Goal: Task Accomplishment & Management: Manage account settings

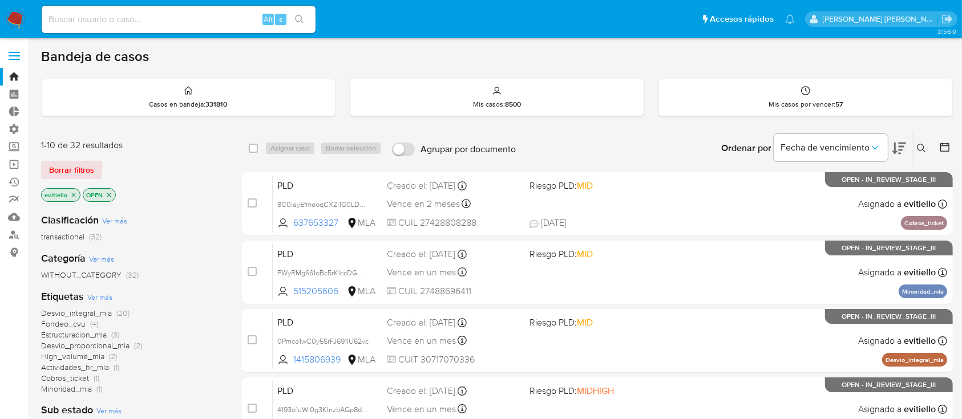
click at [175, 26] on div "Alt s" at bounding box center [179, 19] width 274 height 27
click at [192, 17] on input at bounding box center [179, 19] width 274 height 15
paste input "lRMzIIFrt2ElBLRaT1sSfK9C"
type input "lRMzIIFrt2ElBLRaT1sSfK9C"
click at [302, 17] on icon "search-icon" at bounding box center [299, 19] width 9 height 9
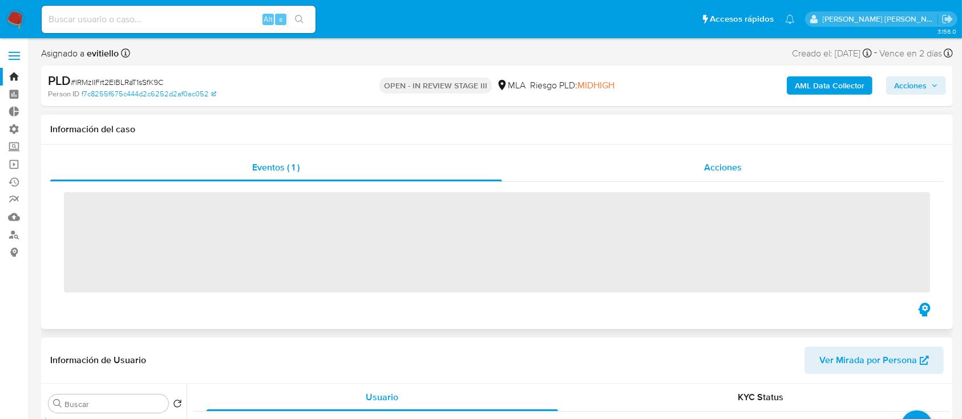
click at [730, 163] on span "Acciones" at bounding box center [723, 167] width 38 height 13
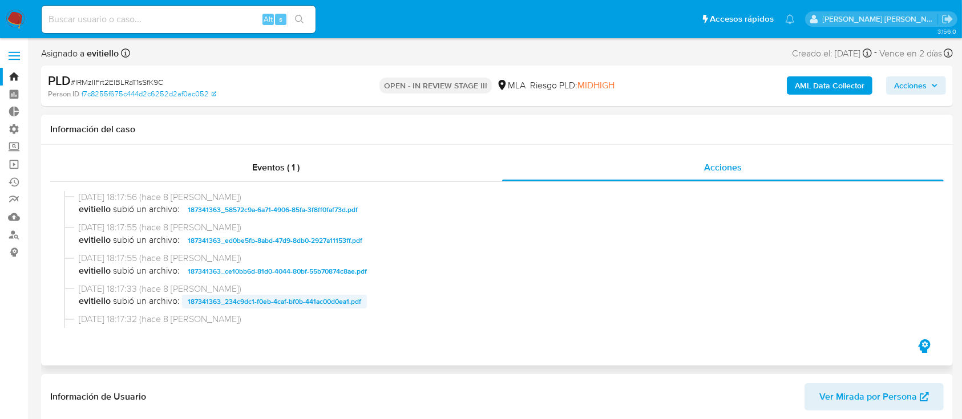
select select "10"
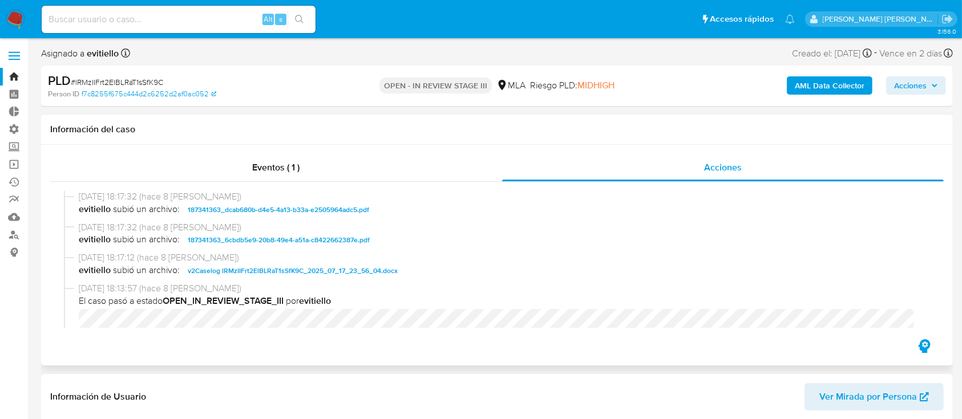
scroll to position [152, 0]
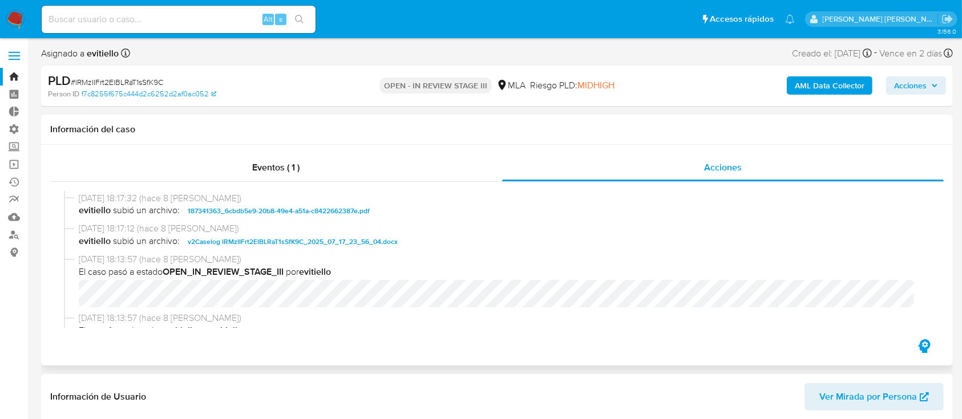
click at [286, 246] on span "v2Caselog lRMzIIFrt2ElBLRaT1sSfK9C_2025_07_17_23_56_04.docx" at bounding box center [293, 242] width 210 height 14
click at [237, 21] on input at bounding box center [179, 19] width 274 height 15
paste input "0KgQ7s4fBbvytLIDYmshdiWT"
type input "0KgQ7s4fBbvytLIDYmshdiWT"
click at [293, 19] on button "search-icon" at bounding box center [299, 19] width 23 height 16
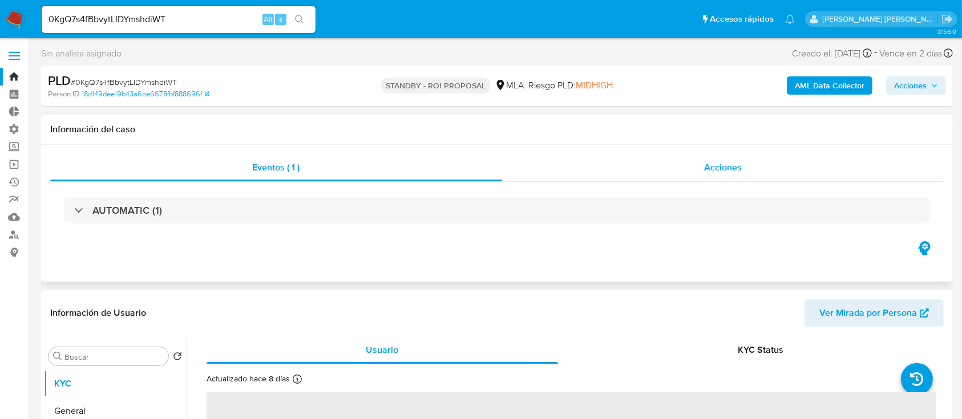
click at [730, 168] on div "Acciones" at bounding box center [723, 167] width 442 height 27
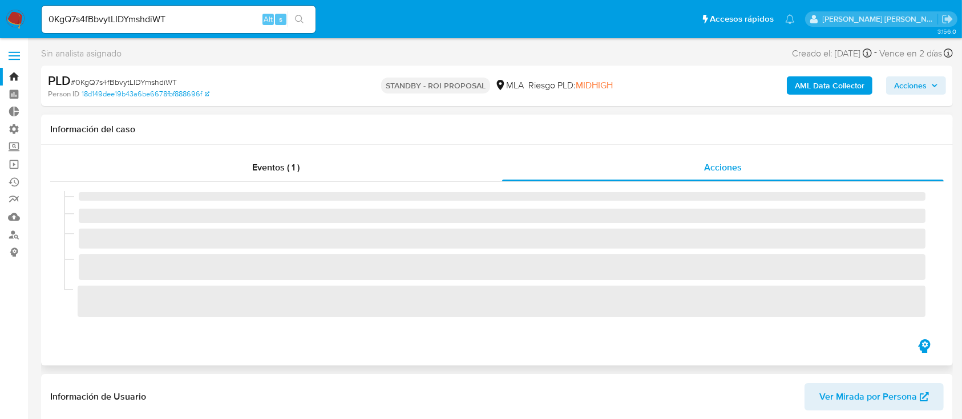
select select "10"
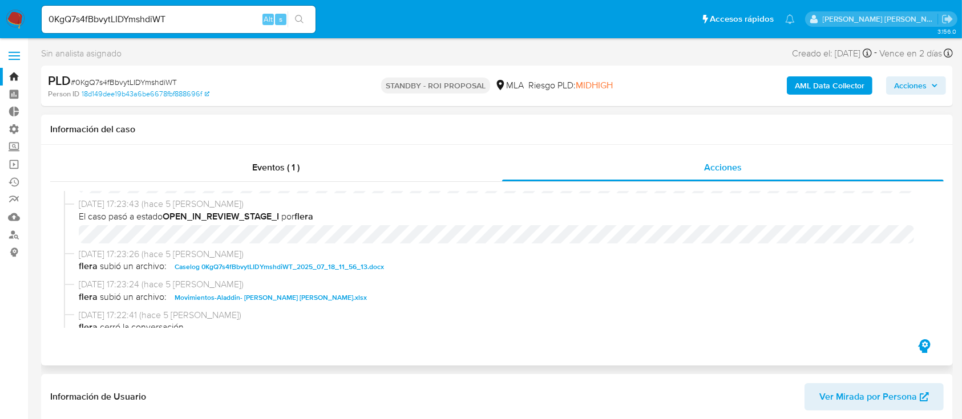
scroll to position [76, 0]
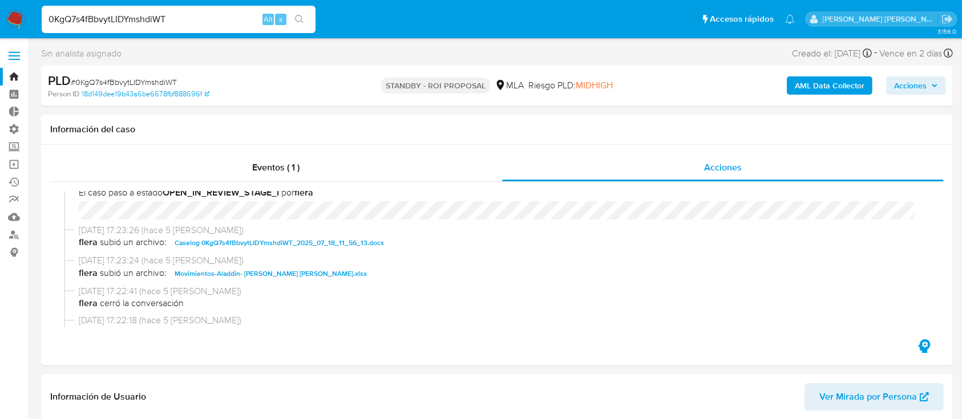
drag, startPoint x: 214, startPoint y: 19, endPoint x: 0, endPoint y: 19, distance: 214.0
click at [0, 19] on nav "Pausado Ver notificaciones 0KgQ7s4fBbvytLIDYmshdiWT Alt s Accesos rápidos Presi…" at bounding box center [481, 19] width 962 height 38
paste input "Qk318ixqhOg7rGhrAtNdM4zl"
type input "Qk318ixqhOg7rGhrAtNdM4zl"
click at [297, 18] on icon "search-icon" at bounding box center [299, 19] width 9 height 9
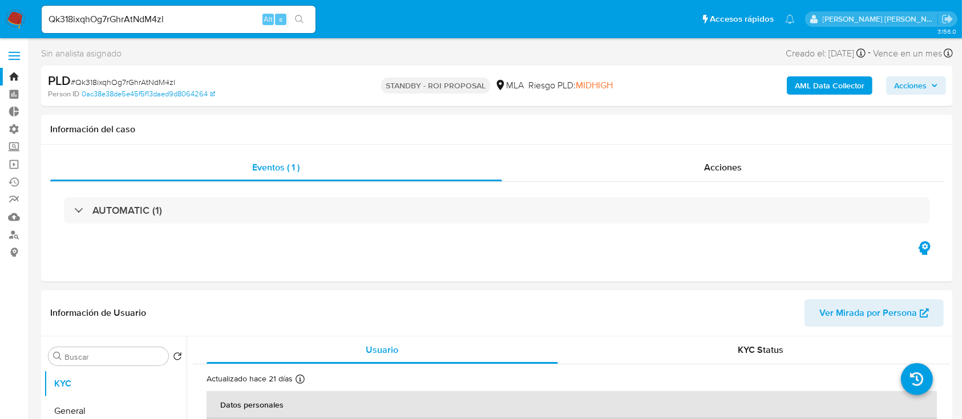
select select "10"
click at [703, 176] on div "Acciones" at bounding box center [723, 167] width 442 height 27
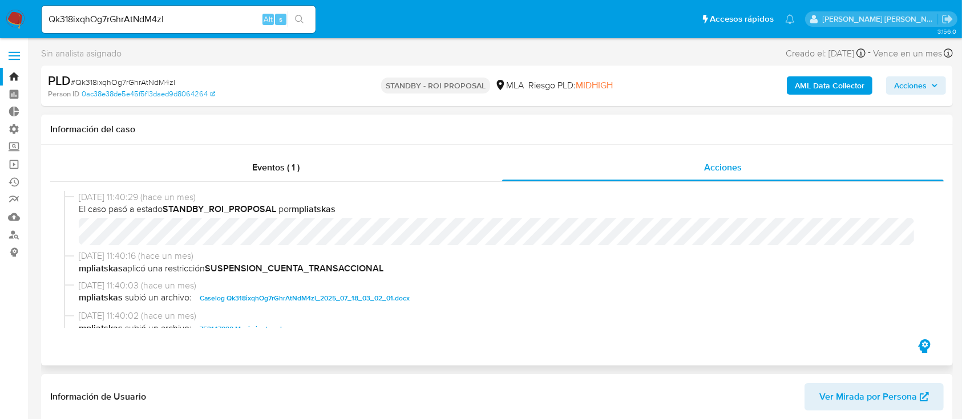
scroll to position [76, 0]
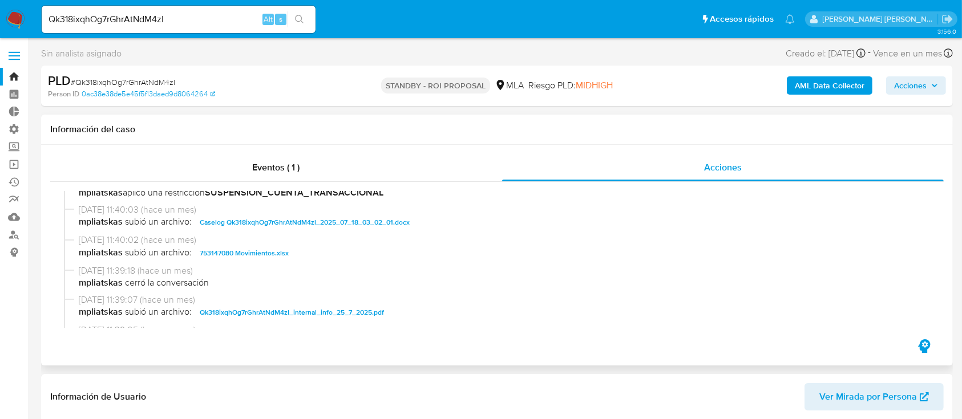
click at [320, 221] on span "Caselog Qk318ixqhOg7rGhrAtNdM4zl_2025_07_18_03_02_01.docx" at bounding box center [305, 223] width 210 height 14
click at [250, 14] on input "Qk318ixqhOg7rGhrAtNdM4zl" at bounding box center [179, 19] width 274 height 15
paste input "MnsS5PFzqntOzkMnaSwQNb4X"
type input "MnsS5PFzqntOzkMnaSwQNb4X"
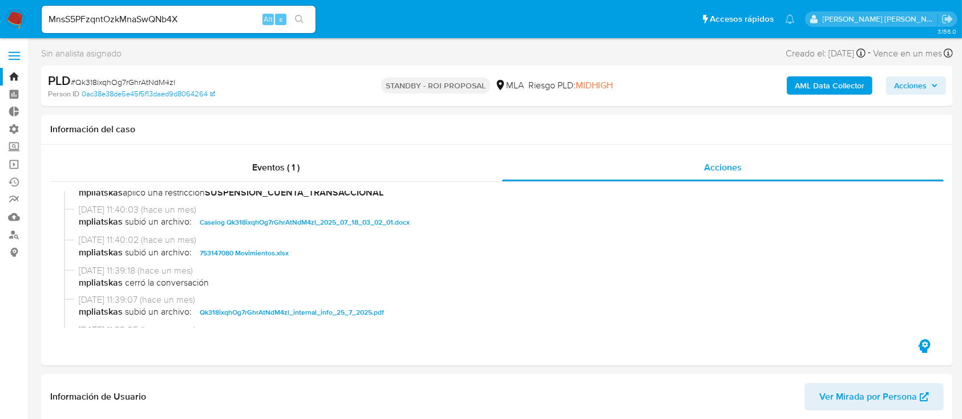
click at [304, 25] on button "search-icon" at bounding box center [299, 19] width 23 height 16
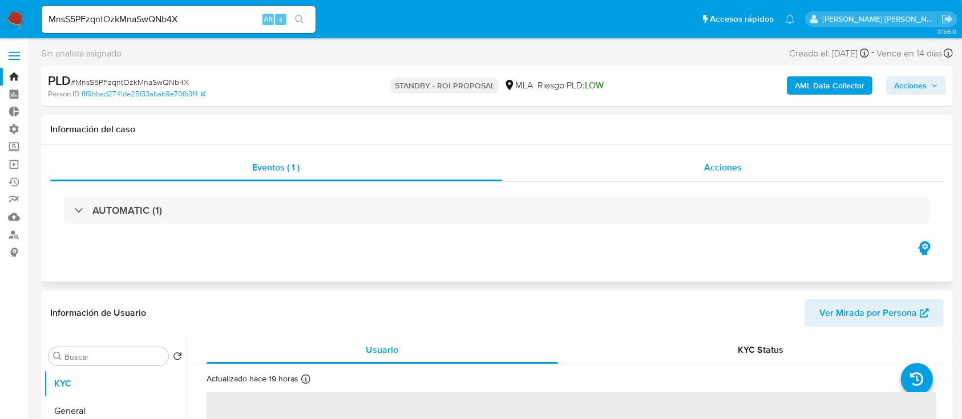
click at [730, 166] on span "Acciones" at bounding box center [723, 167] width 38 height 13
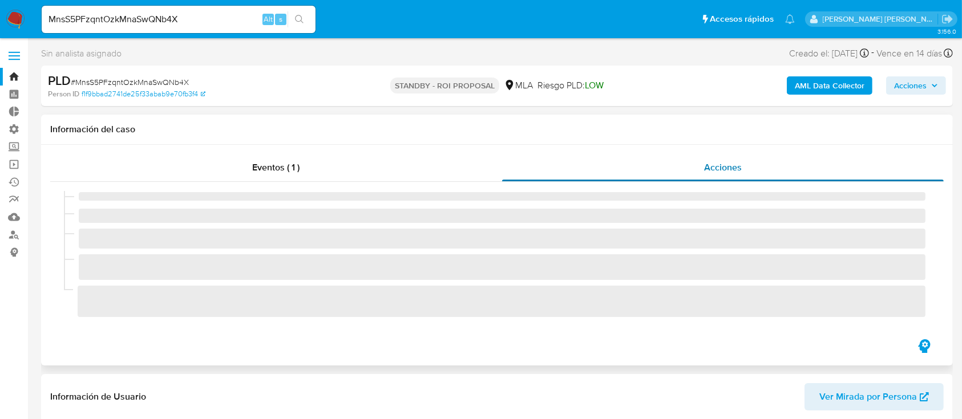
select select "10"
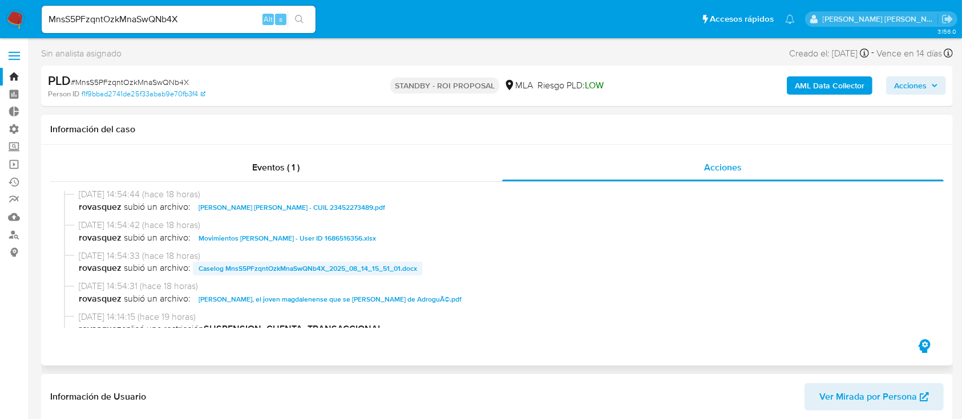
scroll to position [76, 0]
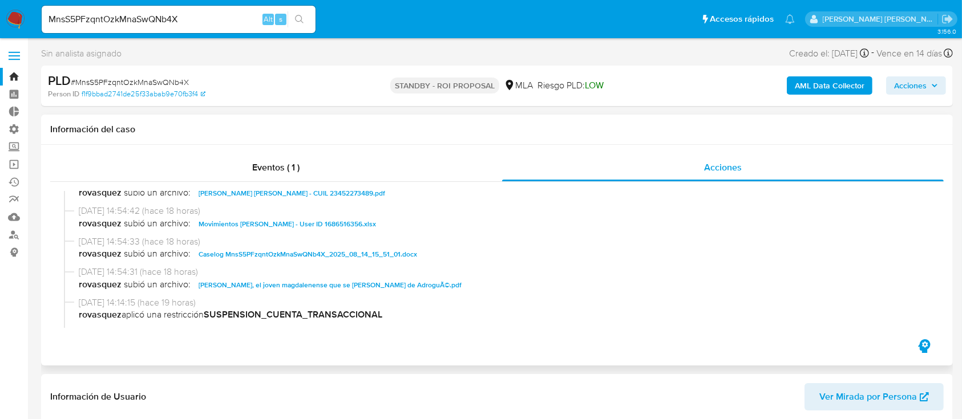
click at [330, 253] on span "Caselog MnsS5PFzqntOzkMnaSwQNb4X_2025_08_14_15_51_01.docx" at bounding box center [308, 255] width 219 height 14
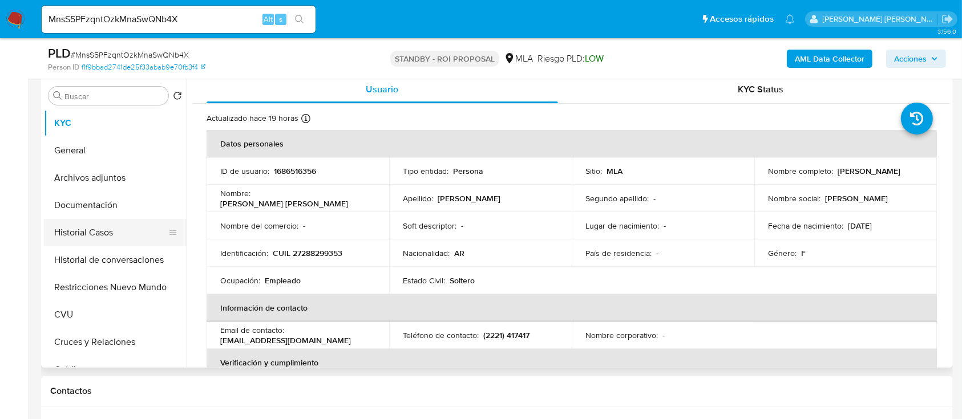
drag, startPoint x: 139, startPoint y: 236, endPoint x: 91, endPoint y: 241, distance: 48.8
click at [139, 236] on button "Historial Casos" at bounding box center [111, 232] width 134 height 27
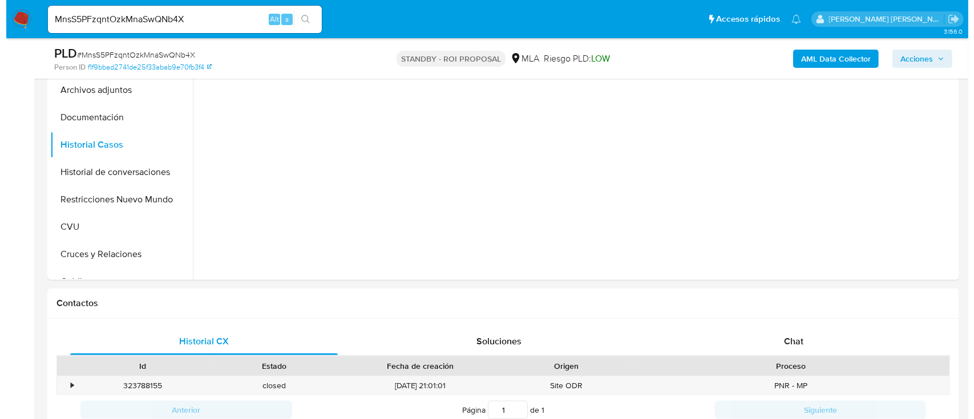
scroll to position [228, 0]
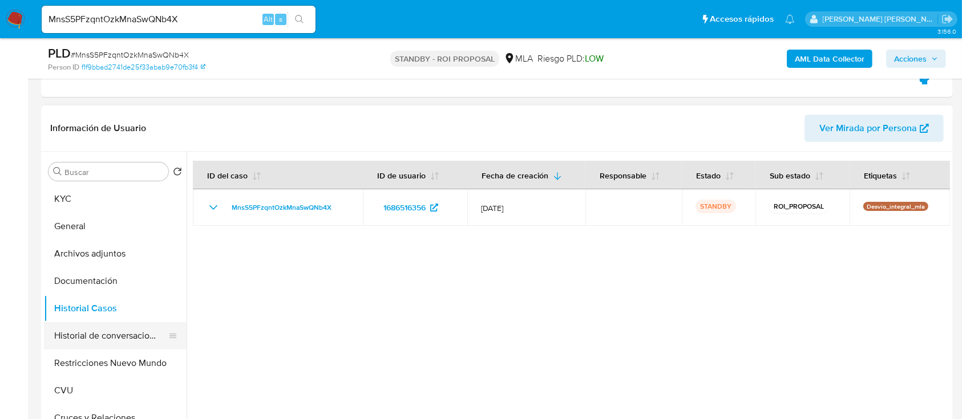
click at [119, 314] on button "Historial de conversaciones" at bounding box center [111, 335] width 134 height 27
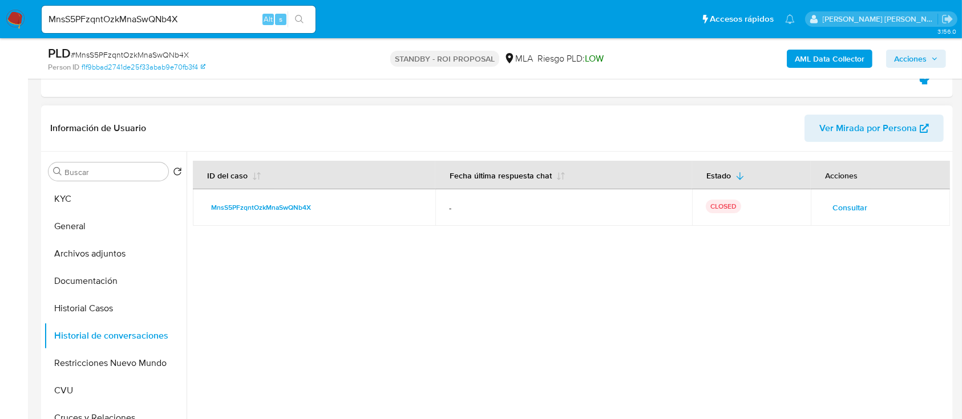
click at [730, 206] on span "Consultar" at bounding box center [849, 208] width 35 height 16
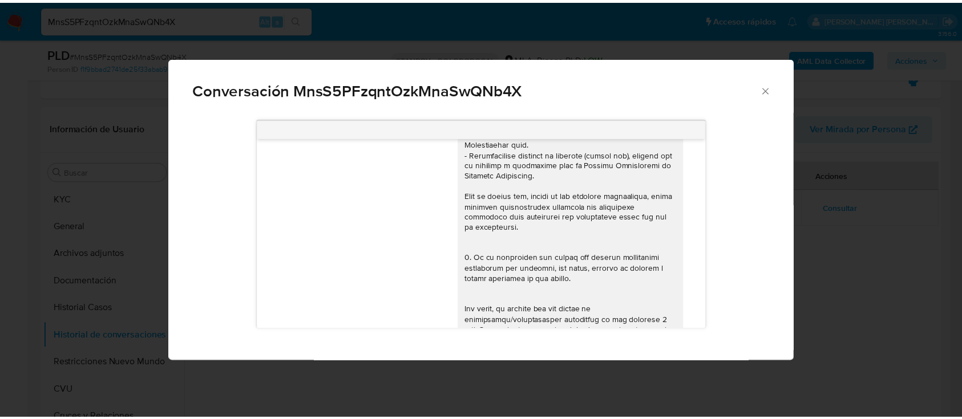
scroll to position [164, 0]
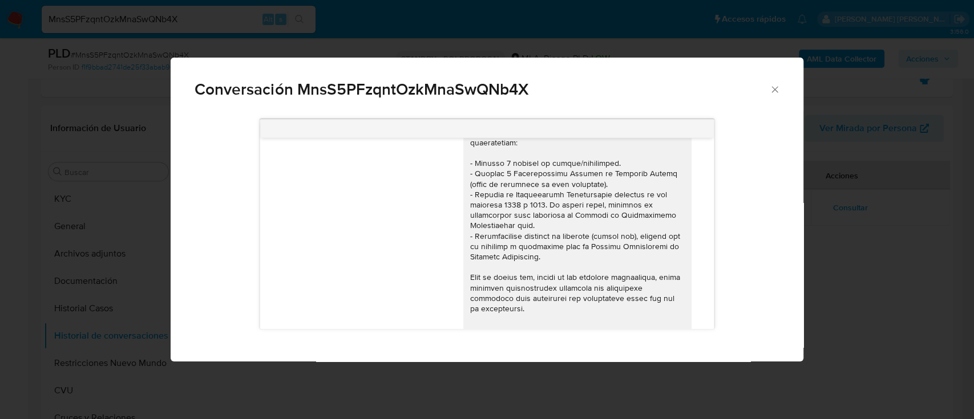
click at [730, 262] on div "Conversación MnsS5PFzqntOzkMnaSwQNb4X 18/06/2025 18:01:35 Hola 21/06/2025 18:02…" at bounding box center [487, 209] width 974 height 419
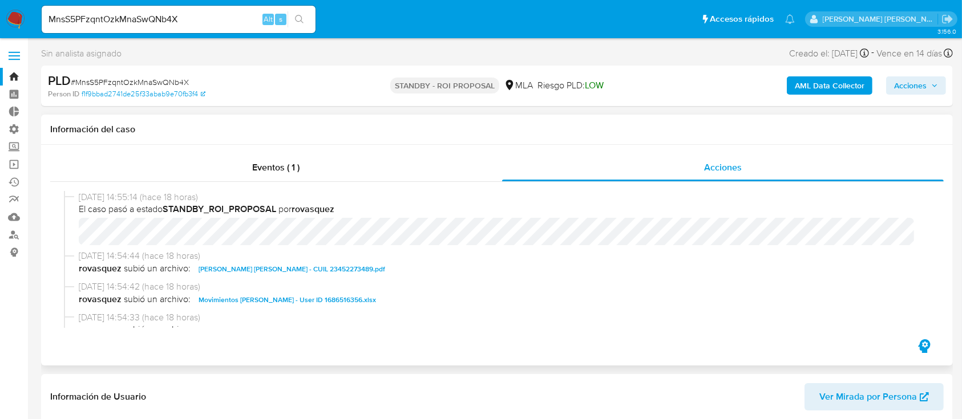
scroll to position [76, 0]
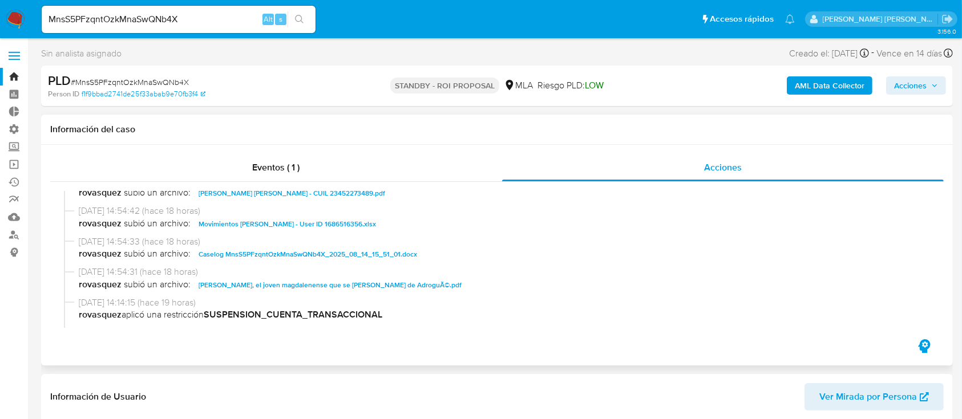
click at [323, 226] on span "Movimientos Clara Elizabeth Sardella - User ID 1686516356.xlsx" at bounding box center [287, 224] width 177 height 14
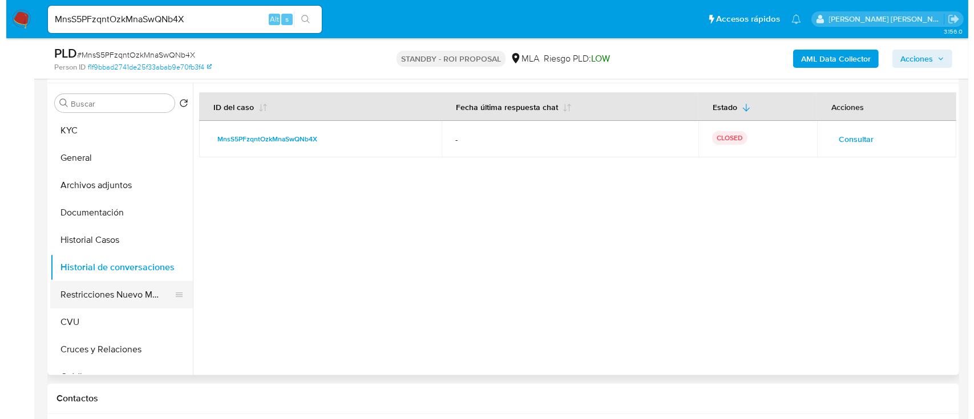
scroll to position [304, 0]
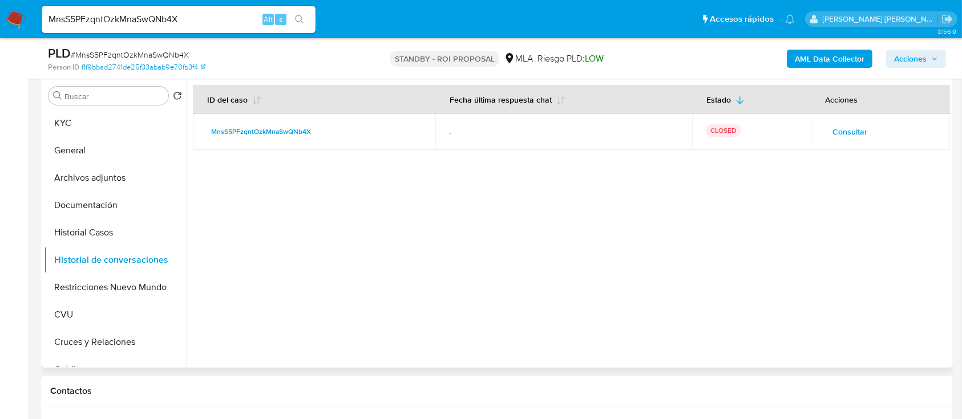
click at [730, 128] on button "Consultar" at bounding box center [849, 132] width 51 height 18
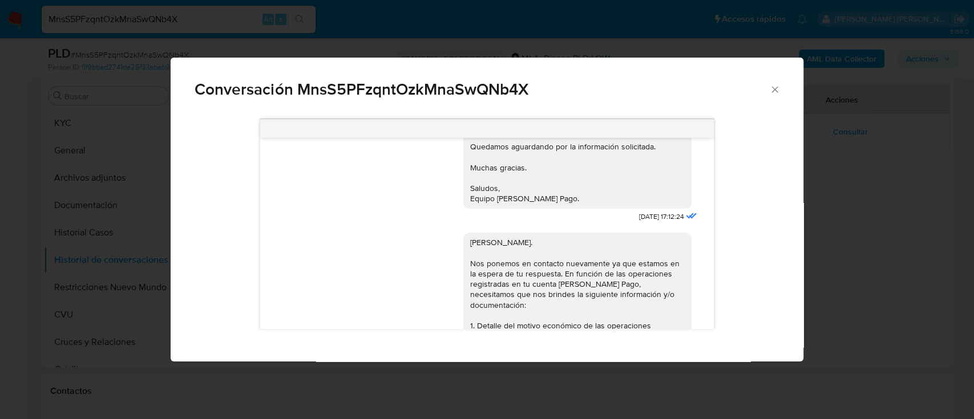
scroll to position [773, 0]
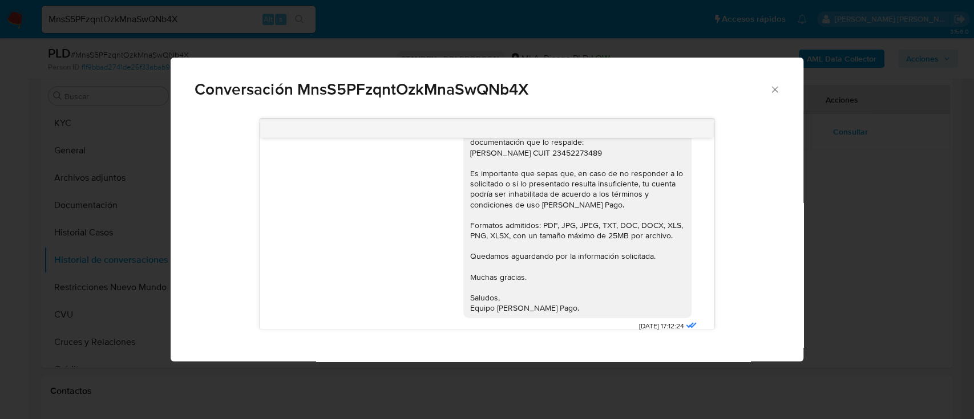
click at [730, 229] on div "Conversación MnsS5PFzqntOzkMnaSwQNb4X 18/06/2025 18:01:35 Hola 21/06/2025 18:02…" at bounding box center [487, 209] width 974 height 419
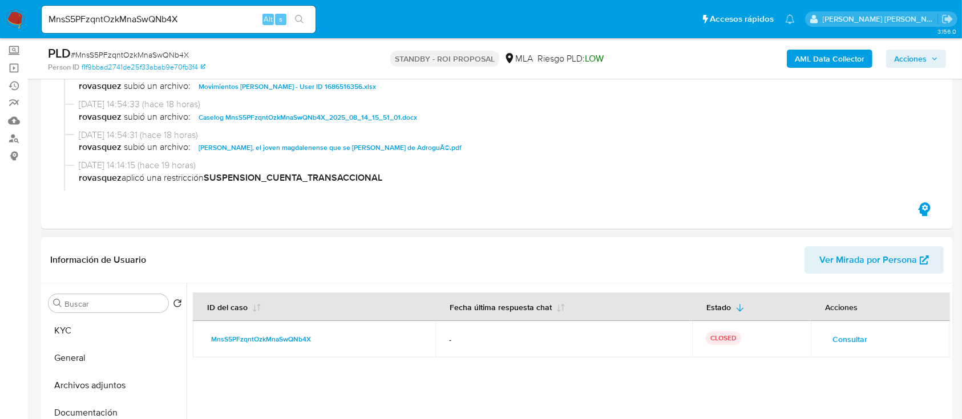
scroll to position [152, 0]
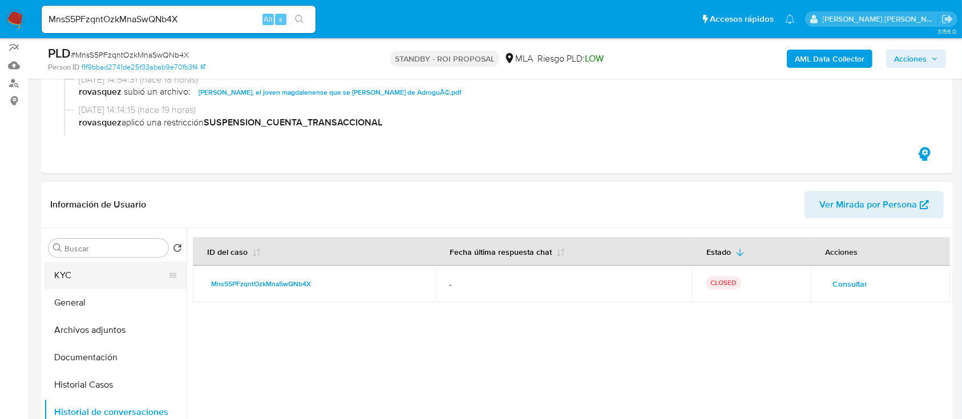
click at [91, 281] on button "KYC" at bounding box center [111, 275] width 134 height 27
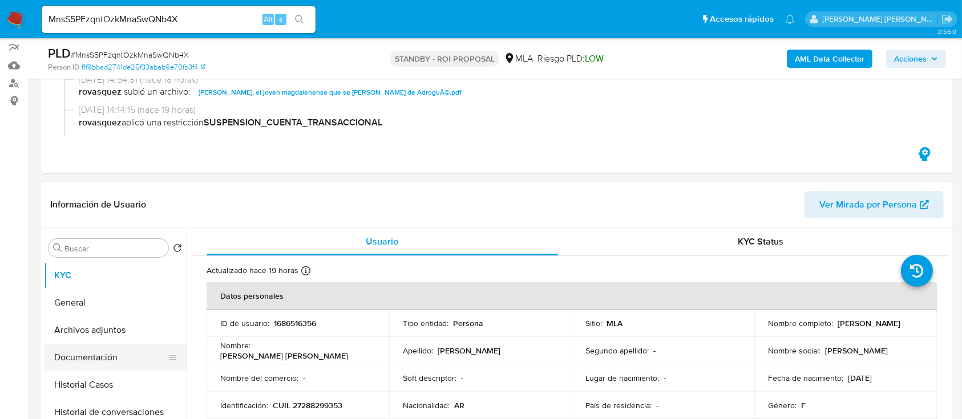
click at [112, 314] on button "Documentación" at bounding box center [111, 357] width 134 height 27
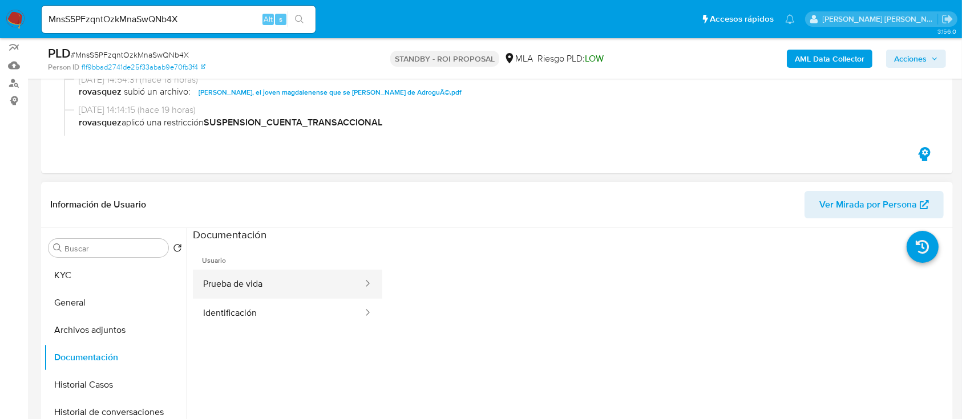
click at [282, 278] on button "Prueba de vida" at bounding box center [278, 284] width 171 height 29
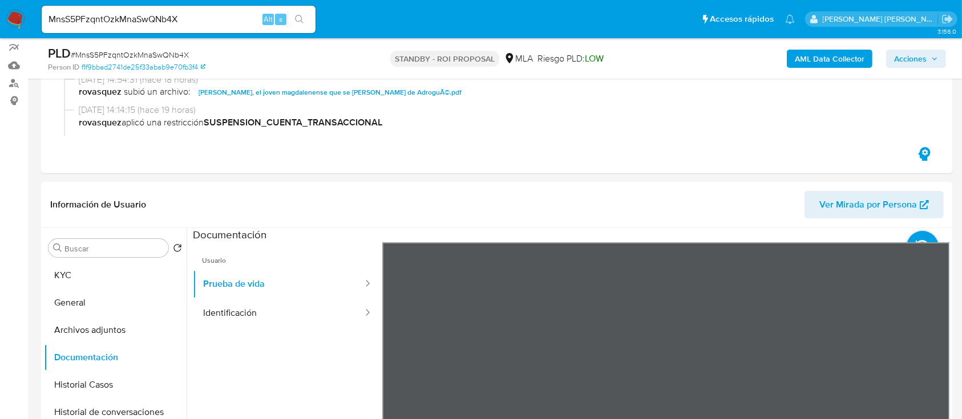
click at [161, 17] on input "MnsS5PFzqntOzkMnaSwQNb4X" at bounding box center [179, 19] width 274 height 15
click at [235, 26] on div "MnsS5PFzqntOzkMnaSwQNb4X Alt s" at bounding box center [179, 19] width 274 height 27
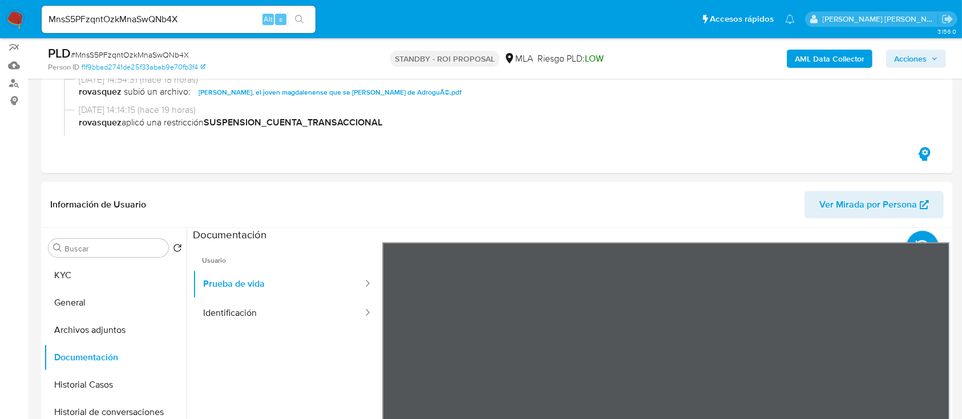
click at [237, 23] on input "MnsS5PFzqntOzkMnaSwQNb4X" at bounding box center [179, 19] width 274 height 15
paste input "TCFWKFoA2f5v8qMUfqKG5iu6"
type input "TCFWKFoA2f5v8qMUfqKG5iu6"
click at [301, 19] on icon "search-icon" at bounding box center [299, 19] width 9 height 9
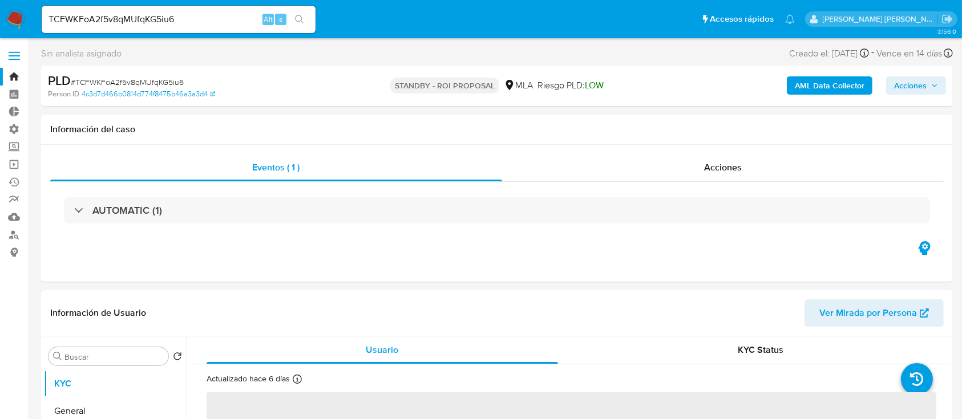
select select "10"
click at [680, 173] on div "Acciones" at bounding box center [723, 167] width 442 height 27
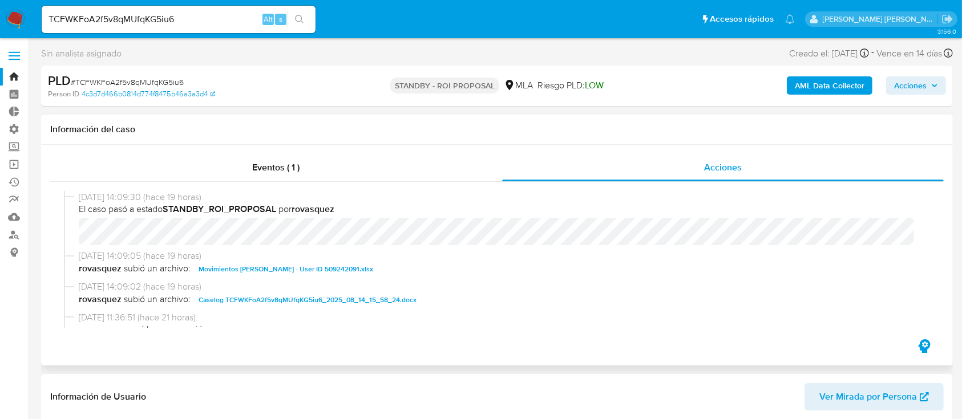
click at [353, 266] on span "Movimientos Juan Fernando del Rio - User ID 509242091.xlsx" at bounding box center [286, 269] width 175 height 14
click at [334, 301] on span "Caselog TCFWKFoA2f5v8qMUfqKG5iu6_2025_08_14_15_58_24.docx" at bounding box center [308, 300] width 218 height 14
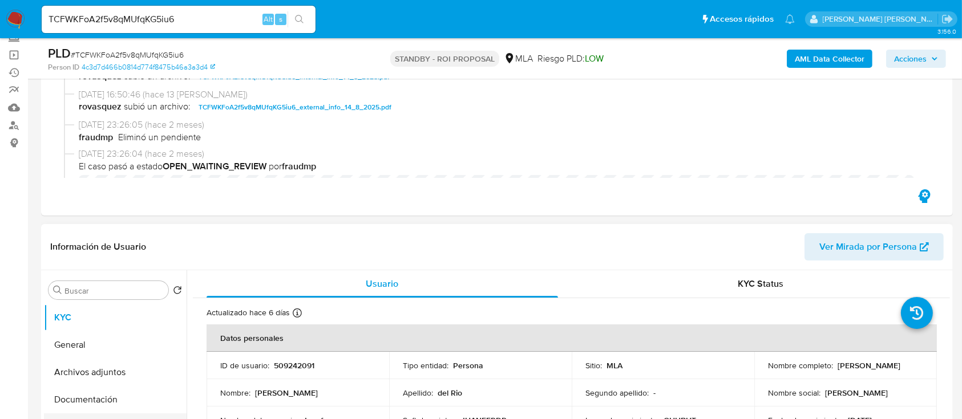
scroll to position [228, 0]
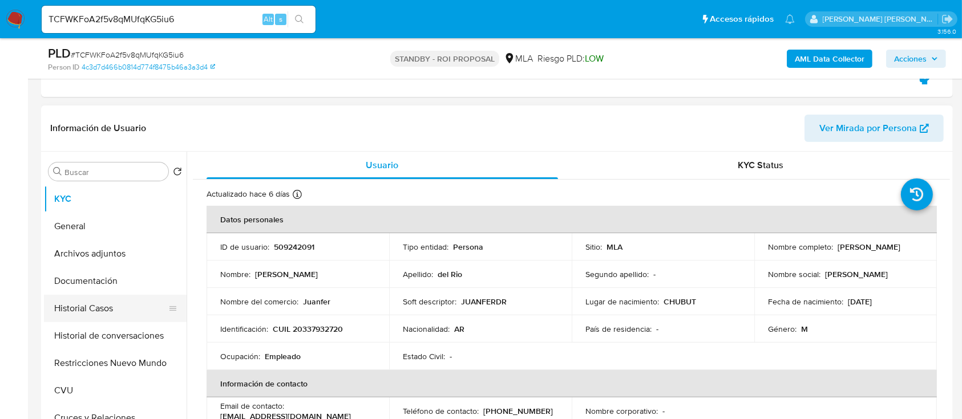
click at [128, 304] on button "Historial Casos" at bounding box center [111, 308] width 134 height 27
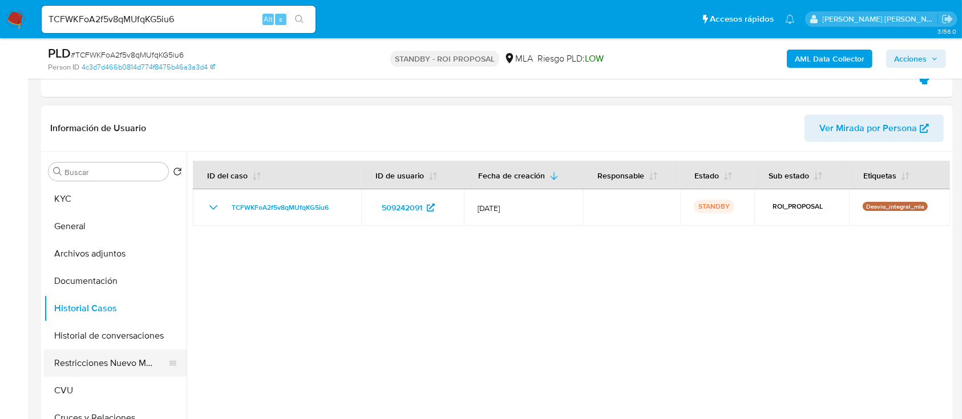
click at [107, 314] on button "Restricciones Nuevo Mundo" at bounding box center [111, 363] width 134 height 27
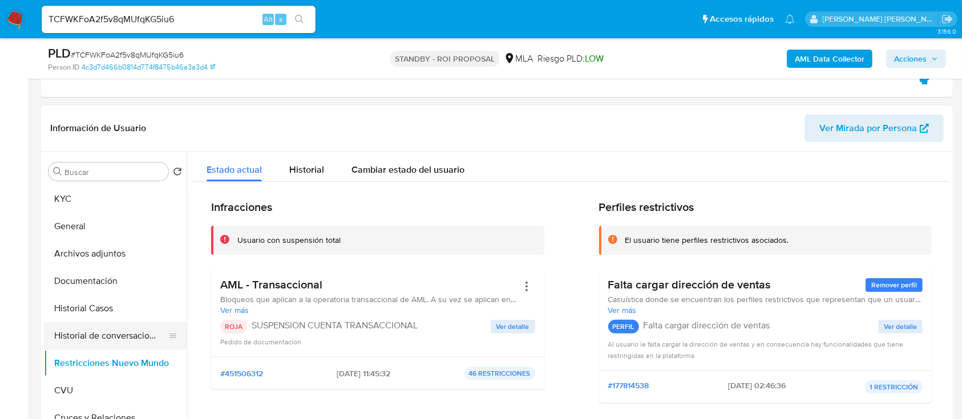
click at [142, 314] on button "Historial de conversaciones" at bounding box center [111, 335] width 134 height 27
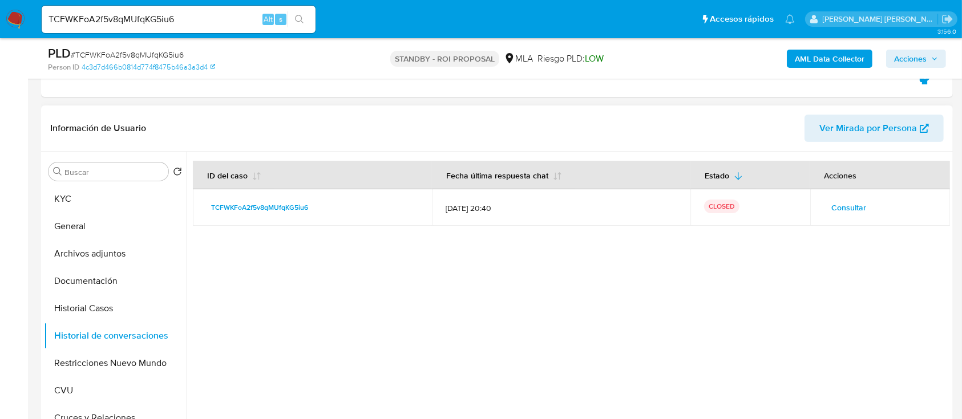
click at [730, 212] on span "Consultar" at bounding box center [849, 208] width 35 height 16
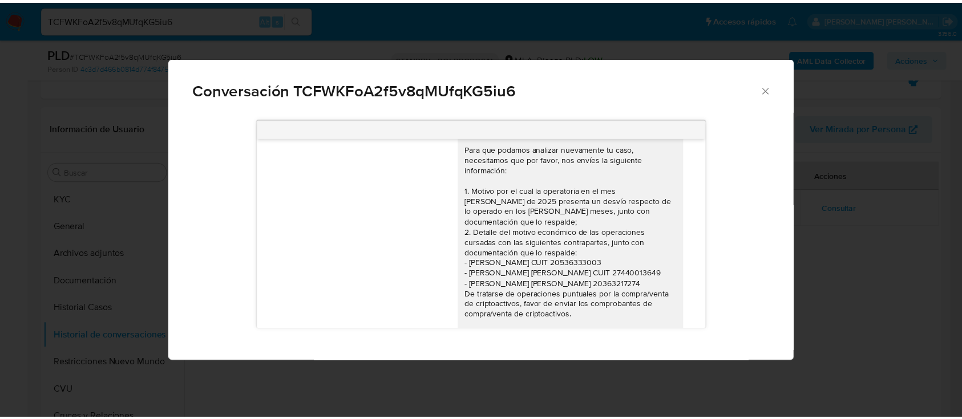
scroll to position [0, 0]
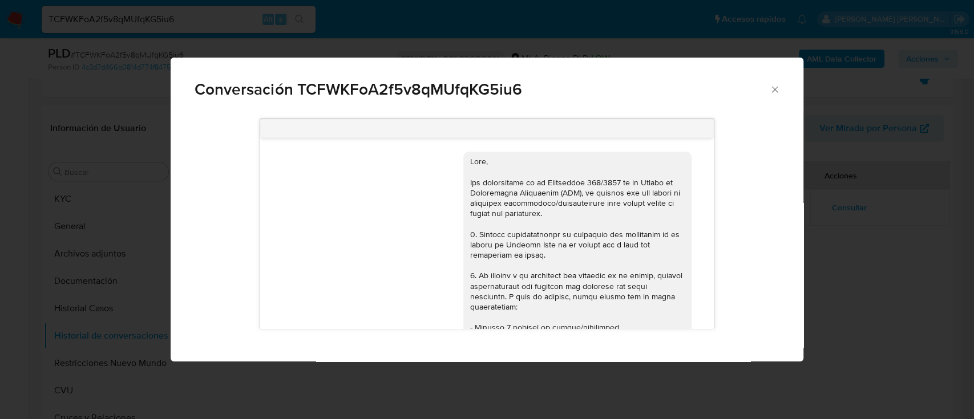
click at [730, 259] on div "Conversación TCFWKFoA2f5v8qMUfqKG5iu6 18/06/2025 18:15:50 PDF PDF MercadoPago.p…" at bounding box center [487, 209] width 974 height 419
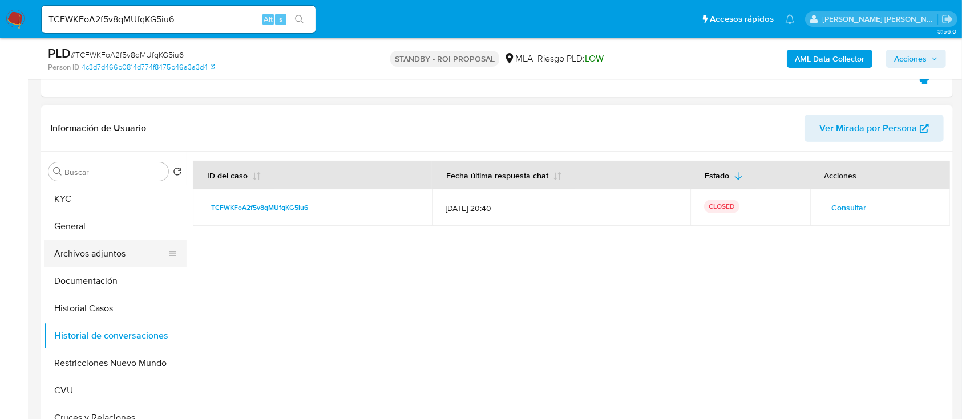
click at [110, 249] on button "Archivos adjuntos" at bounding box center [111, 253] width 134 height 27
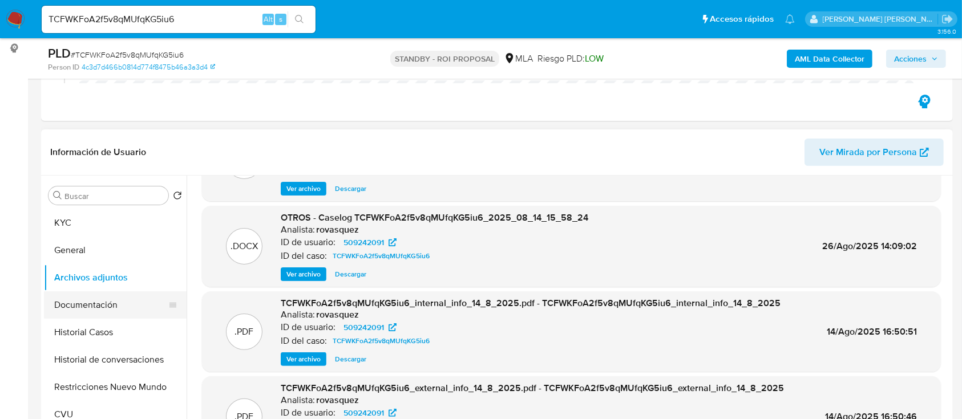
scroll to position [228, 0]
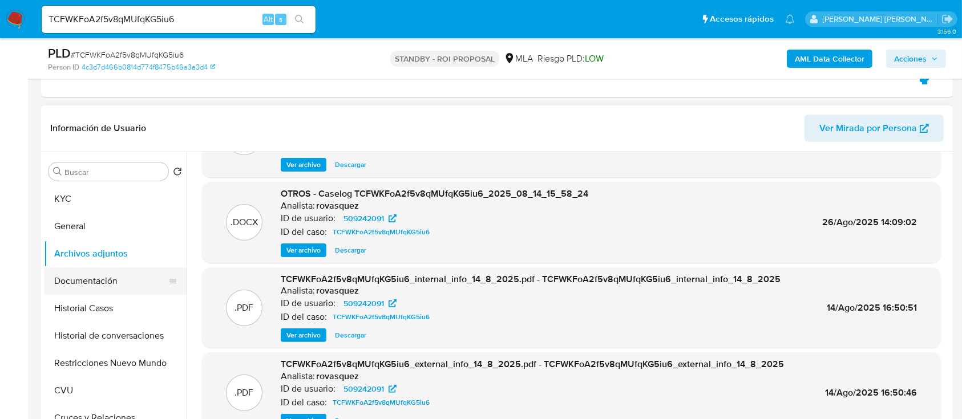
click at [118, 285] on button "Documentación" at bounding box center [111, 281] width 134 height 27
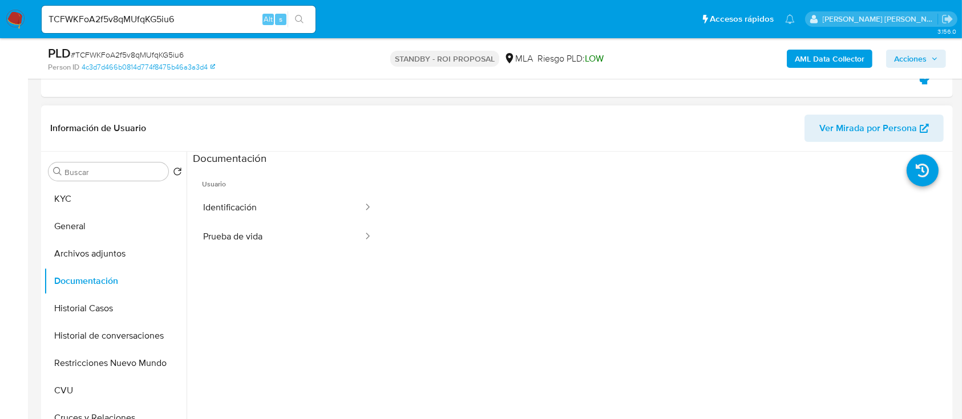
click at [325, 192] on span "Usuario" at bounding box center [287, 179] width 189 height 27
click at [316, 221] on button "Identificación" at bounding box center [278, 207] width 171 height 29
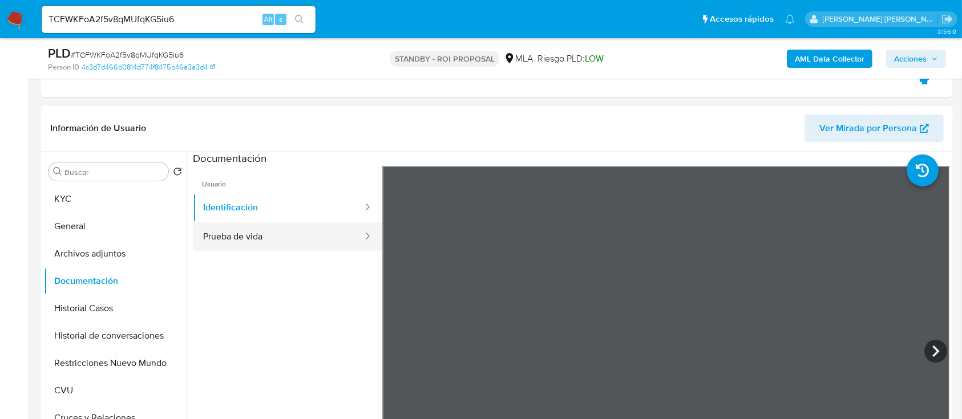
click at [286, 244] on button "Prueba de vida" at bounding box center [278, 237] width 171 height 29
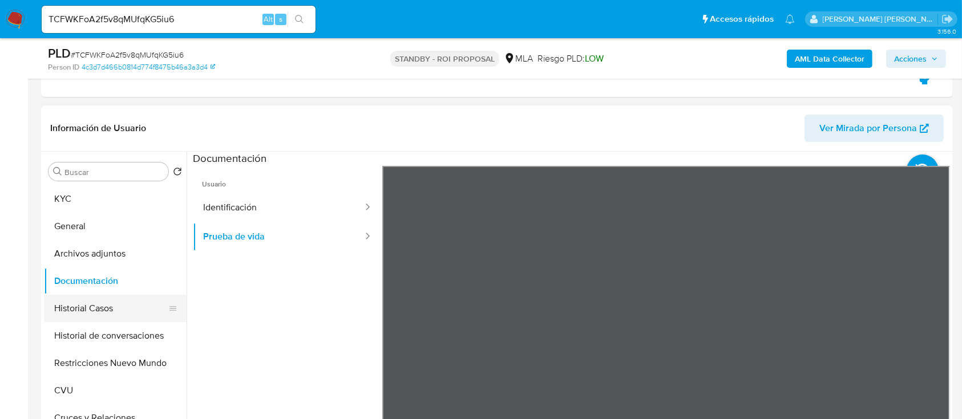
click at [136, 306] on button "Historial Casos" at bounding box center [111, 308] width 134 height 27
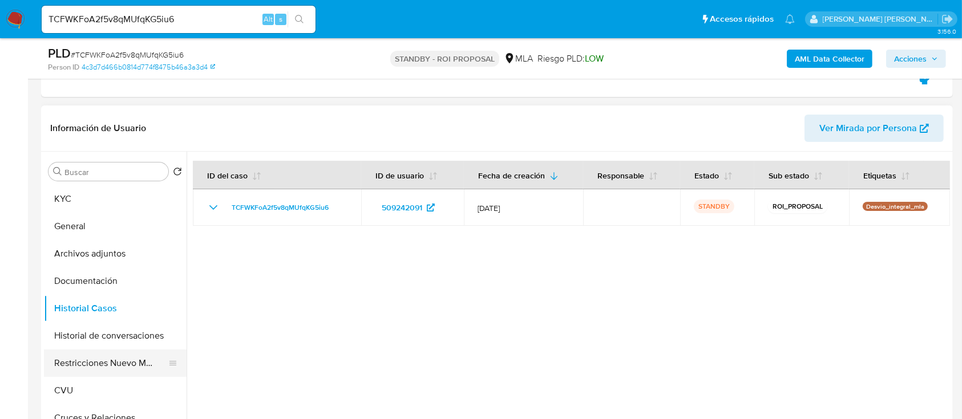
click at [119, 314] on button "Restricciones Nuevo Mundo" at bounding box center [111, 363] width 134 height 27
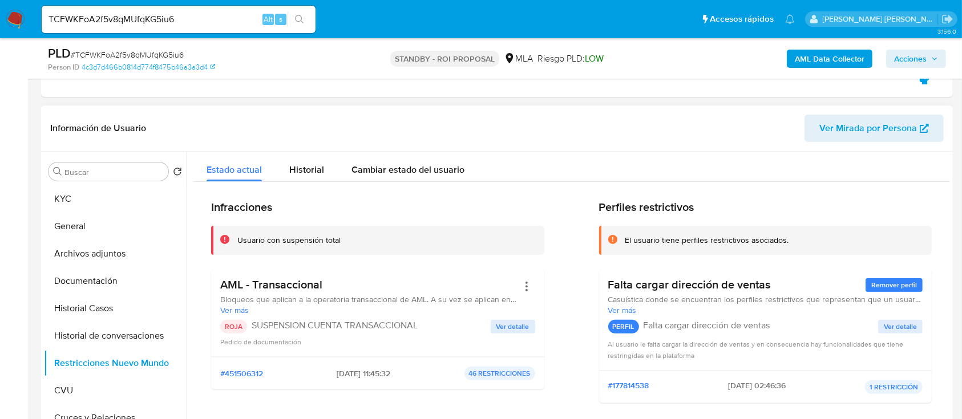
scroll to position [304, 0]
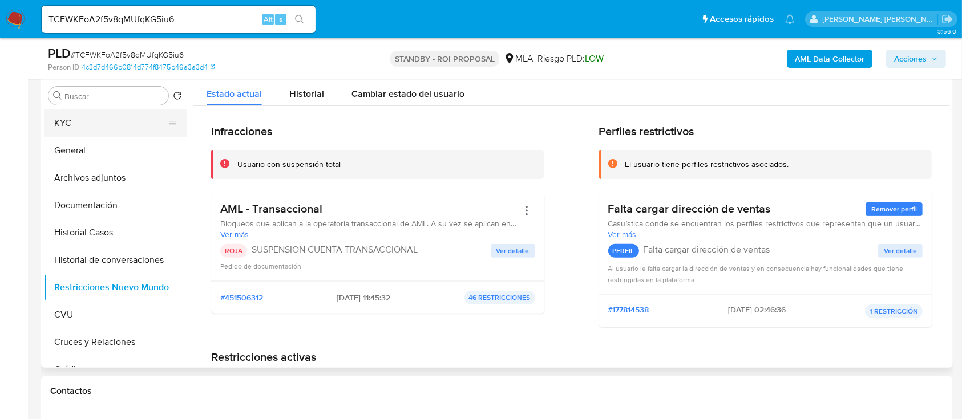
click at [91, 119] on button "KYC" at bounding box center [111, 123] width 134 height 27
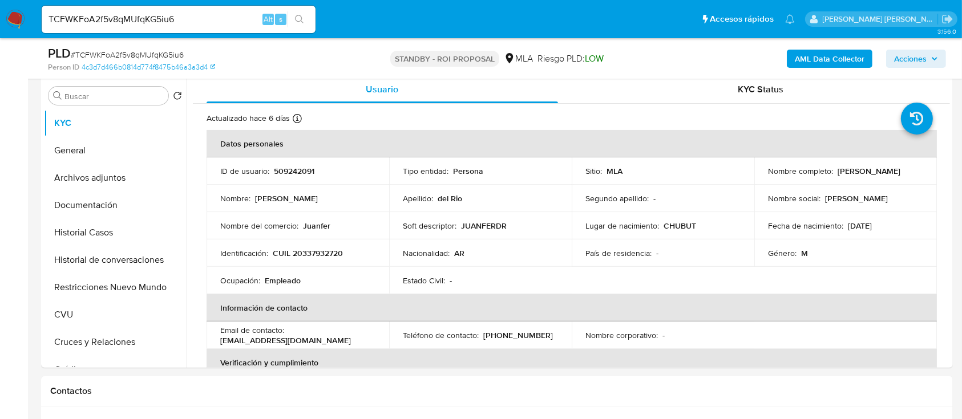
click at [232, 18] on input "TCFWKFoA2f5v8qMUfqKG5iu6" at bounding box center [179, 19] width 274 height 15
paste input "Gv22hLw5qCmsIyZxuAb8IJj"
type input "TGv22hLw5qCmsIyZxuAb8IJj"
click at [307, 21] on button "search-icon" at bounding box center [299, 19] width 23 height 16
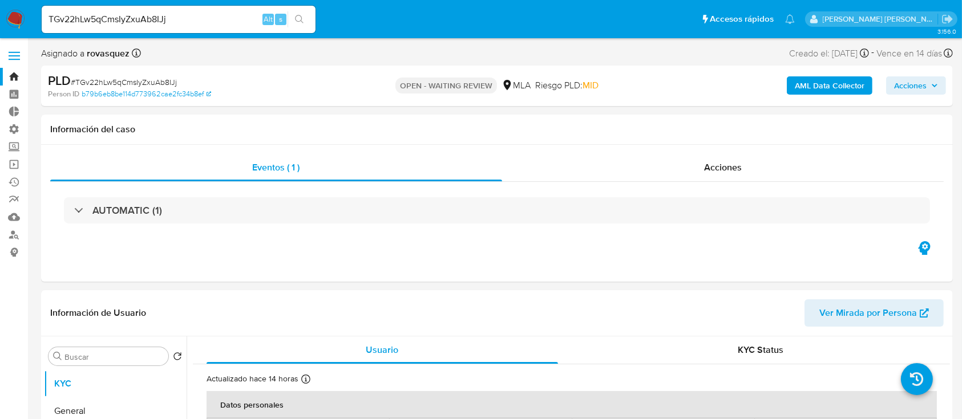
select select "10"
click at [216, 17] on input "TGv22hLw5qCmsIyZxuAb8IJj" at bounding box center [179, 19] width 274 height 15
paste input "luSb8PgMv5ONtRKvIwHgpRMS"
type input "luSb8PgMv5ONtRKvIwHgpRMS"
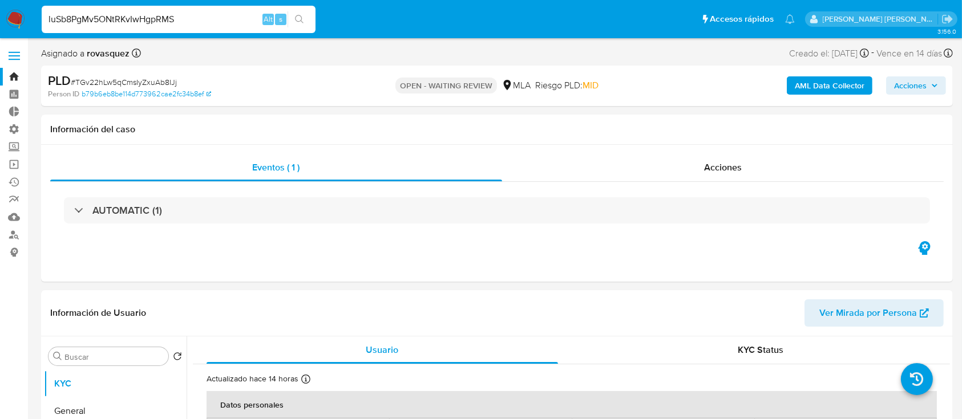
click at [300, 18] on icon "search-icon" at bounding box center [299, 19] width 9 height 9
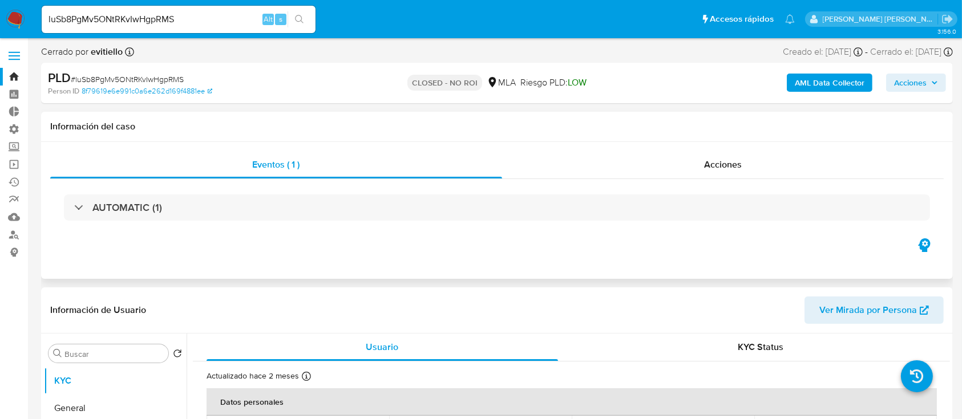
select select "10"
click at [210, 5] on div "luSb8PgMv5ONtRKvIwHgpRMS Alt s" at bounding box center [179, 19] width 274 height 32
click at [209, 23] on input "luSb8PgMv5ONtRKvIwHgpRMS" at bounding box center [179, 19] width 274 height 15
paste input "p39NEdeAa0pREmkL4El74VHO"
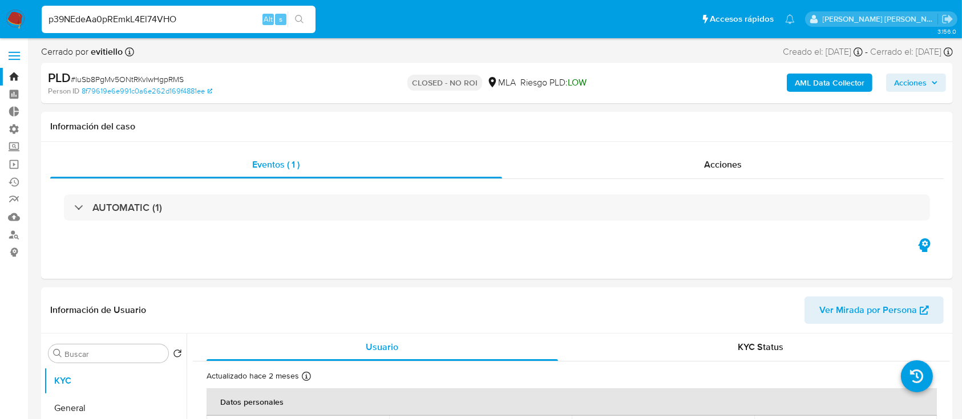
type input "p39NEdeAa0pREmkL4El74VHO"
click at [304, 25] on button "search-icon" at bounding box center [299, 19] width 23 height 16
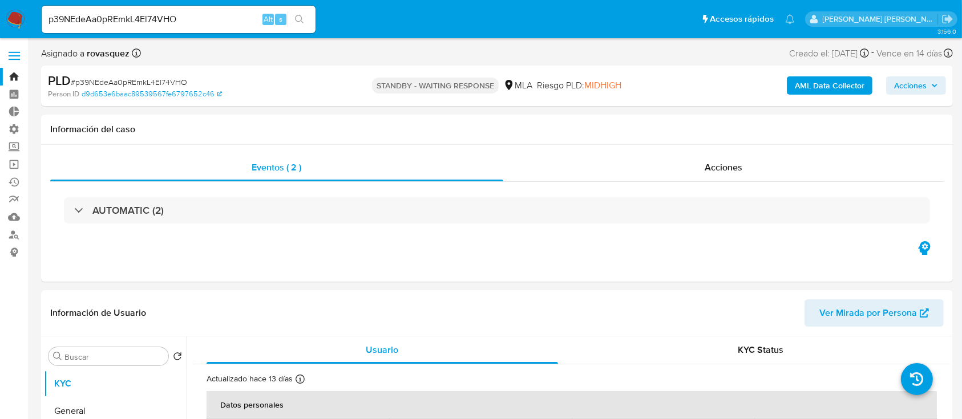
select select "10"
click at [213, 15] on input "p39NEdeAa0pREmkL4El74VHO" at bounding box center [179, 19] width 274 height 15
paste input "TCFWKFoA2f5v8qMUfqKG5iu6"
type input "TCFWKFoA2f5v8qMUfqKG5iu6"
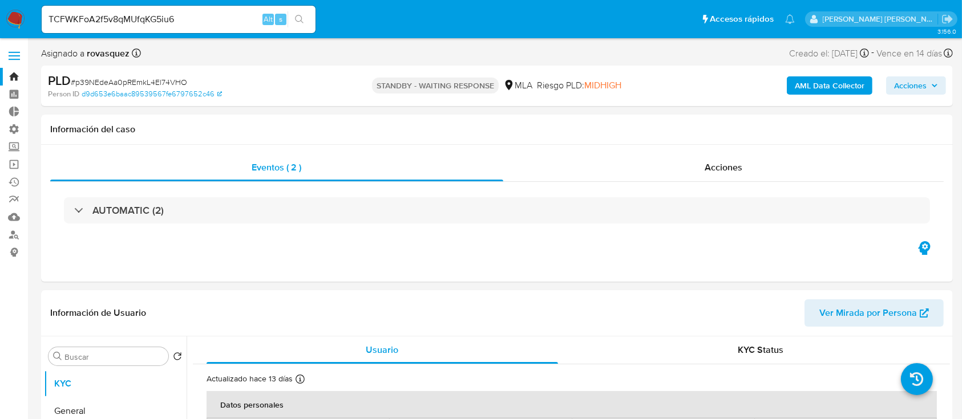
click at [301, 21] on icon "search-icon" at bounding box center [299, 19] width 9 height 9
select select "10"
click at [139, 21] on input "TCFWKFoA2f5v8qMUfqKG5iu6" at bounding box center [179, 19] width 274 height 15
paste input "p39NEdeAa0pREmkL4El74VHO"
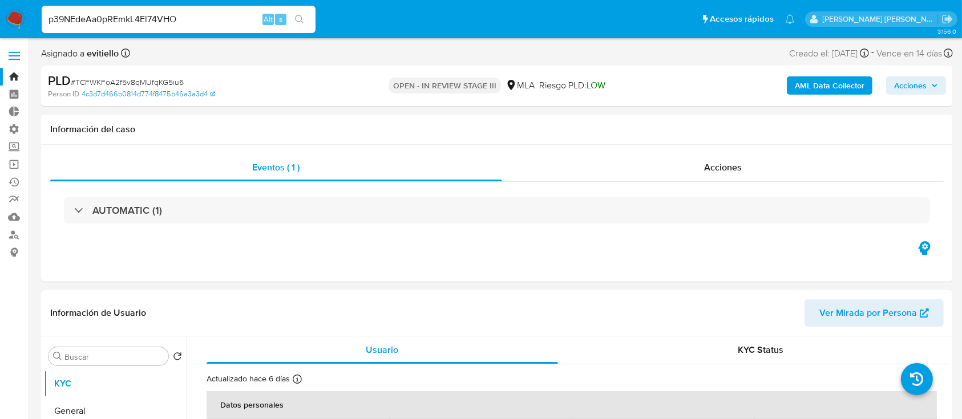
type input "p39NEdeAa0pREmkL4El74VHO"
click at [301, 22] on icon "search-icon" at bounding box center [299, 19] width 9 height 9
select select "10"
click at [147, 18] on input "p39NEdeAa0pREmkL4El74VHO" at bounding box center [179, 19] width 274 height 15
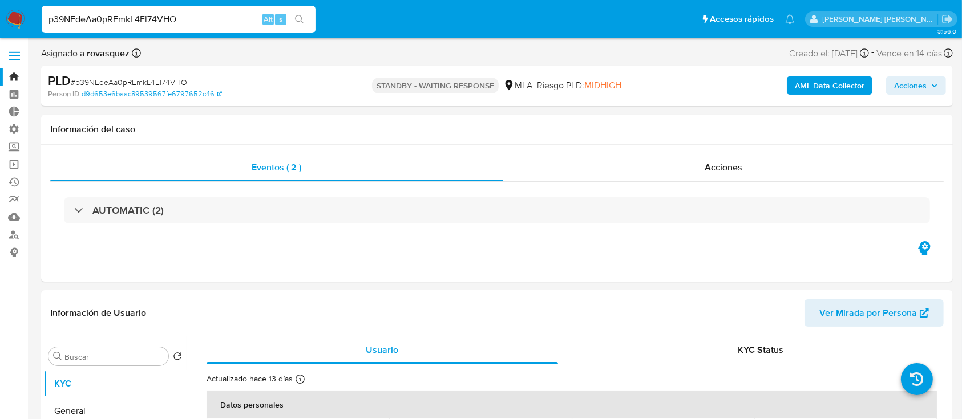
paste input "a2G081VW6DUnmRDavOVXgptb"
type input "a2G081VW6DUnmRDavOVXgptb"
click at [302, 18] on icon "search-icon" at bounding box center [299, 19] width 9 height 9
select select "10"
click at [141, 18] on input "a2G081VW6DUnmRDavOVXgptb" at bounding box center [179, 19] width 274 height 15
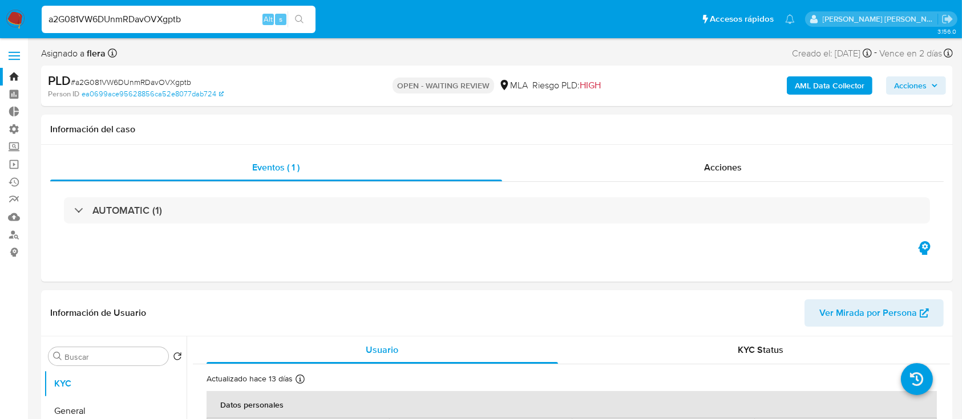
click at [141, 18] on input "a2G081VW6DUnmRDavOVXgptb" at bounding box center [179, 19] width 274 height 15
paste input "vC64UnItTSPWKLUaKF9wppM"
type input "vC64UnItTSPWKLUaKF9wppMb"
click at [304, 16] on button "search-icon" at bounding box center [299, 19] width 23 height 16
select select "10"
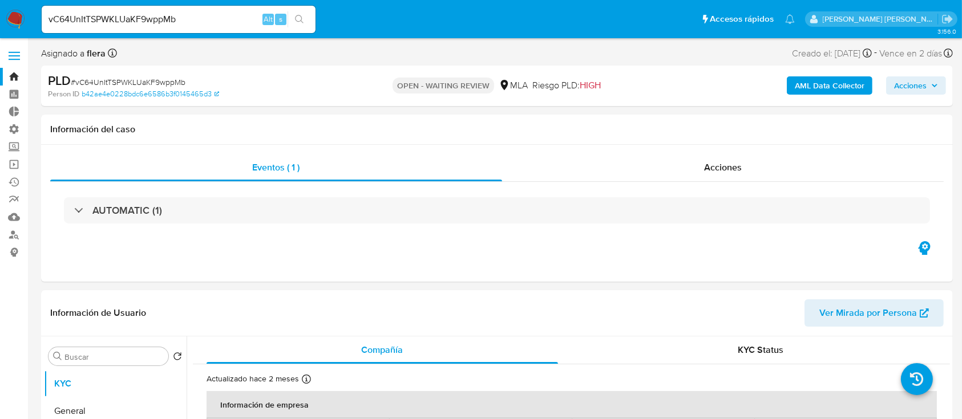
click at [227, 15] on input "vC64UnItTSPWKLUaKF9wppMb" at bounding box center [179, 19] width 274 height 15
paste input "VrjeZa7T7TELRhPPiXz1XyYR"
type input "VrjeZa7T7TELRhPPiXz1XyYR"
click at [304, 17] on button "search-icon" at bounding box center [299, 19] width 23 height 16
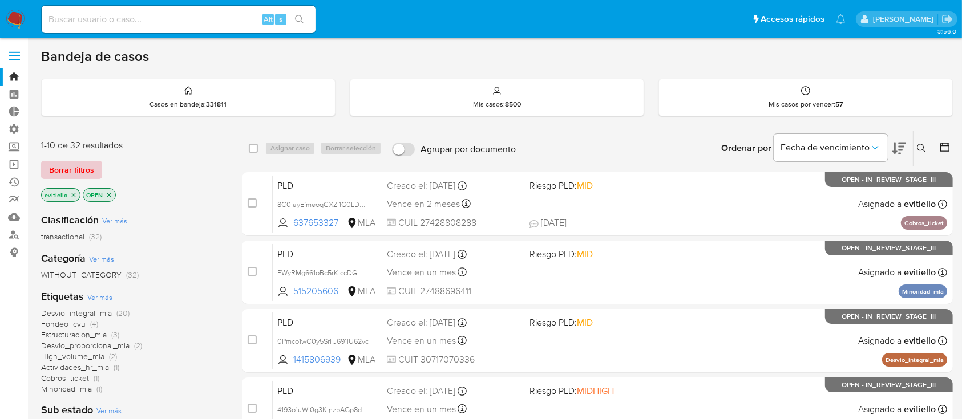
click at [87, 166] on span "Borrar filtros" at bounding box center [71, 170] width 45 height 16
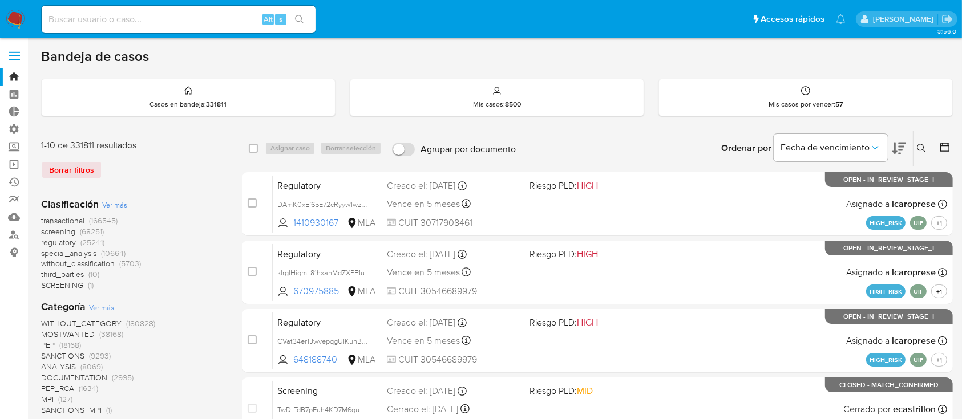
click at [919, 147] on icon at bounding box center [921, 148] width 9 height 9
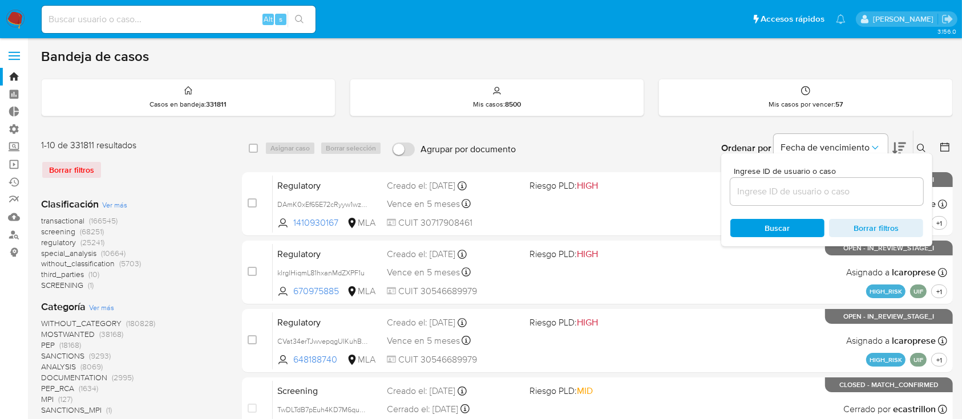
click at [826, 185] on input at bounding box center [826, 191] width 193 height 15
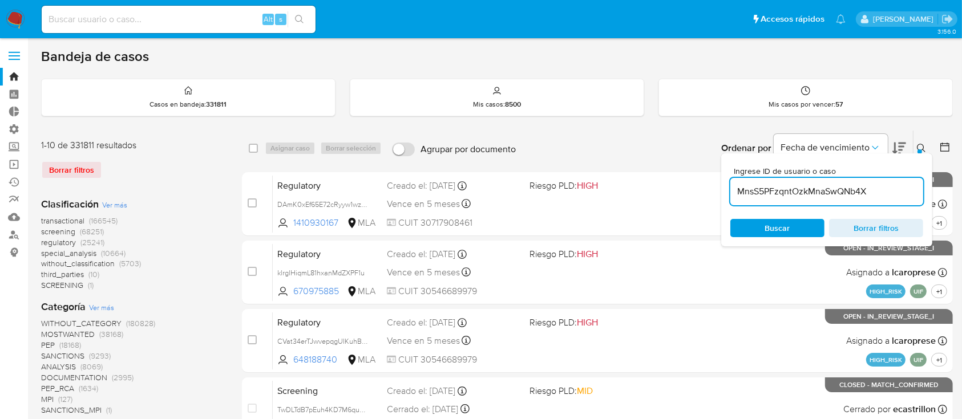
type input "MnsS5PFzqntOzkMnaSwQNb4X"
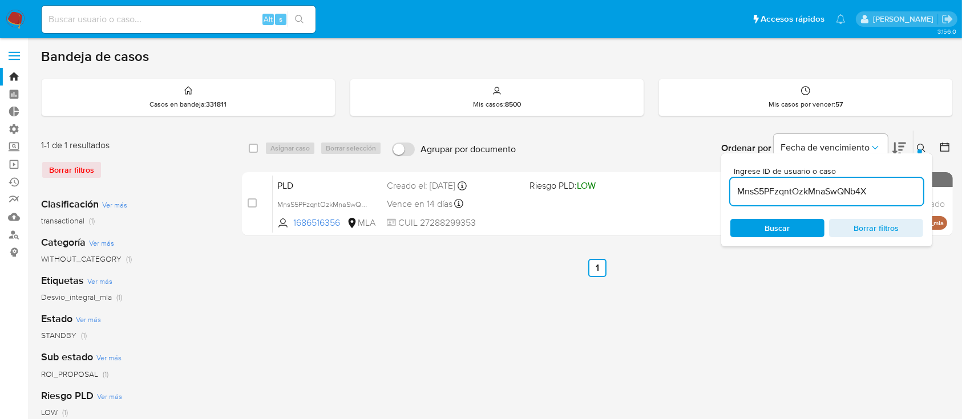
click at [913, 145] on button at bounding box center [922, 149] width 19 height 14
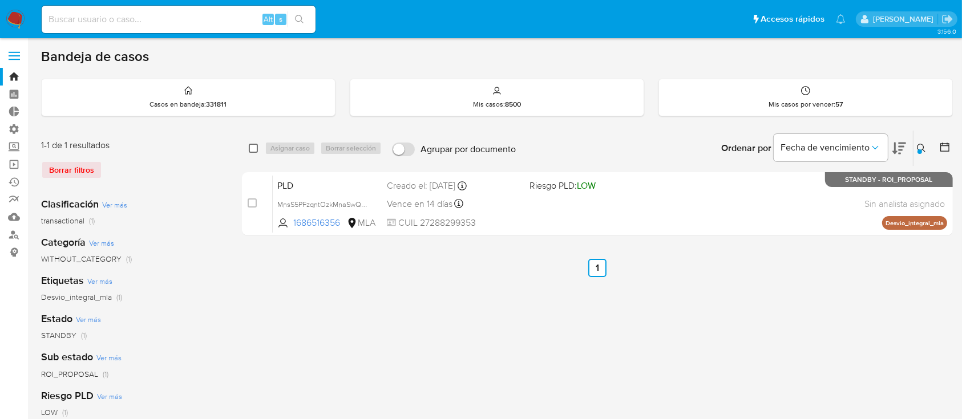
click at [250, 148] on input "checkbox" at bounding box center [253, 148] width 9 height 9
checkbox input "true"
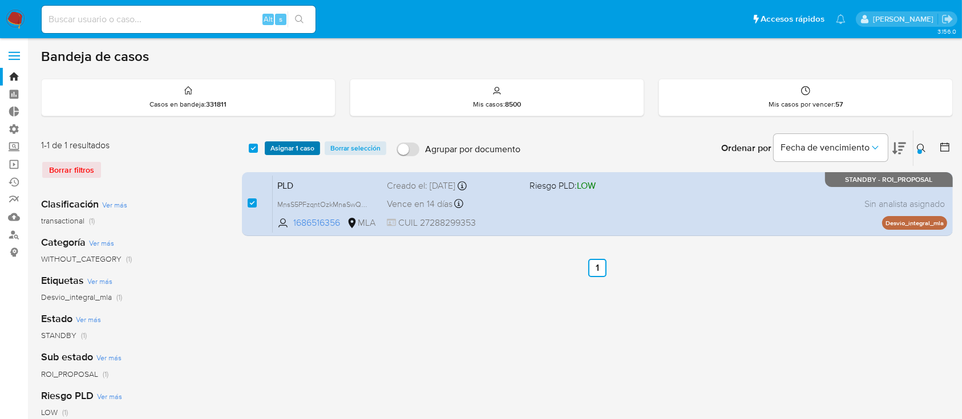
click at [308, 147] on span "Asignar 1 caso" at bounding box center [292, 148] width 44 height 11
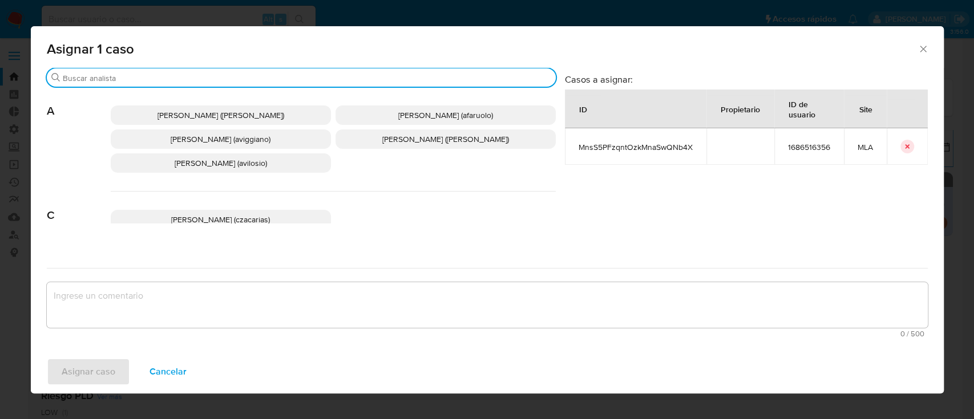
click at [135, 80] on input "Buscar" at bounding box center [307, 78] width 488 height 10
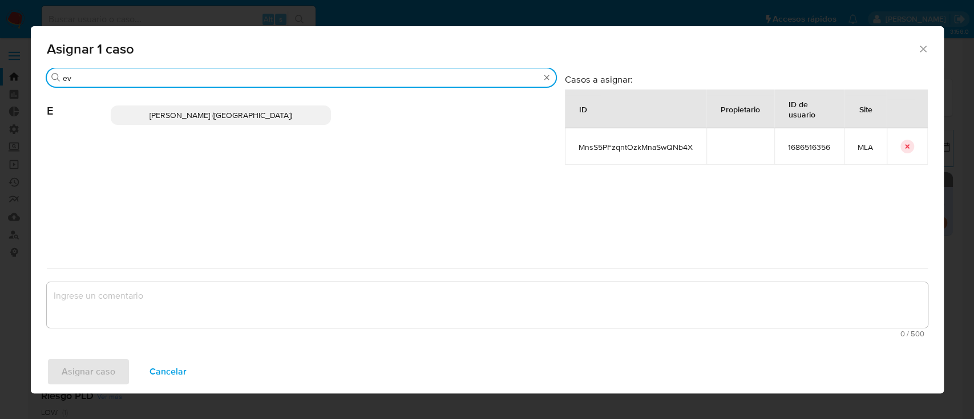
type input "ev"
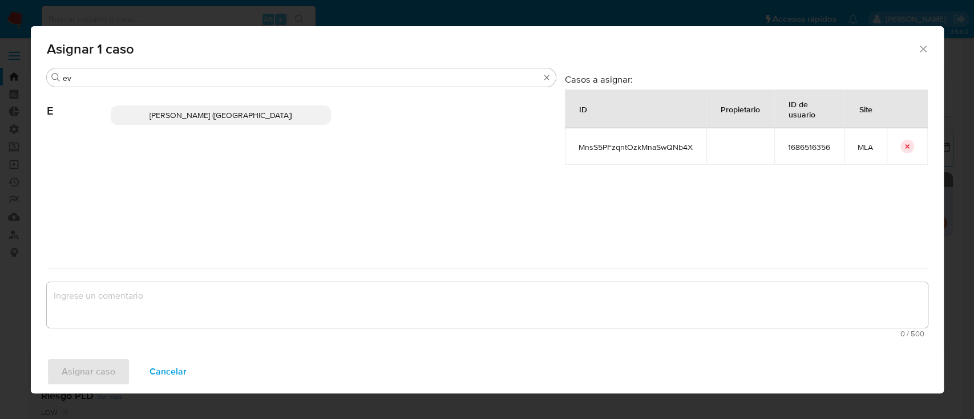
click at [177, 111] on span "Emmanuel Hernan Vitiello (evitiello)" at bounding box center [220, 115] width 143 height 11
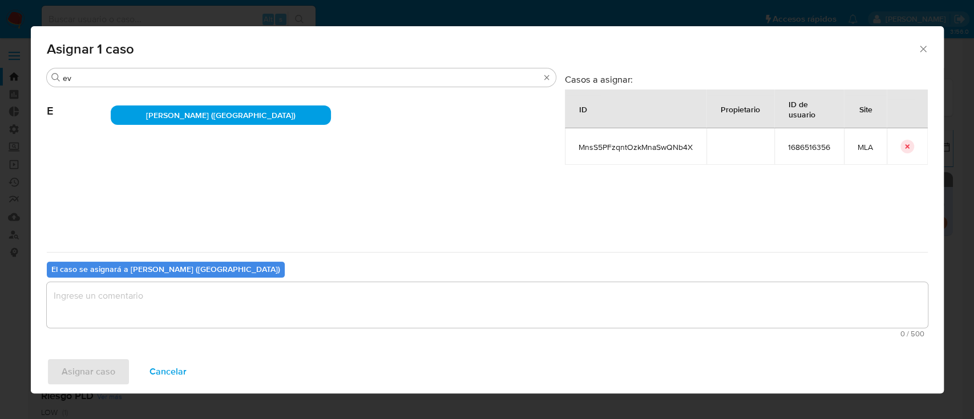
click at [113, 313] on textarea "assign-modal" at bounding box center [487, 305] width 881 height 46
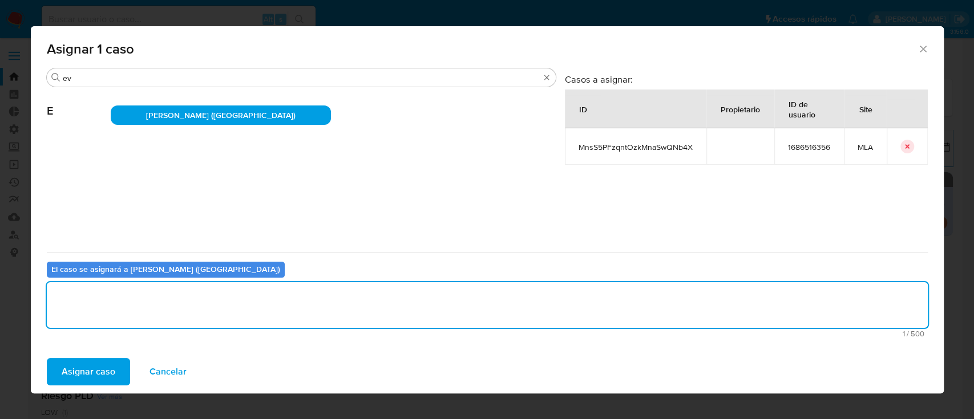
click at [99, 367] on span "Asignar caso" at bounding box center [89, 371] width 54 height 25
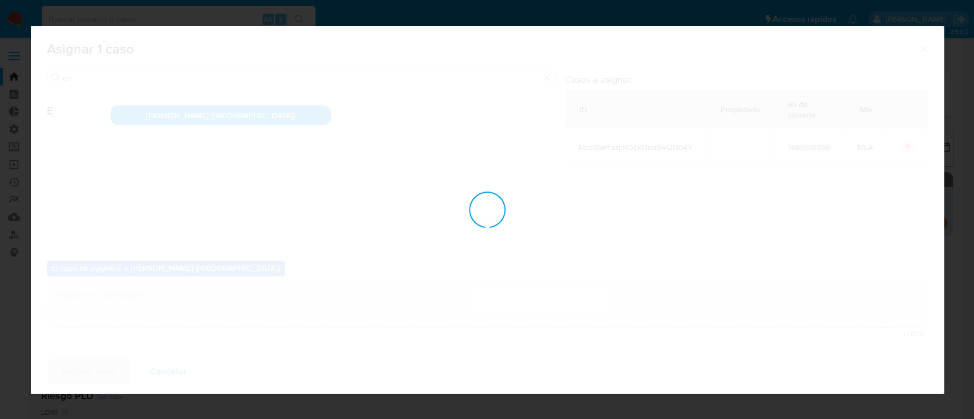
checkbox input "false"
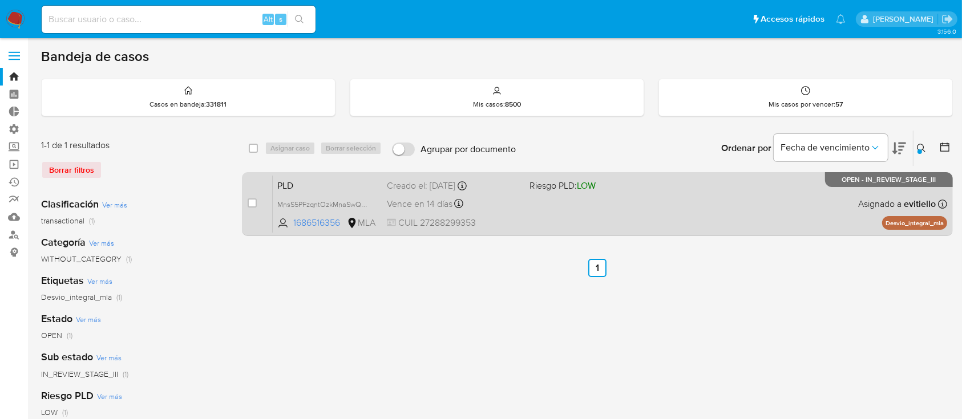
click at [571, 215] on div "PLD MnsS5PFzqntOzkMnaSwQNb4X 1686516356 MLA Riesgo PLD: LOW Creado el: 12/06/20…" at bounding box center [610, 204] width 674 height 58
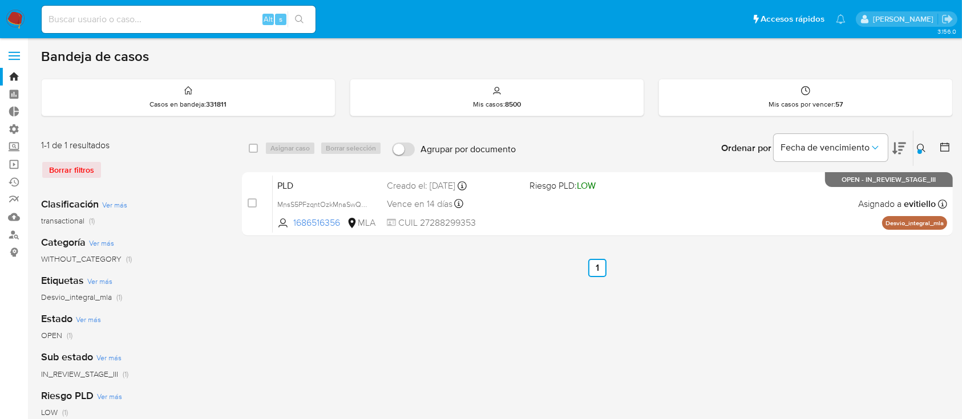
click at [917, 149] on icon at bounding box center [921, 148] width 9 height 9
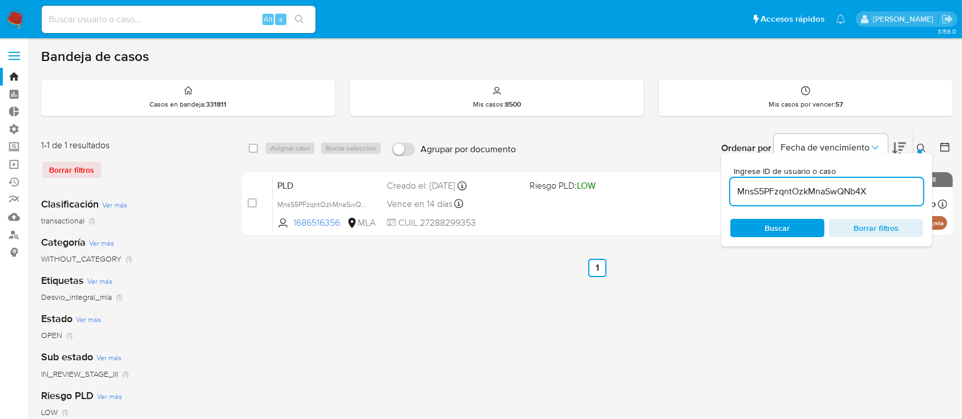
click at [871, 191] on input "MnsS5PFzqntOzkMnaSwQNb4X" at bounding box center [826, 191] width 193 height 15
type input "TCFWKFoA2f5v8qMUfqKG5iu6"
click at [920, 131] on div "Ingrese ID de usuario o caso TCFWKFoA2f5v8qMUfqKG5iu6 Buscar Borrar filtros" at bounding box center [922, 148] width 19 height 35
click at [913, 148] on button at bounding box center [922, 149] width 19 height 14
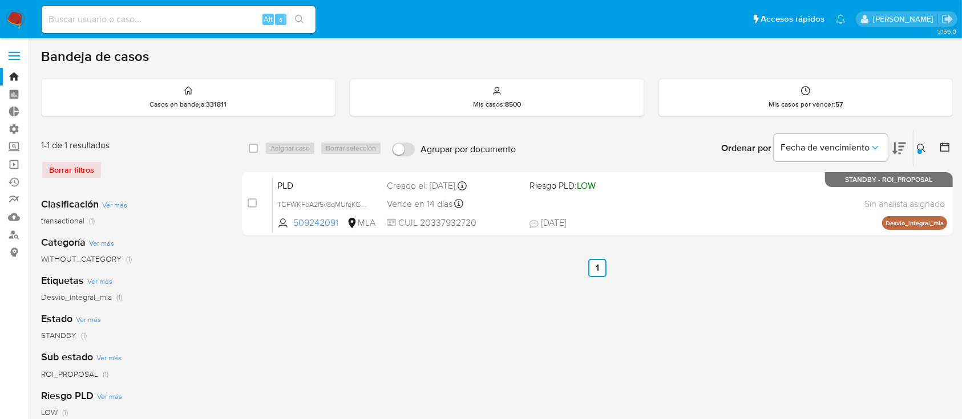
click at [258, 145] on div "select-all-cases-checkbox" at bounding box center [256, 149] width 14 height 14
click at [254, 148] on input "checkbox" at bounding box center [253, 148] width 9 height 9
checkbox input "true"
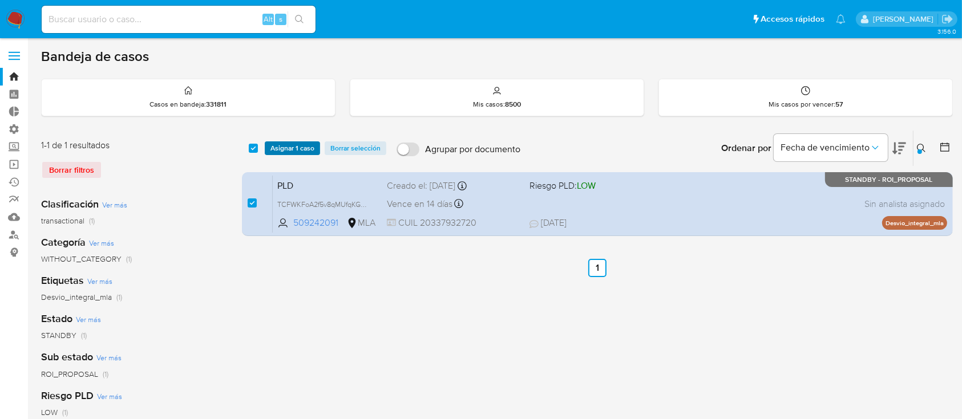
click at [286, 147] on span "Asignar 1 caso" at bounding box center [292, 148] width 44 height 11
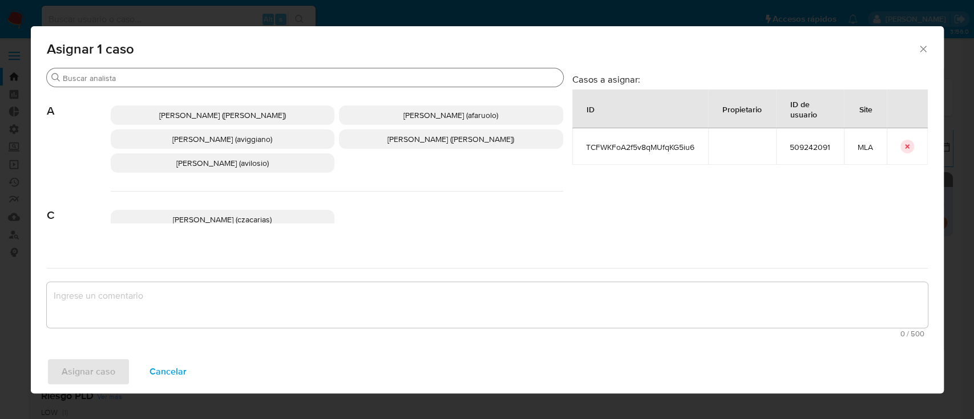
click at [182, 79] on input "Buscar" at bounding box center [311, 78] width 496 height 10
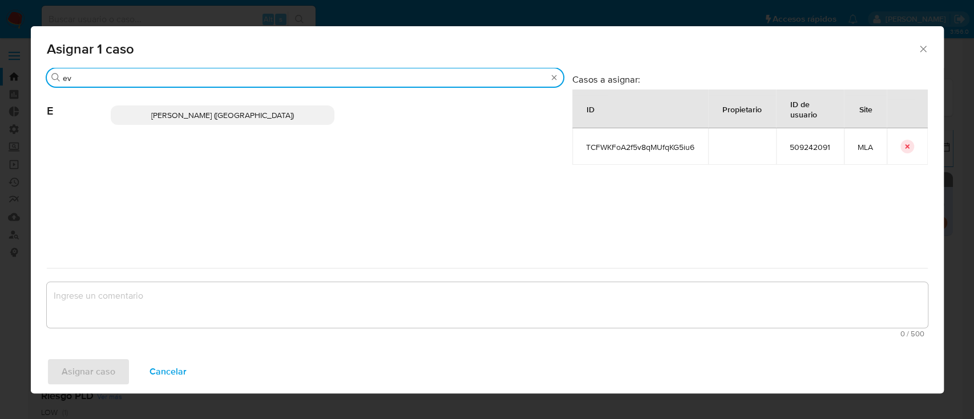
type input "ev"
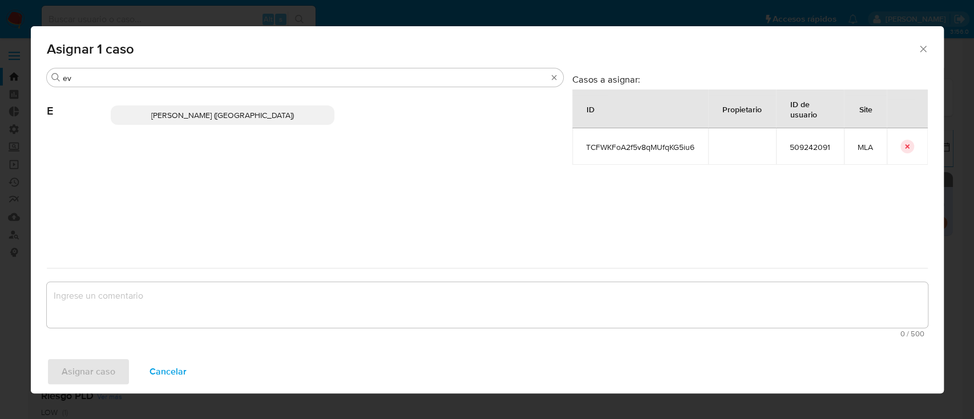
click at [199, 112] on span "Emmanuel Hernan Vitiello (evitiello)" at bounding box center [222, 115] width 143 height 11
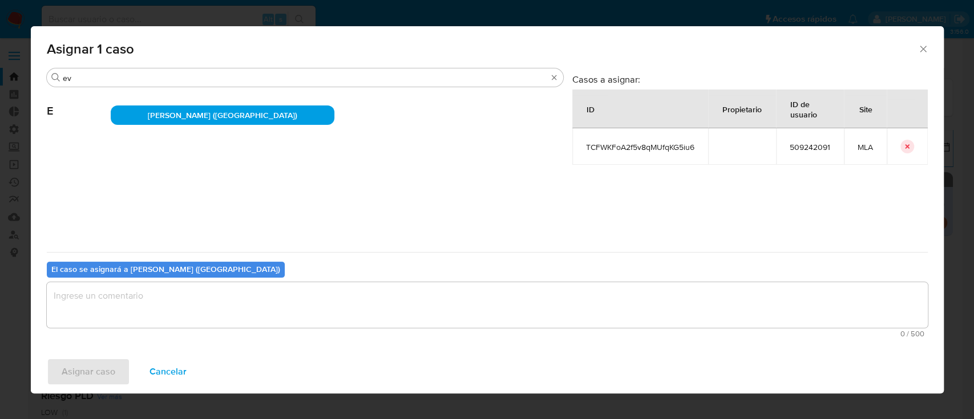
drag, startPoint x: 157, startPoint y: 293, endPoint x: 148, endPoint y: 312, distance: 20.7
click at [156, 293] on textarea "assign-modal" at bounding box center [487, 305] width 881 height 46
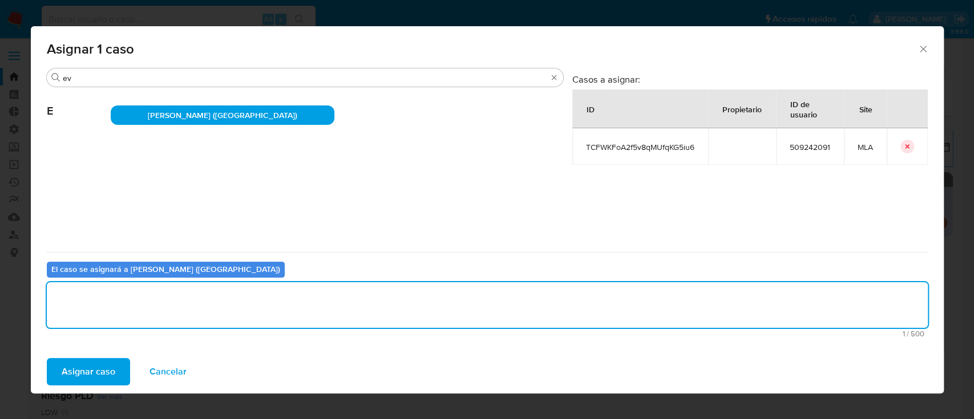
click at [117, 359] on button "Asignar caso" at bounding box center [88, 371] width 83 height 27
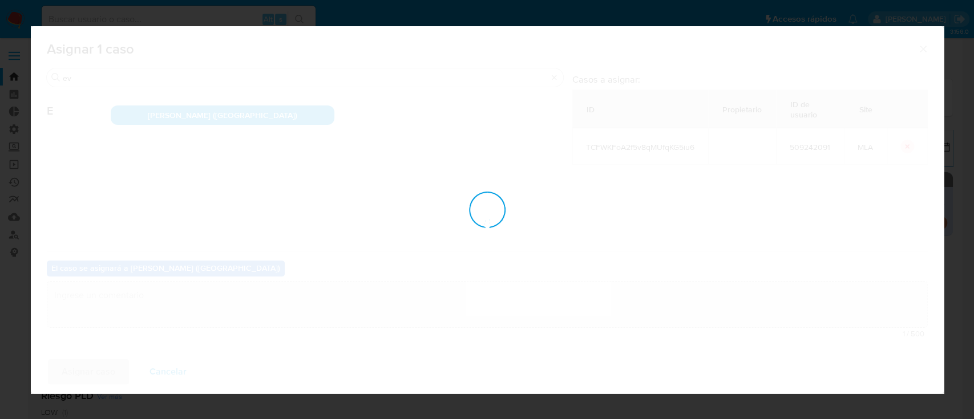
checkbox input "false"
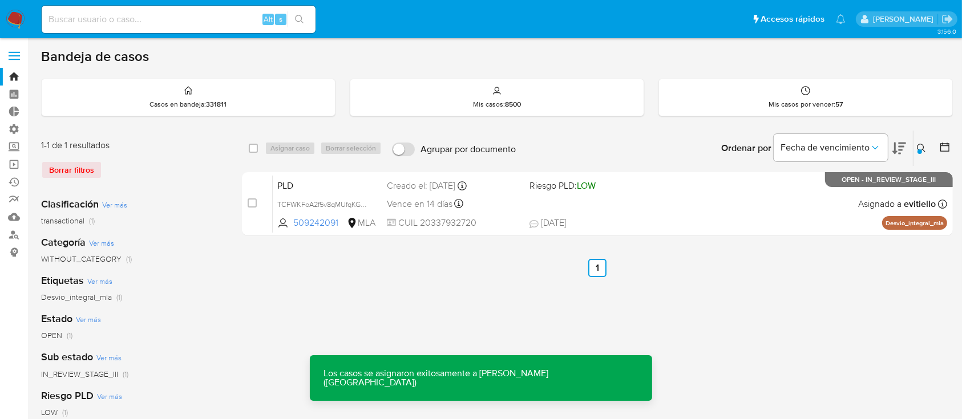
click at [566, 202] on div "PLD TCFWKFoA2f5v8qMUfqKG5iu6 509242091 MLA Riesgo PLD: LOW Creado el: 12/06/202…" at bounding box center [610, 204] width 674 height 58
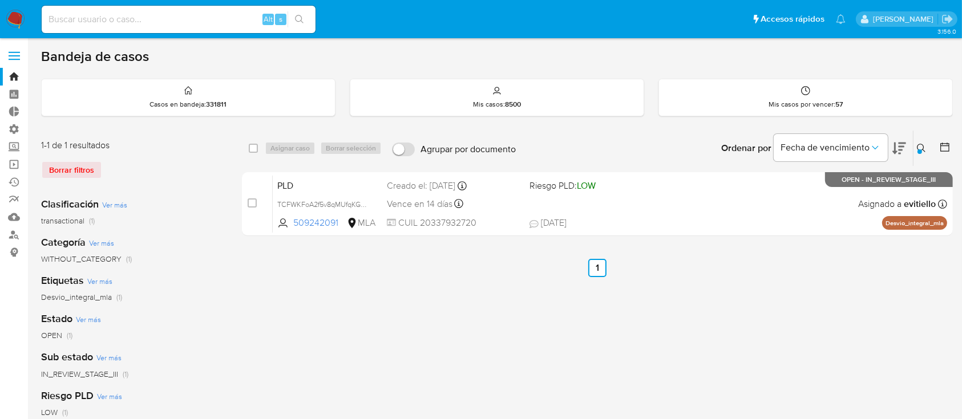
drag, startPoint x: 917, startPoint y: 144, endPoint x: 909, endPoint y: 167, distance: 24.7
click at [917, 144] on icon at bounding box center [921, 148] width 9 height 9
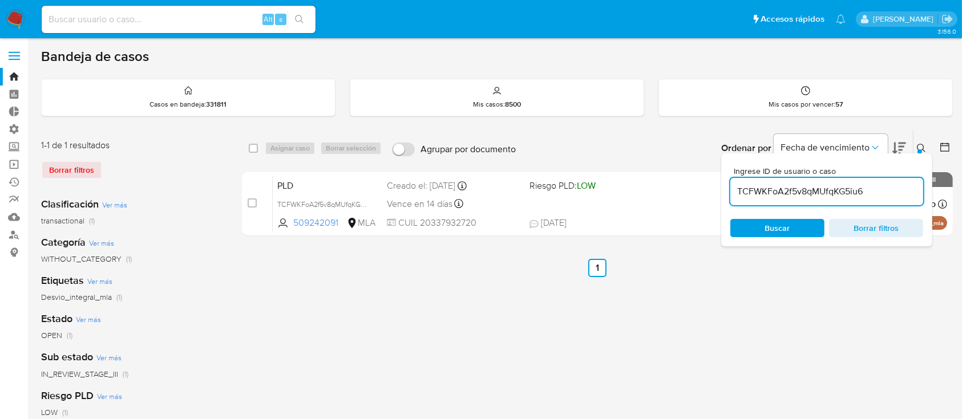
click at [876, 183] on div "TCFWKFoA2f5v8qMUfqKG5iu6" at bounding box center [826, 191] width 193 height 27
click at [886, 190] on input "TCFWKFoA2f5v8qMUfqKG5iu6" at bounding box center [826, 191] width 193 height 15
click at [885, 190] on input "TCFWKFoA2f5v8qMUfqKG5iu6" at bounding box center [826, 191] width 193 height 15
click at [884, 190] on input "TCFWKFoA2f5v8qMUfqKG5iu6" at bounding box center [826, 191] width 193 height 15
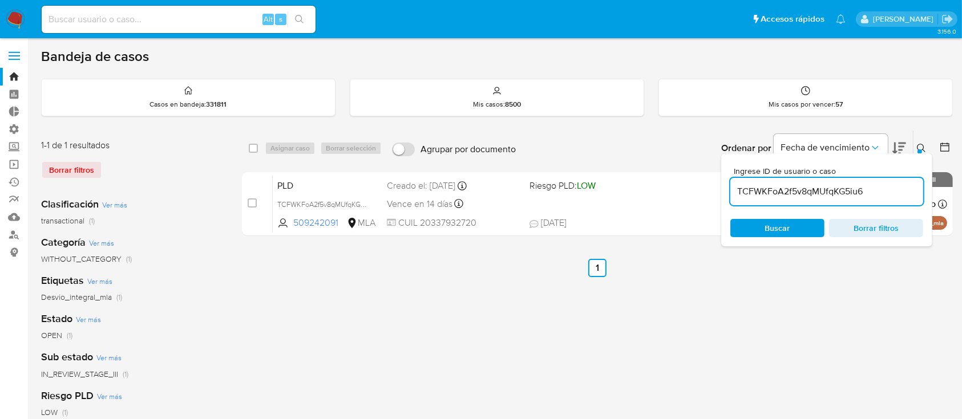
click at [882, 190] on input "TCFWKFoA2f5v8qMUfqKG5iu6" at bounding box center [826, 191] width 193 height 15
paste input "luSb8PgMv5ONtRKvIwHgpRMS"
type input "luSb8PgMv5ONtRKvIwHgpRMS"
click at [922, 146] on icon at bounding box center [921, 148] width 9 height 9
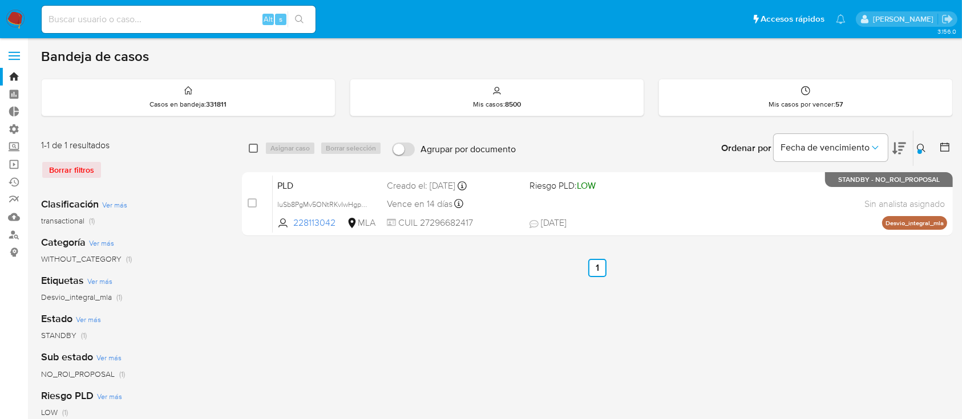
click at [249, 145] on input "checkbox" at bounding box center [253, 148] width 9 height 9
checkbox input "true"
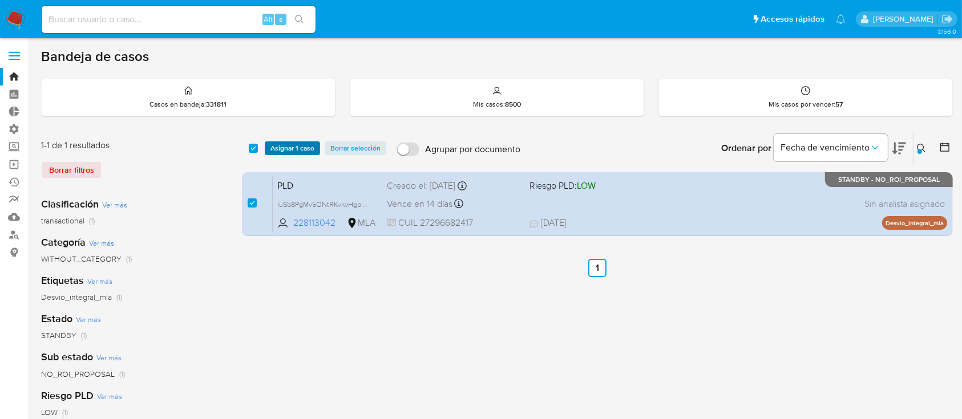
click at [270, 148] on span "Asignar 1 caso" at bounding box center [292, 148] width 44 height 11
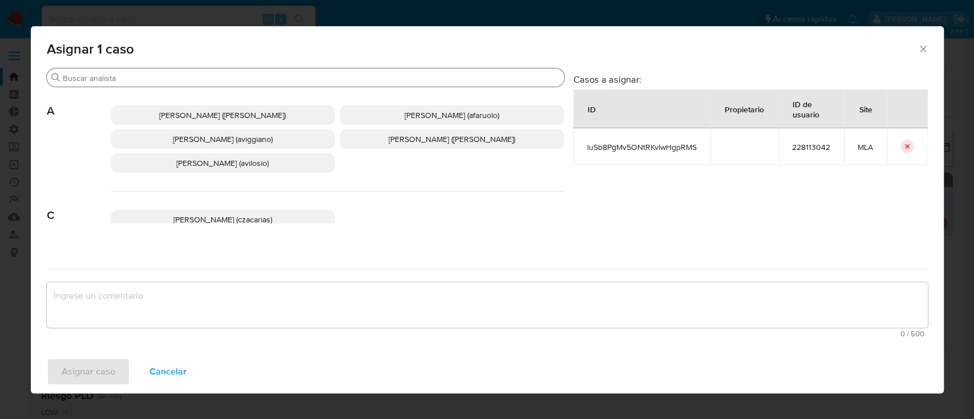
click at [188, 80] on input "Buscar" at bounding box center [311, 78] width 497 height 10
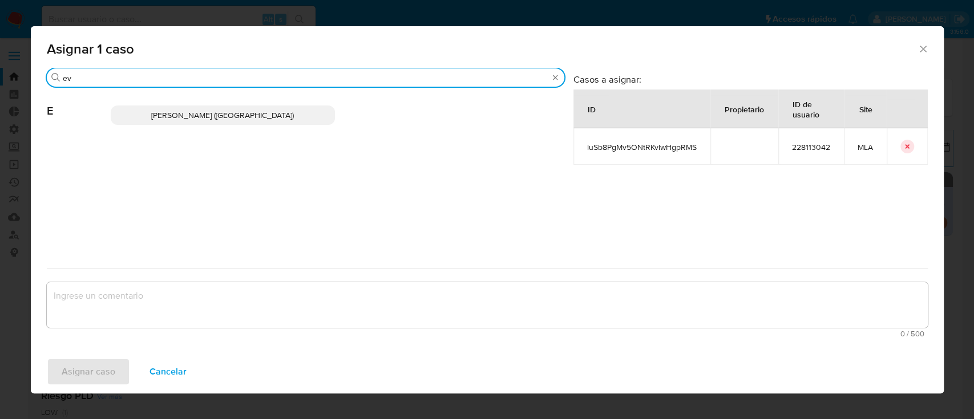
type input "ev"
click at [218, 116] on span "Emmanuel Hernan Vitiello (evitiello)" at bounding box center [222, 115] width 143 height 11
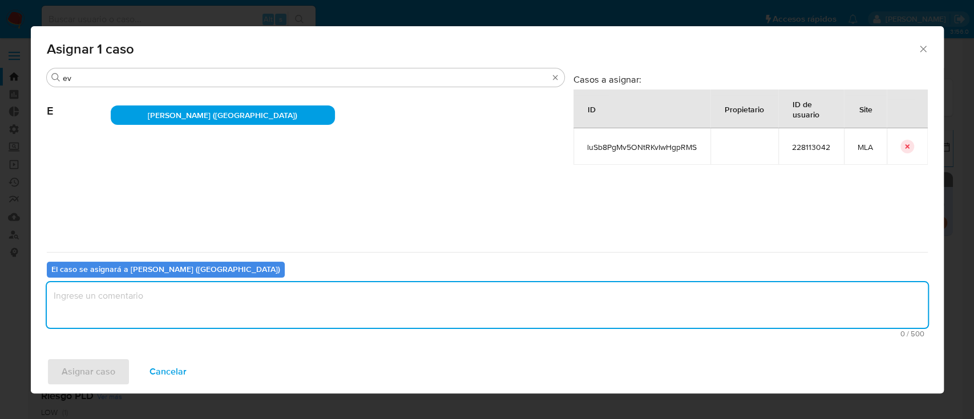
click at [151, 304] on textarea "assign-modal" at bounding box center [487, 305] width 881 height 46
click at [96, 372] on span "Asignar caso" at bounding box center [89, 371] width 54 height 25
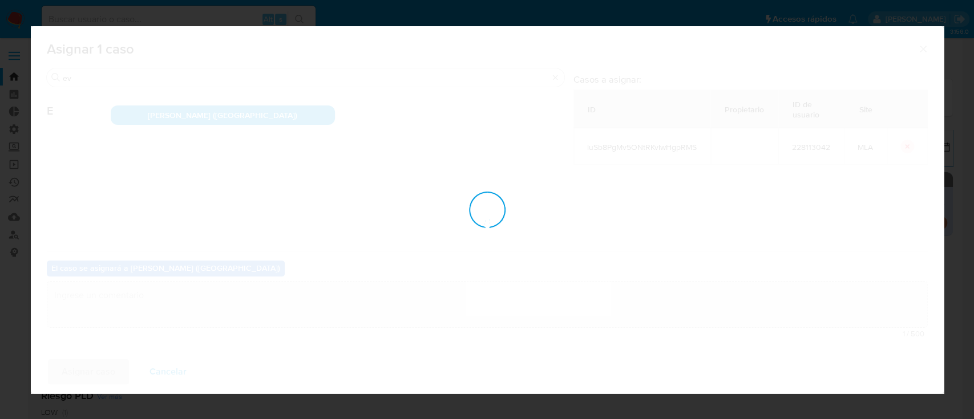
checkbox input "false"
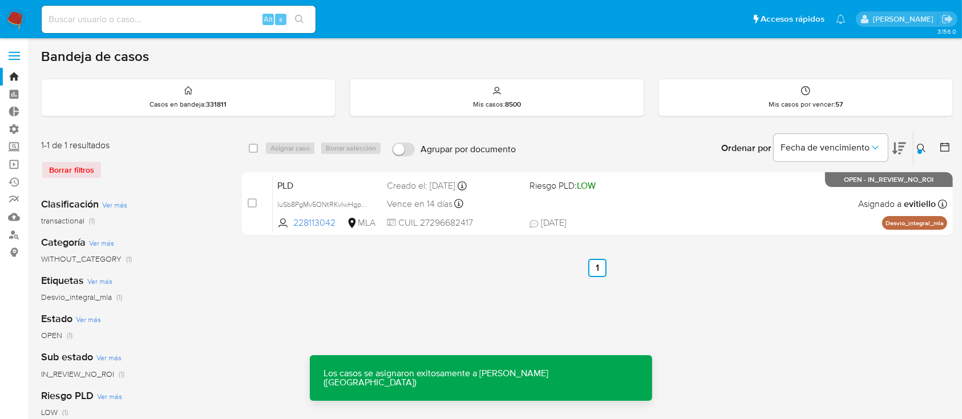
click at [616, 197] on div "PLD luSb8PgMv5ONtRKvIwHgpRMS 228113042 MLA Riesgo PLD: LOW Creado el: 12/06/202…" at bounding box center [610, 204] width 674 height 58
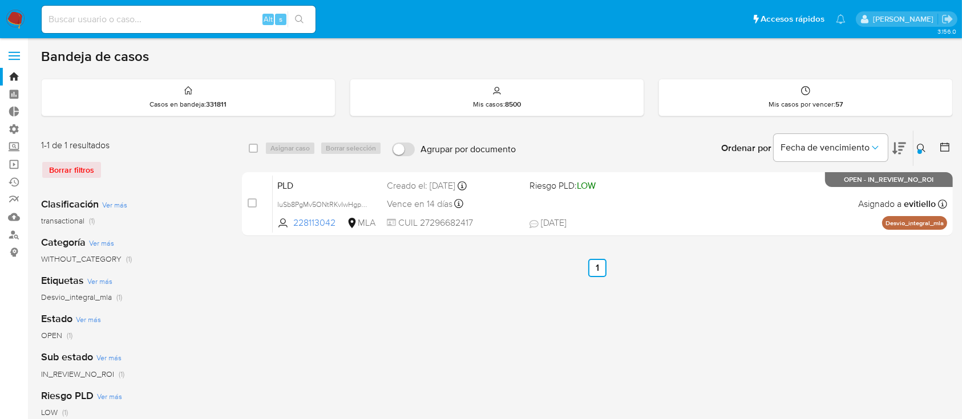
click at [919, 145] on icon at bounding box center [921, 148] width 9 height 9
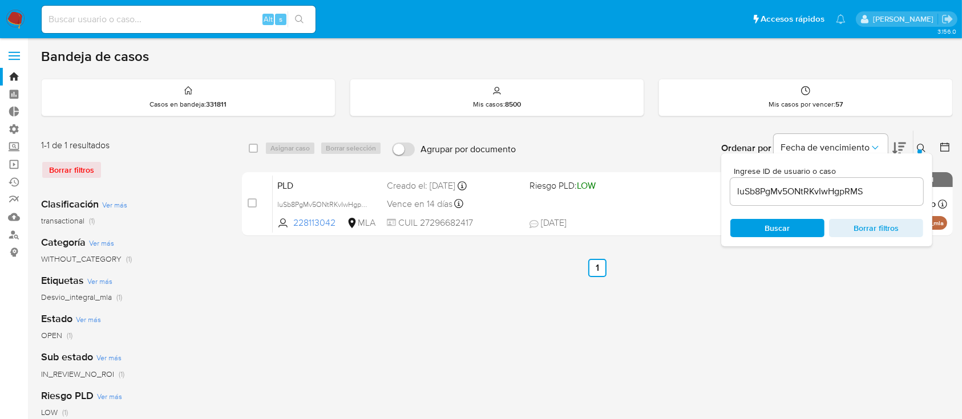
click at [871, 196] on input "luSb8PgMv5ONtRKvIwHgpRMS" at bounding box center [826, 191] width 193 height 15
type input "VrjeZa7T7TELRhPPiXz1XyYR"
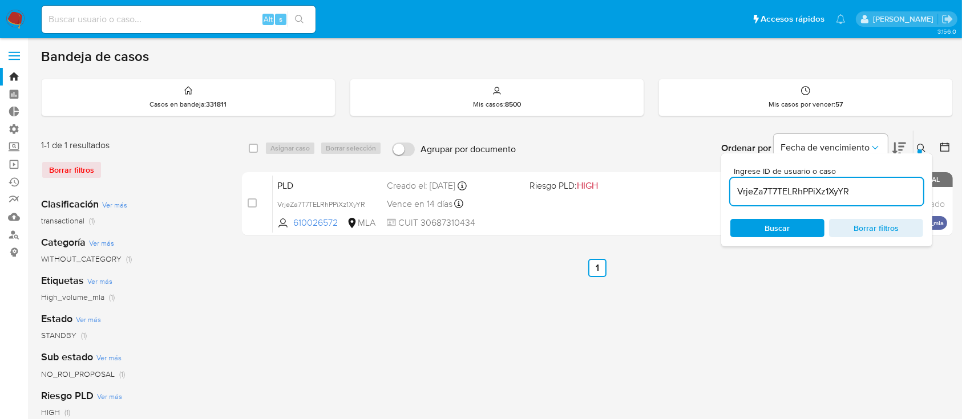
click at [913, 150] on button at bounding box center [922, 149] width 19 height 14
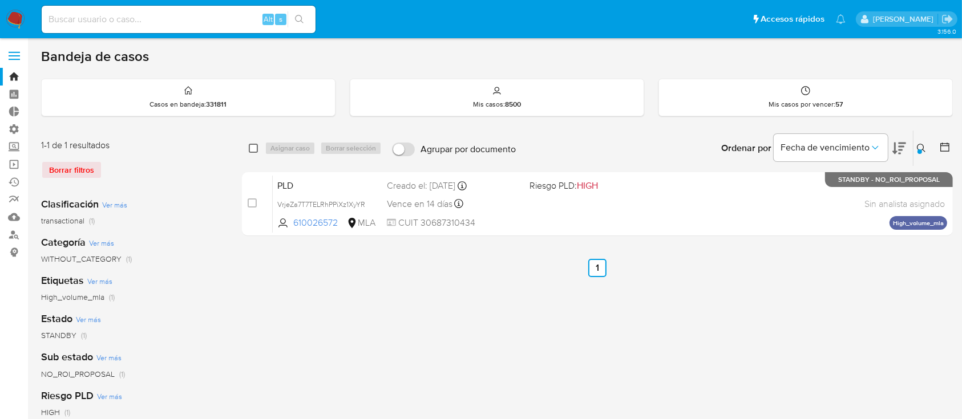
click at [249, 148] on input "checkbox" at bounding box center [253, 148] width 9 height 9
checkbox input "true"
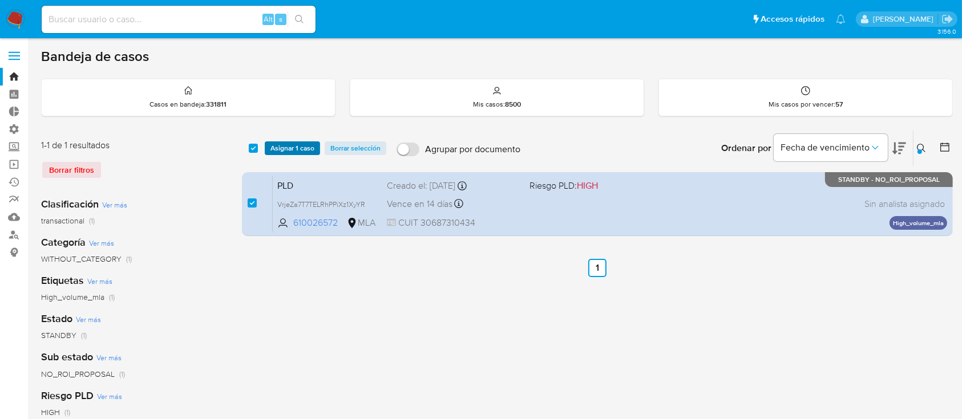
click at [278, 146] on span "Asignar 1 caso" at bounding box center [292, 148] width 44 height 11
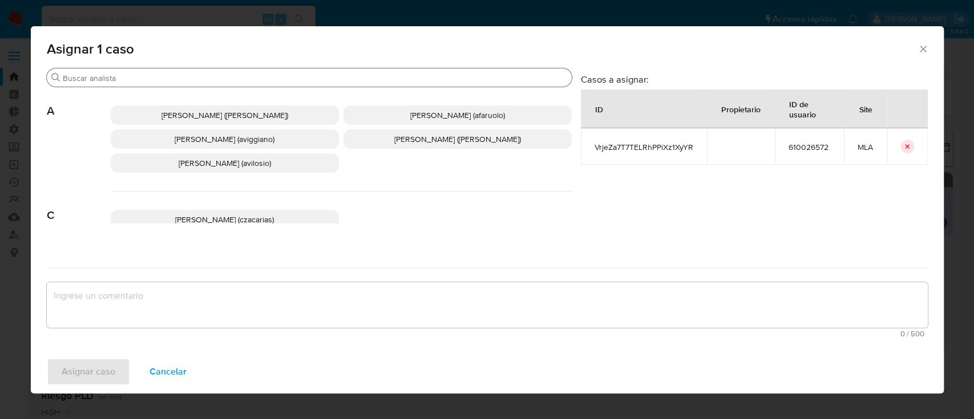
click at [130, 79] on input "Buscar" at bounding box center [315, 78] width 504 height 10
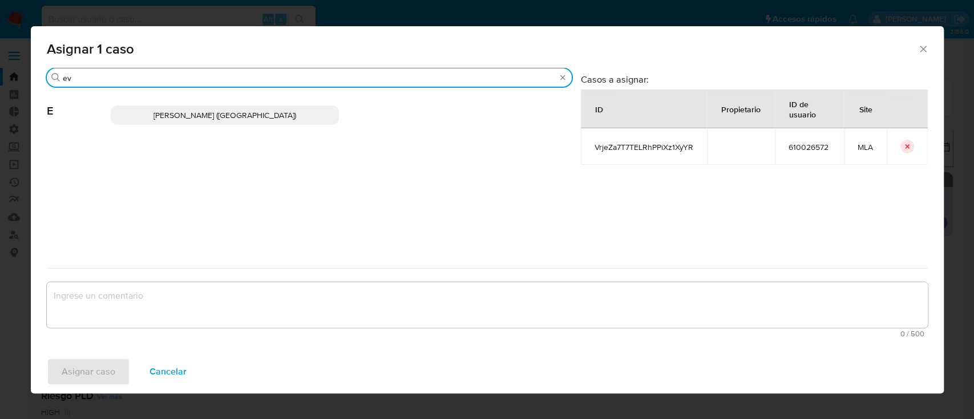
type input "ev"
click at [186, 113] on span "Emmanuel Hernan Vitiello (evitiello)" at bounding box center [224, 115] width 143 height 11
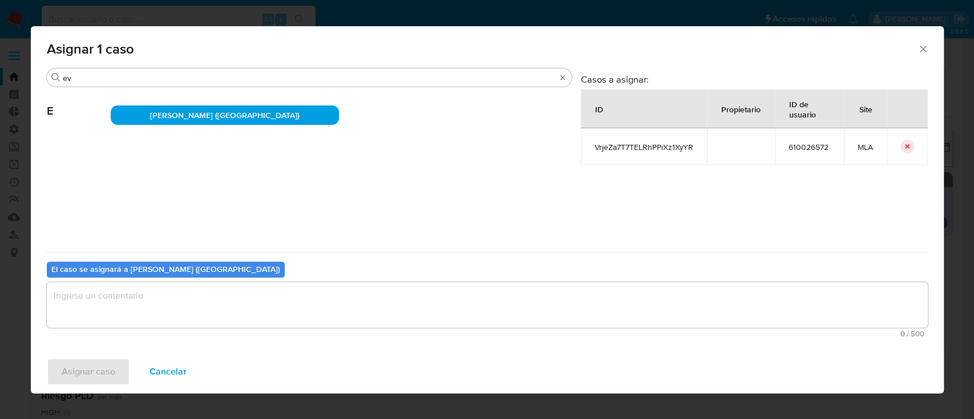
click at [138, 302] on textarea "assign-modal" at bounding box center [487, 305] width 881 height 46
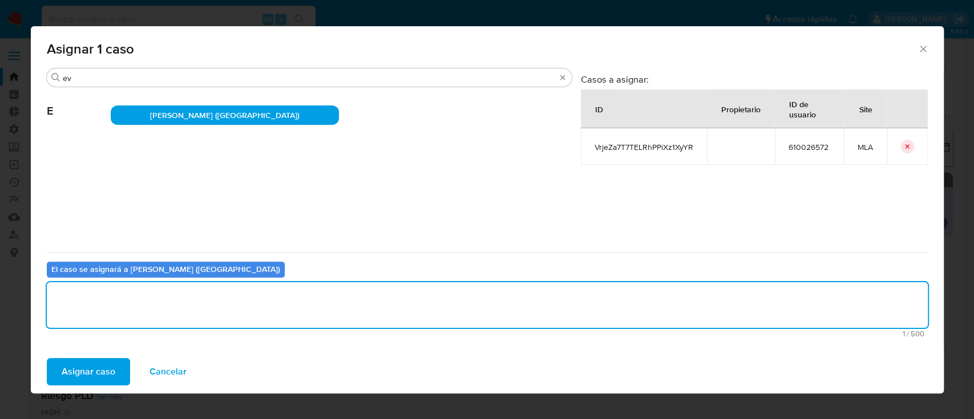
click at [98, 364] on span "Asignar caso" at bounding box center [89, 371] width 54 height 25
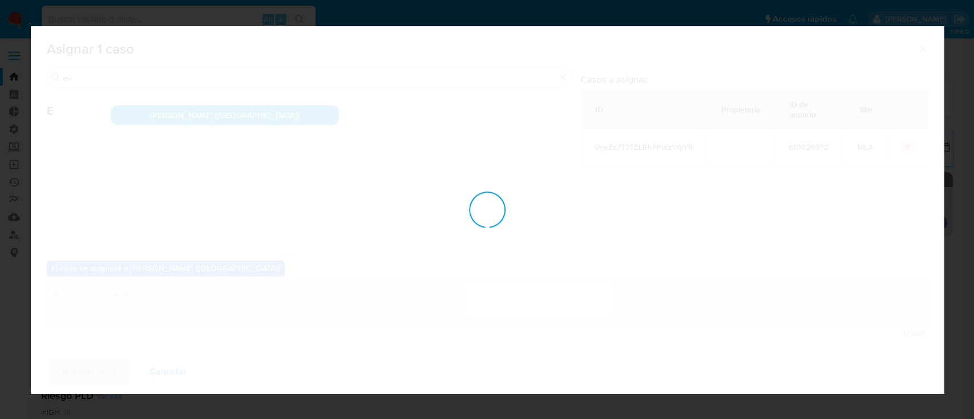
checkbox input "false"
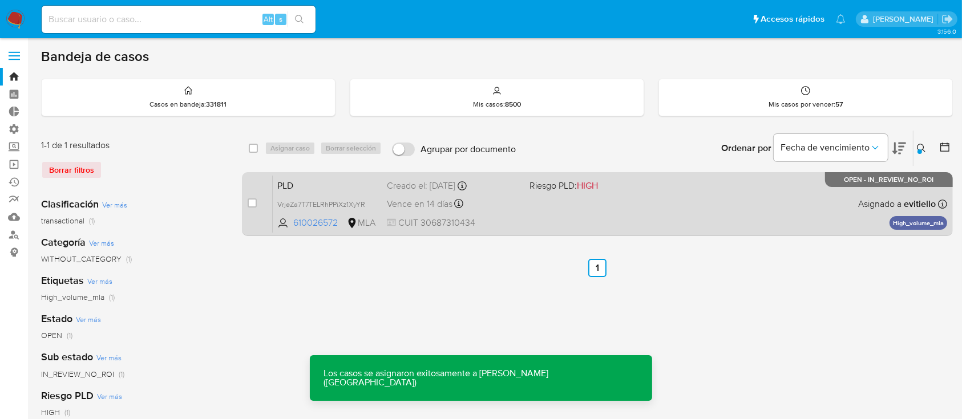
click at [798, 203] on div "PLD VrjeZa7T7TELRhPPiXz1XyYR 610026572 MLA Riesgo PLD: HIGH Creado el: 12/06/20…" at bounding box center [610, 204] width 674 height 58
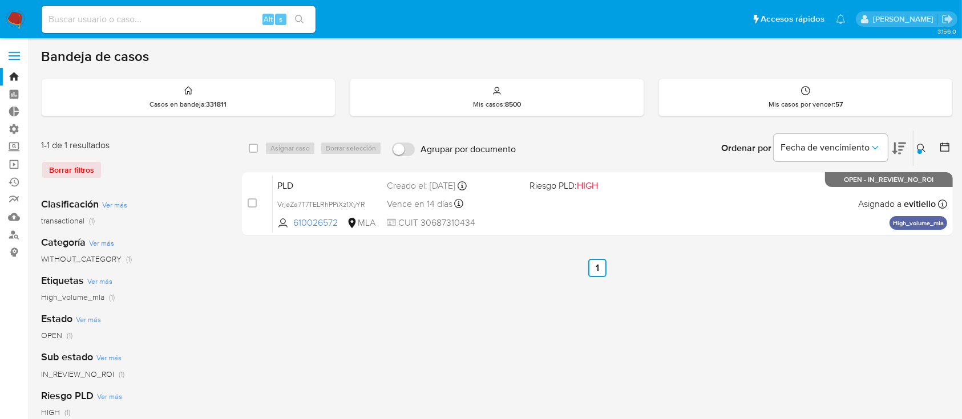
click at [918, 144] on icon at bounding box center [921, 148] width 9 height 9
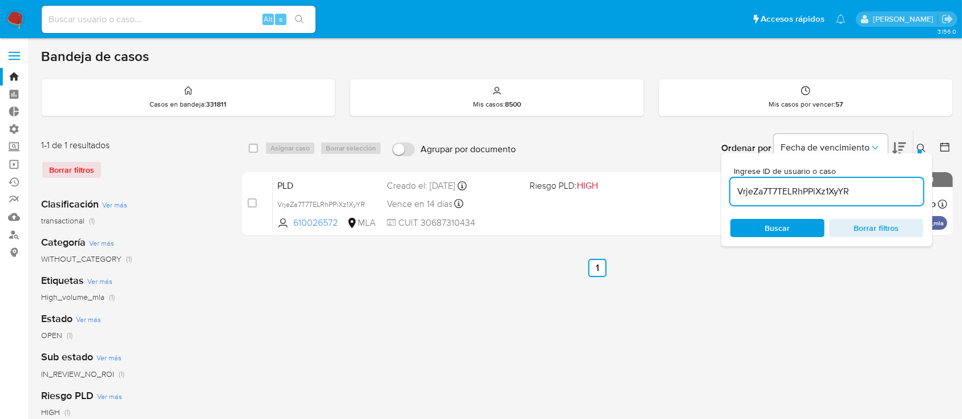
click at [891, 194] on input "VrjeZa7T7TELRhPPiXz1XyYR" at bounding box center [826, 191] width 193 height 15
click at [891, 192] on input "VrjeZa7T7TELRhPPiXz1XyYR" at bounding box center [826, 191] width 193 height 15
type input "3xs570EGDI7fG58mvawuwixm"
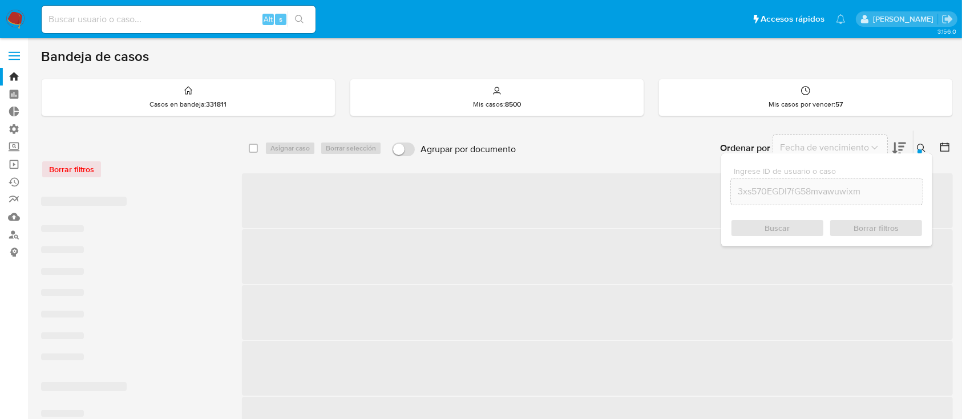
click at [915, 146] on button at bounding box center [922, 149] width 19 height 14
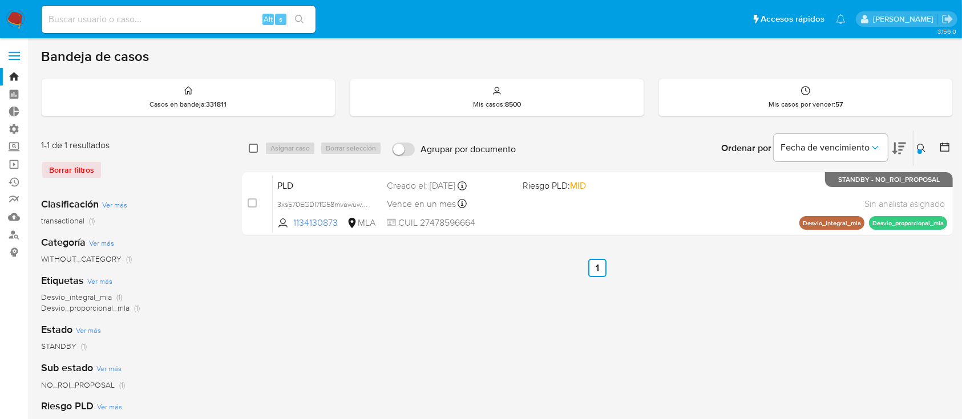
click at [257, 147] on input "checkbox" at bounding box center [253, 148] width 9 height 9
checkbox input "true"
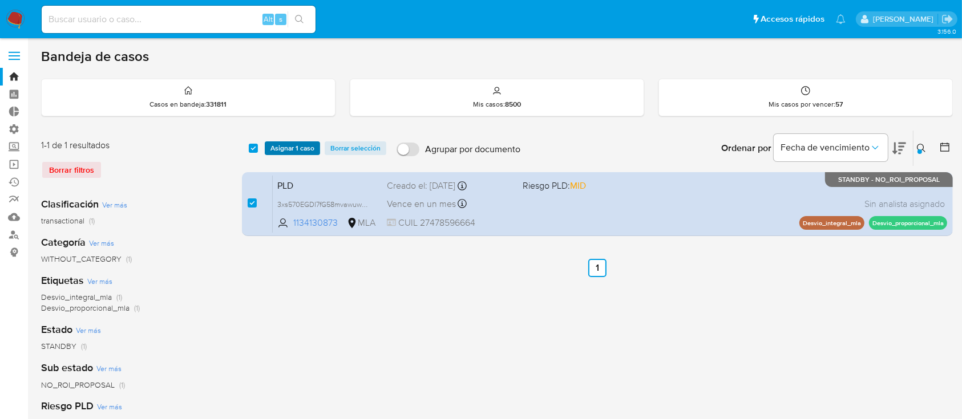
click at [272, 145] on span "Asignar 1 caso" at bounding box center [292, 148] width 44 height 11
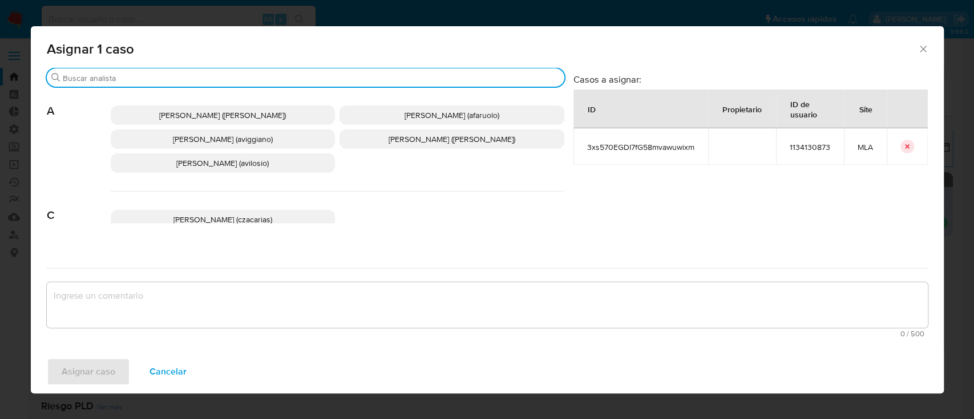
click at [148, 75] on input "Buscar" at bounding box center [311, 78] width 497 height 10
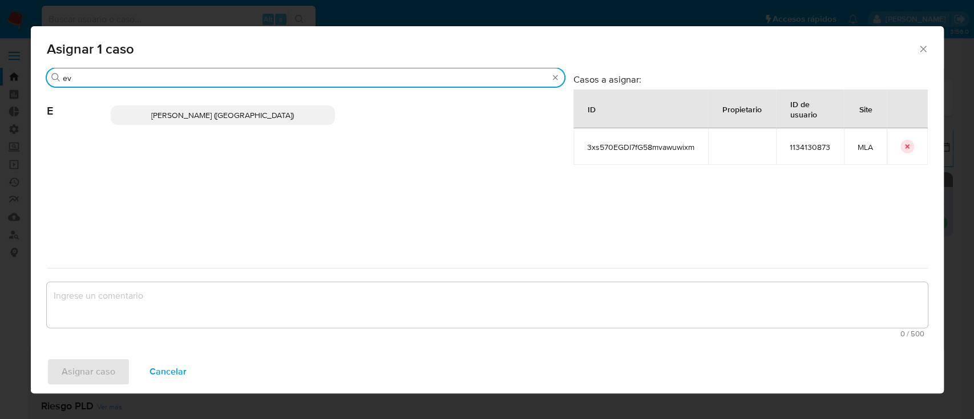
type input "ev"
click at [186, 112] on span "Emmanuel Hernan Vitiello (evitiello)" at bounding box center [222, 115] width 143 height 11
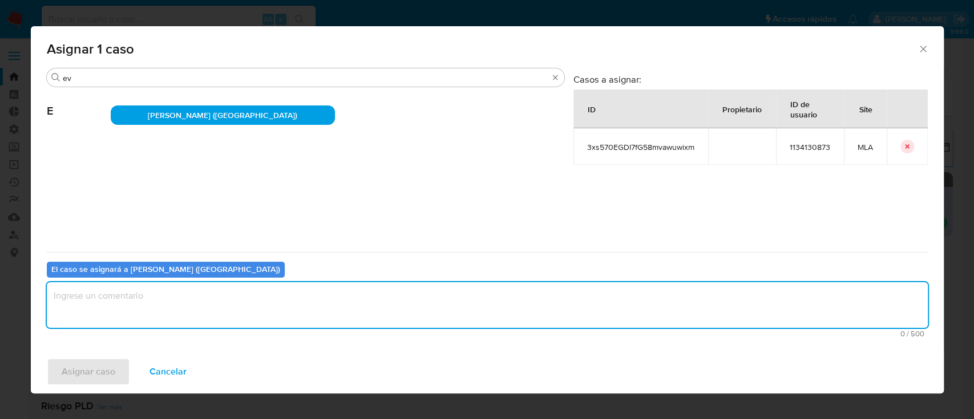
click at [163, 301] on textarea "assign-modal" at bounding box center [487, 305] width 881 height 46
click at [108, 367] on span "Asignar caso" at bounding box center [89, 371] width 54 height 25
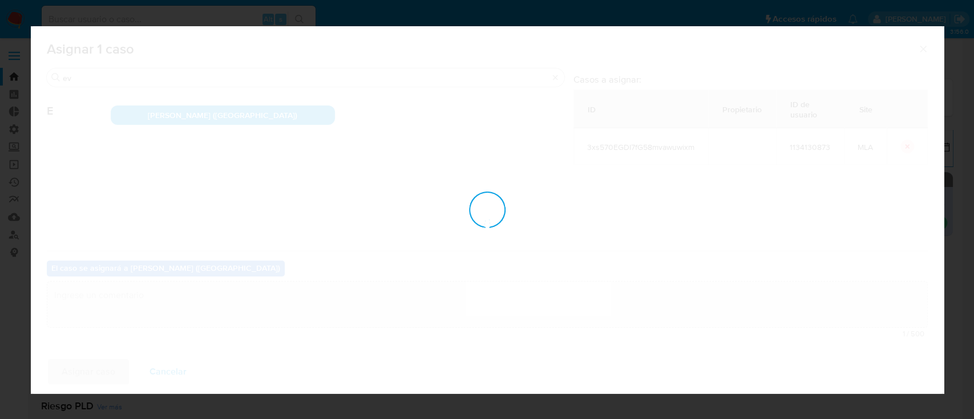
checkbox input "false"
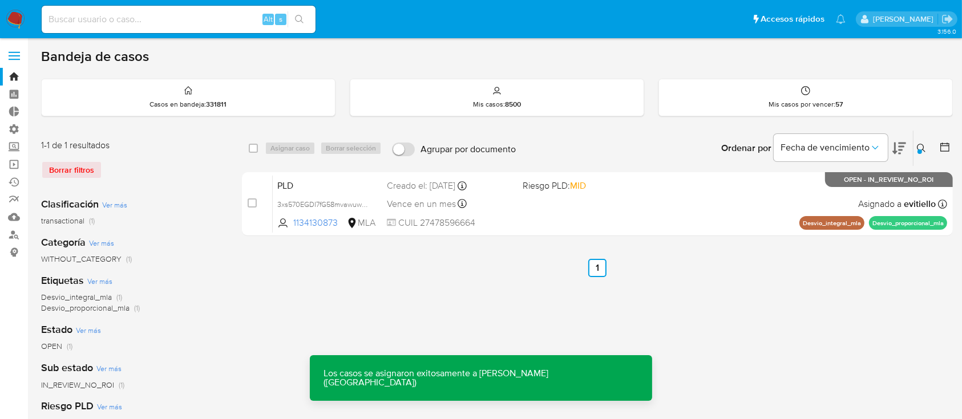
click at [702, 221] on div "PLD 3xs570EGDI7fG58mvawuwixm 1134130873 MLA Riesgo PLD: MID Creado el: 12/07/20…" at bounding box center [610, 204] width 674 height 58
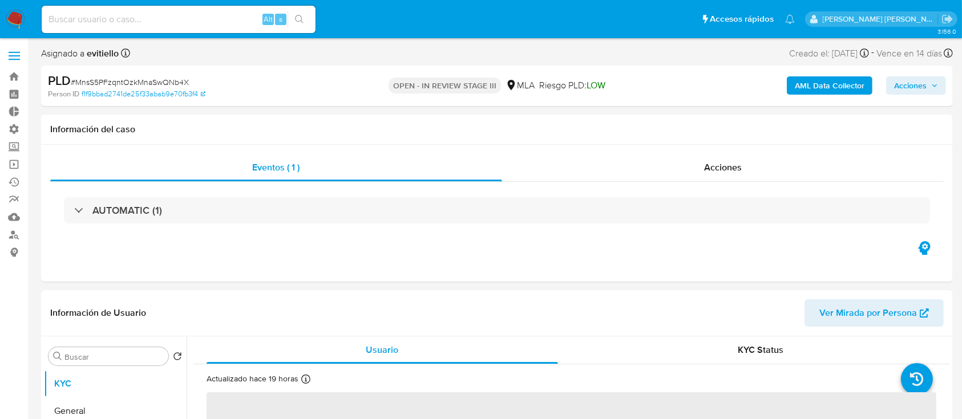
select select "10"
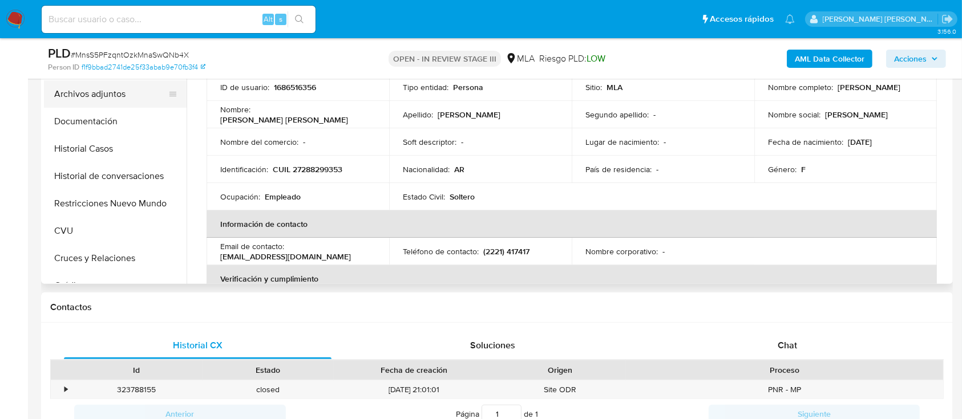
click at [128, 98] on button "Archivos adjuntos" at bounding box center [111, 93] width 134 height 27
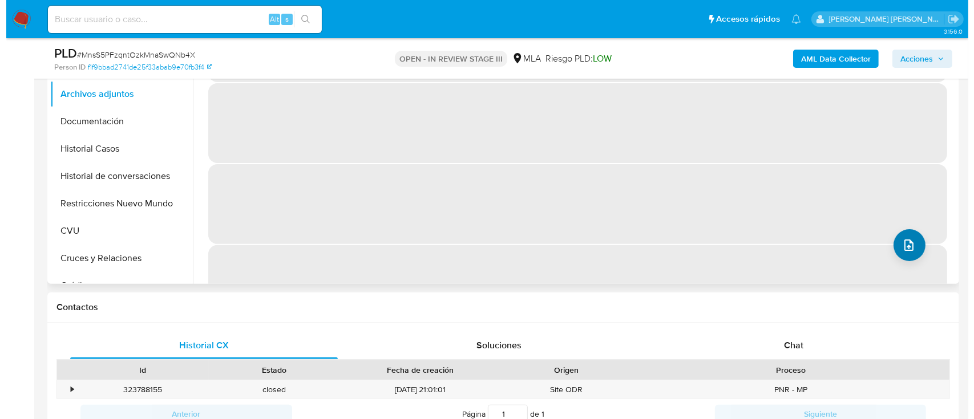
scroll to position [228, 0]
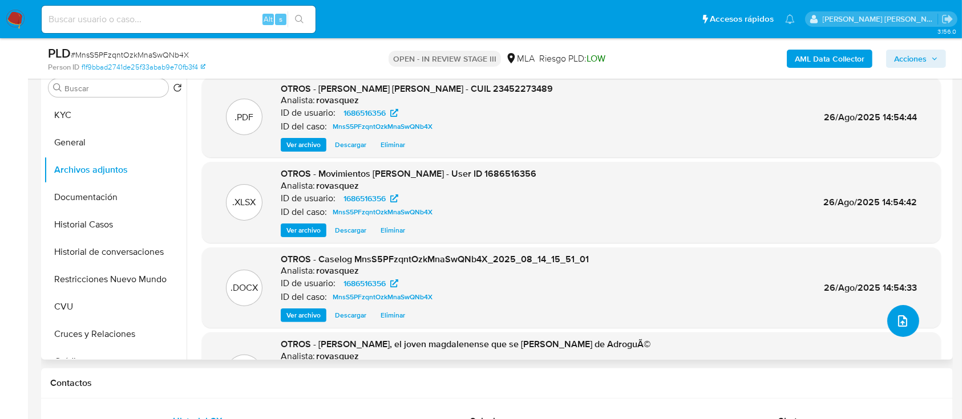
click at [896, 327] on span "upload-file" at bounding box center [903, 321] width 14 height 14
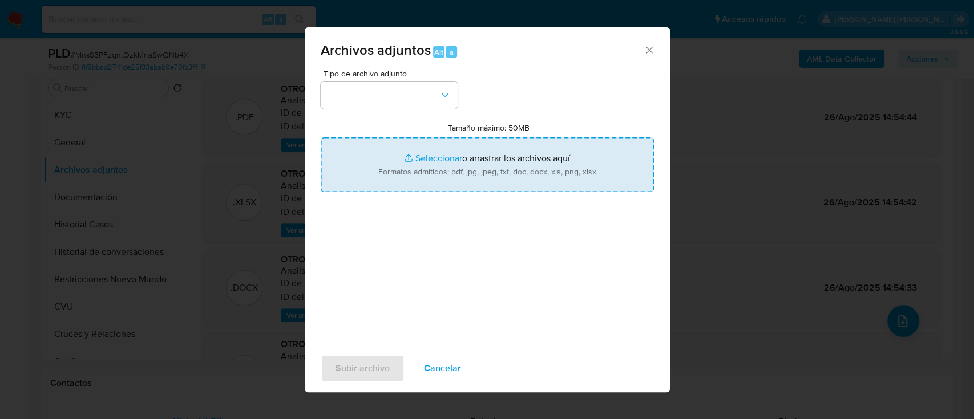
click at [483, 164] on input "Tamaño máximo: 50MB Seleccionar archivos" at bounding box center [487, 165] width 333 height 55
type input "C:\fakepath\Caselog MnsS5PFzqntOzkMnaSwQNb4X.docx"
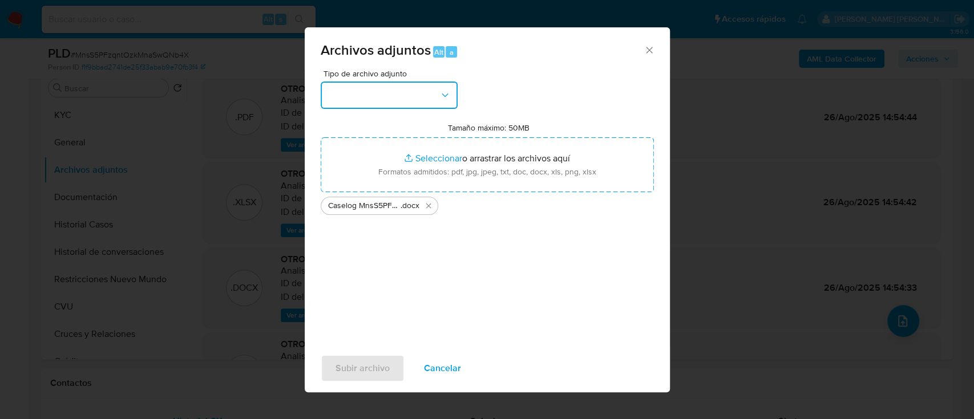
click at [380, 103] on button "button" at bounding box center [389, 95] width 137 height 27
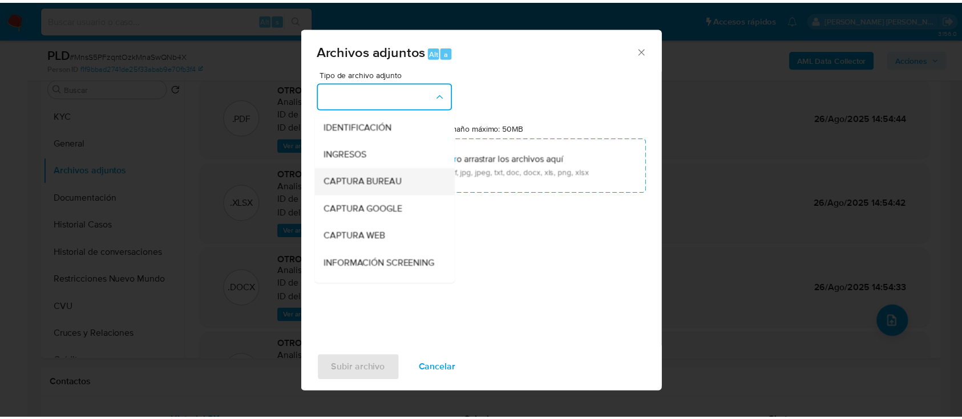
scroll to position [152, 0]
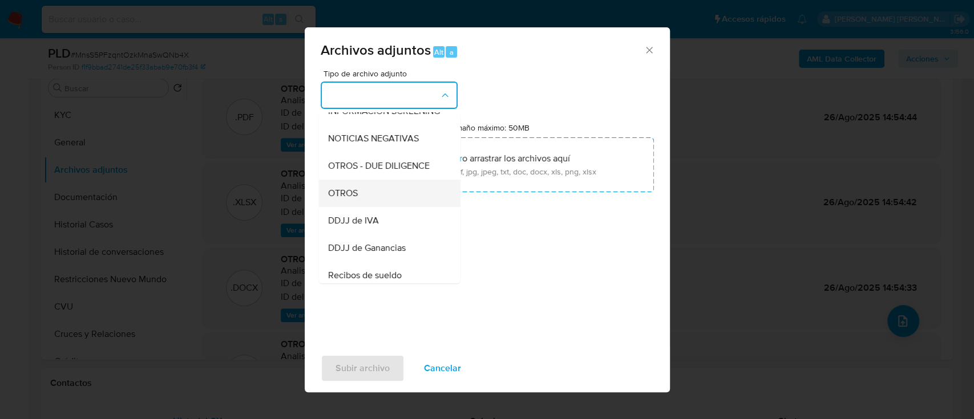
click at [368, 204] on div "OTROS" at bounding box center [386, 193] width 116 height 27
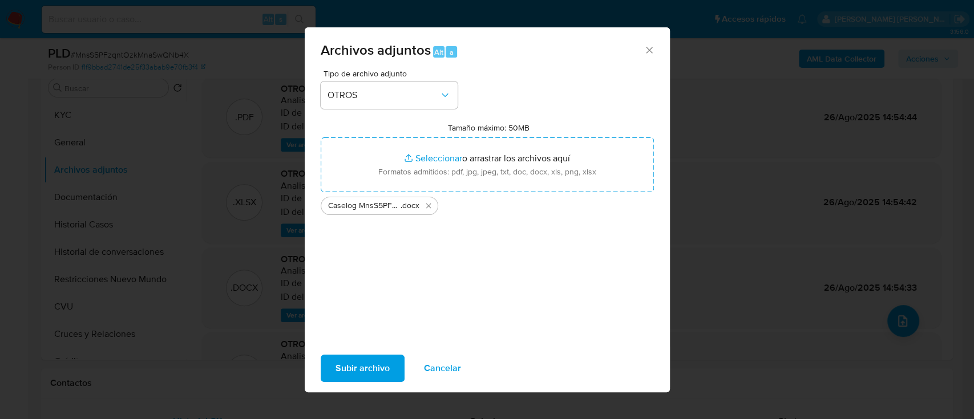
click at [363, 365] on span "Subir archivo" at bounding box center [362, 368] width 54 height 25
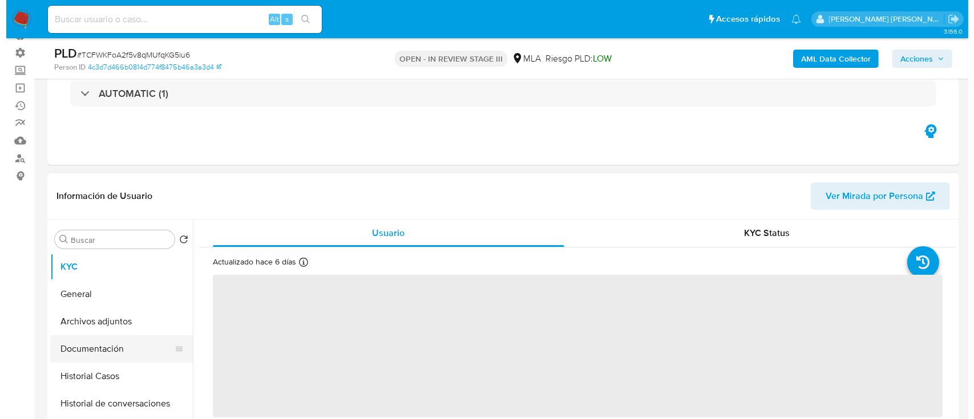
scroll to position [152, 0]
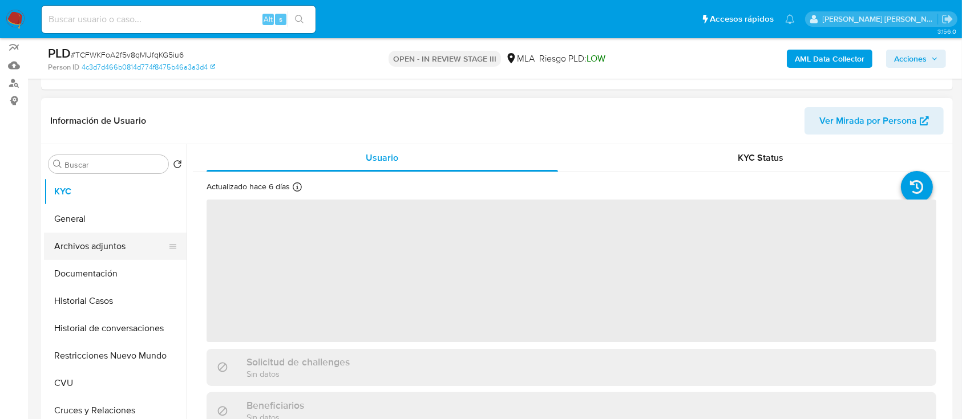
click at [139, 253] on button "Archivos adjuntos" at bounding box center [111, 246] width 134 height 27
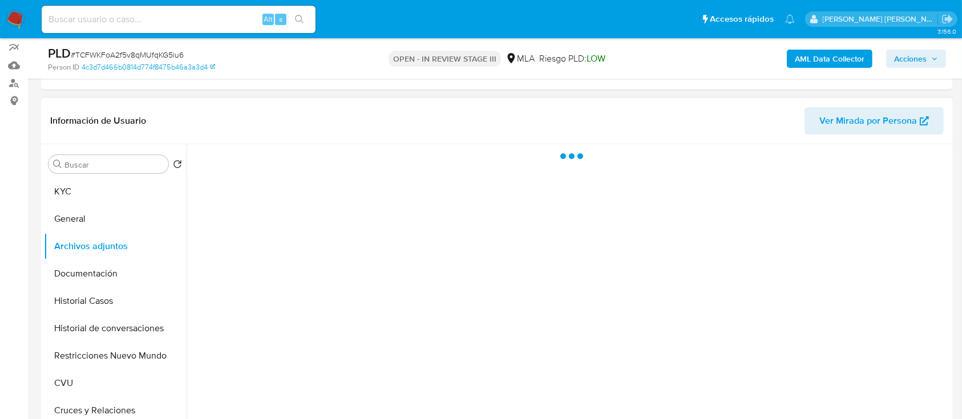
select select "10"
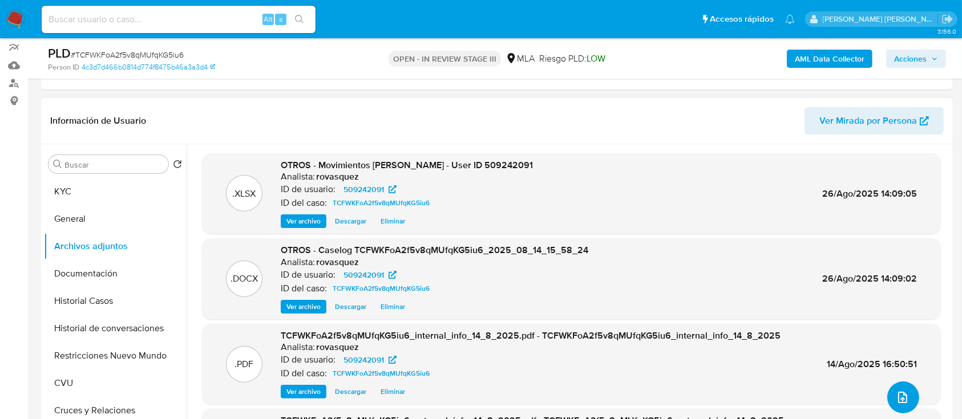
click at [896, 393] on icon "upload-file" at bounding box center [903, 398] width 14 height 14
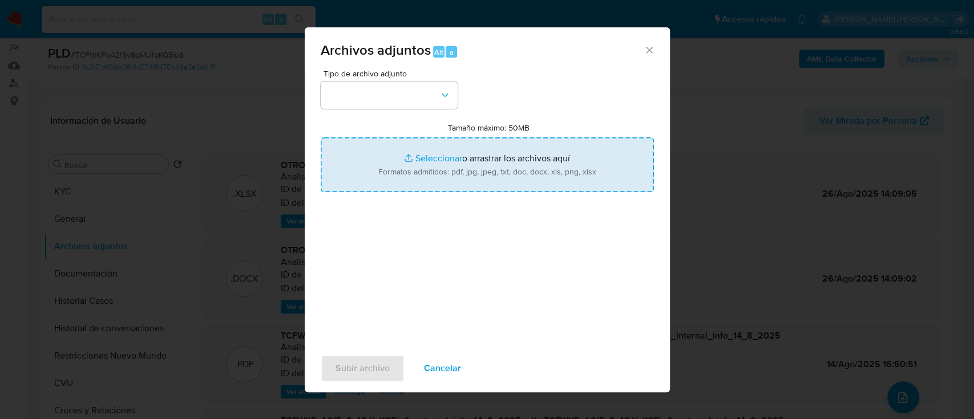
click at [402, 155] on input "Tamaño máximo: 50MB Seleccionar archivos" at bounding box center [487, 165] width 333 height 55
type input "C:\fakepath\Caselog TCFWKFoA2f5v8qMUfqKG5iu6.docx"
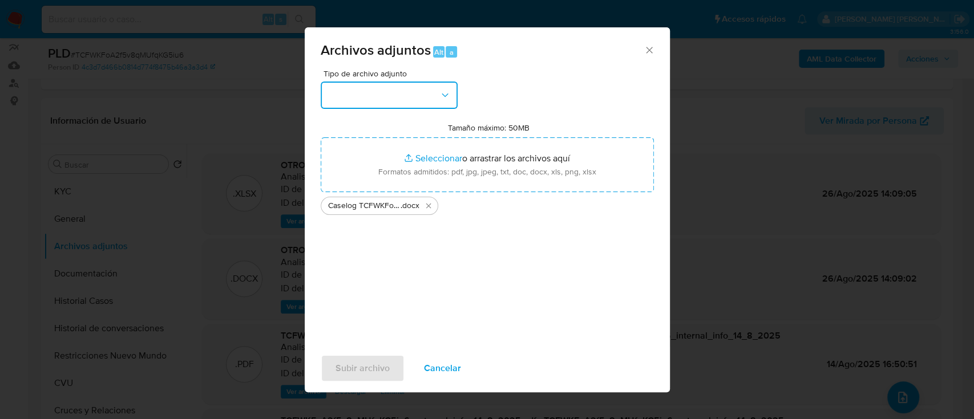
click at [382, 96] on button "button" at bounding box center [389, 95] width 137 height 27
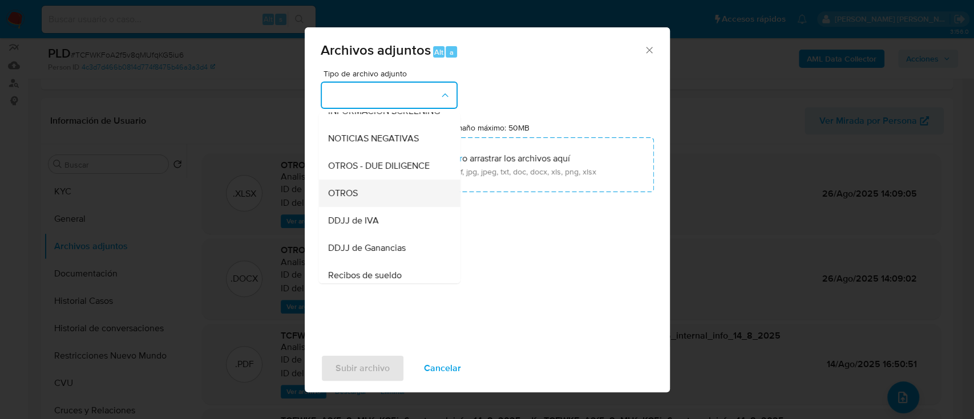
click at [362, 206] on div "OTROS" at bounding box center [386, 193] width 116 height 27
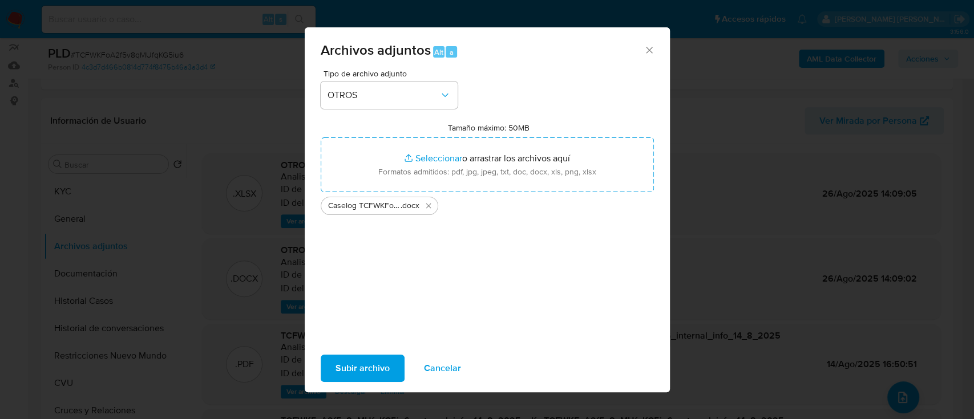
click at [368, 362] on span "Subir archivo" at bounding box center [362, 368] width 54 height 25
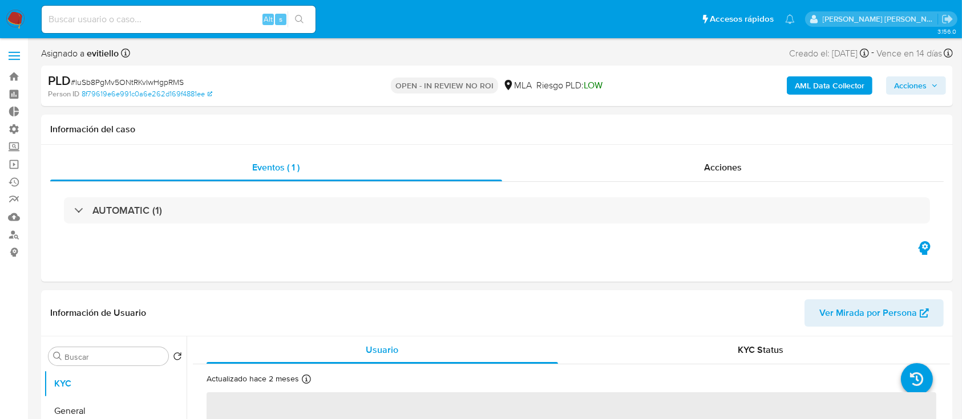
click at [929, 84] on span "Acciones" at bounding box center [916, 86] width 44 height 16
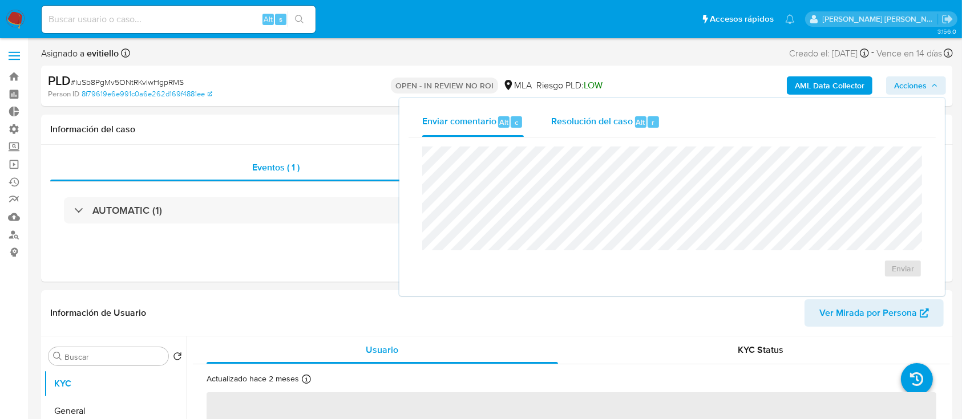
click at [641, 119] on span "Alt" at bounding box center [640, 122] width 9 height 11
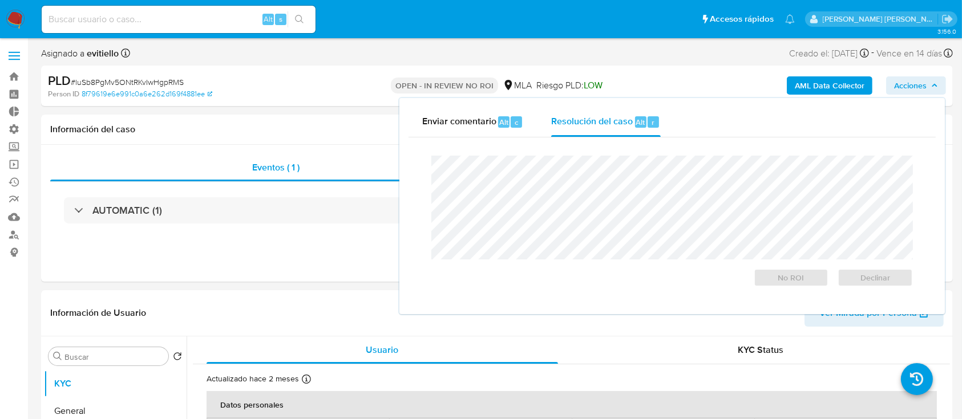
select select "10"
click at [777, 270] on button "No ROI" at bounding box center [791, 278] width 75 height 18
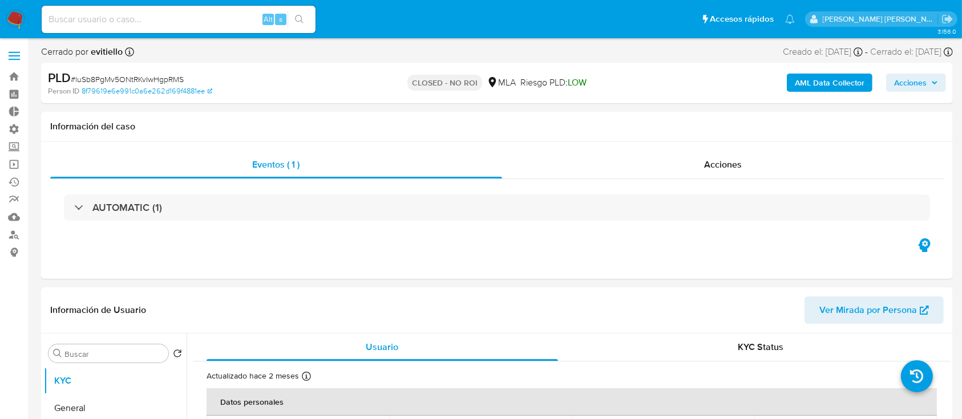
select select "10"
click at [253, 18] on input at bounding box center [179, 19] width 274 height 15
paste input "VrjeZa7T7TELRhPPiXz1XyYR"
click at [300, 17] on icon "search-icon" at bounding box center [299, 19] width 9 height 9
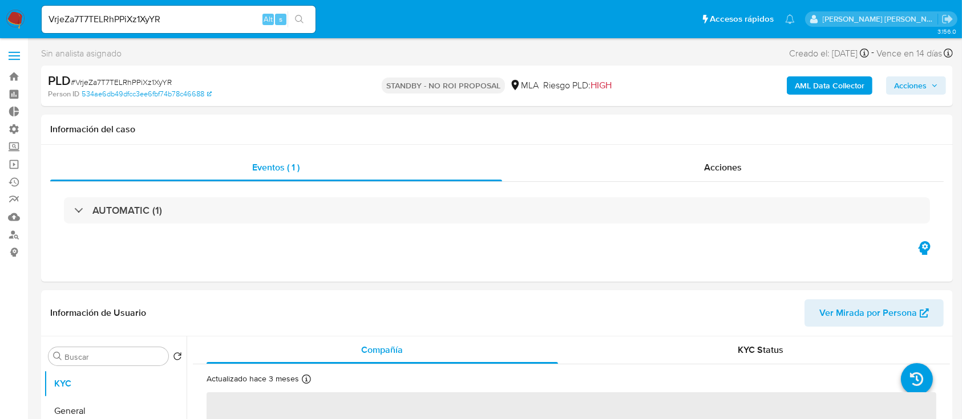
click at [132, 16] on input "VrjeZa7T7TELRhPPiXz1XyYR" at bounding box center [179, 19] width 274 height 15
paste input "OiFy8iR6lpMDHrlfekS8XRS8"
type input "OiFy8iR6lpMDHrlfekS8XRS8"
click at [301, 15] on icon "search-icon" at bounding box center [299, 19] width 9 height 9
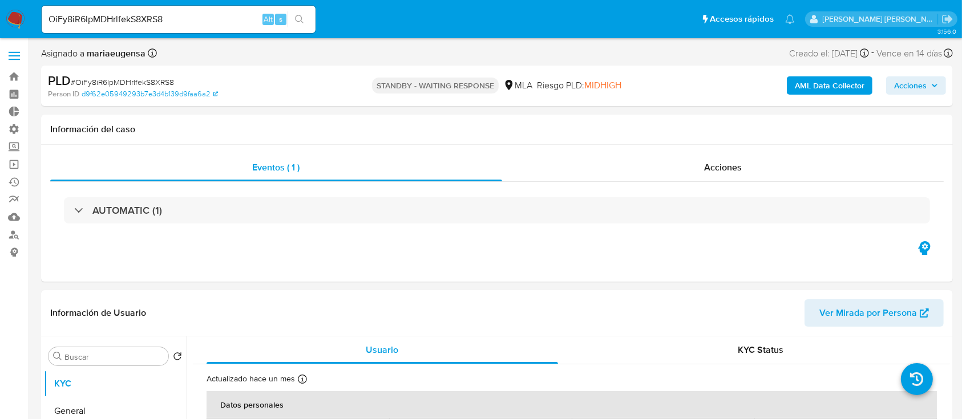
click at [195, 16] on input "OiFy8iR6lpMDHrlfekS8XRS8" at bounding box center [179, 19] width 274 height 15
select select "10"
click at [195, 16] on input "OiFy8iR6lpMDHrlfekS8XRS8" at bounding box center [179, 19] width 274 height 15
paste input "MnsS5PFzqntOzkMnaSwQNb4X"
type input "MnsS5PFzqntOzkMnaSwQNb4X"
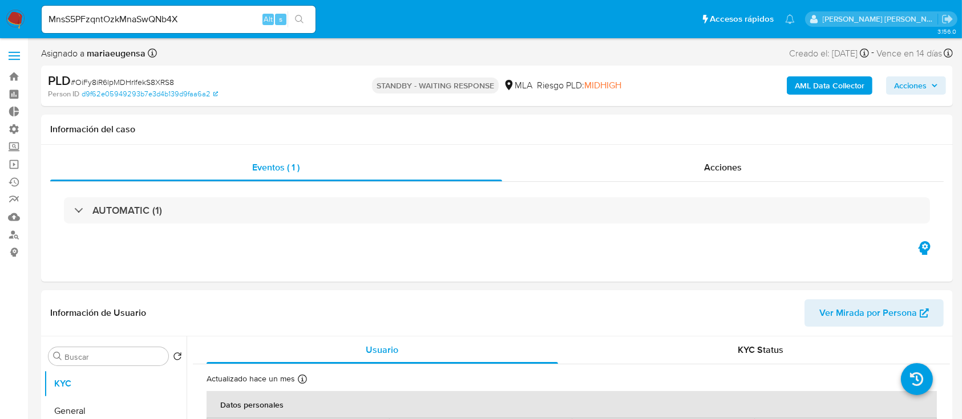
click at [302, 13] on button "search-icon" at bounding box center [299, 19] width 23 height 16
select select "10"
click at [730, 172] on span "Acciones" at bounding box center [723, 167] width 38 height 13
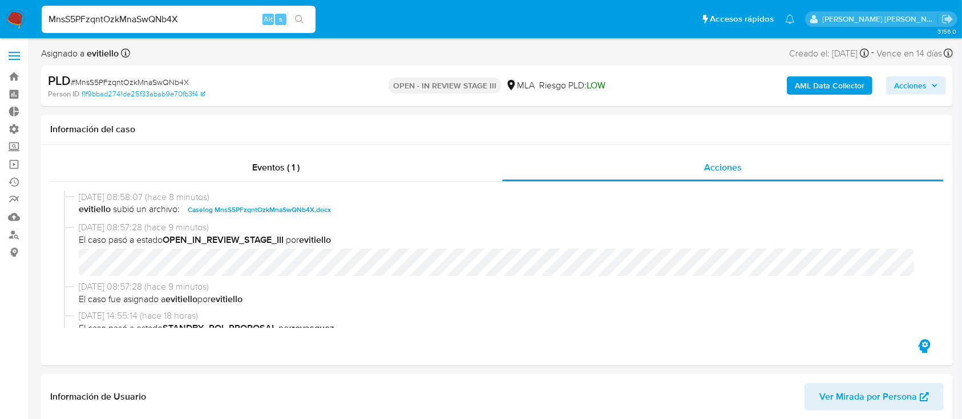
click at [220, 24] on input "MnsS5PFzqntOzkMnaSwQNb4X" at bounding box center [179, 19] width 274 height 15
paste input "fUjH5PacDYZ6OjIsU5Sk2Bk"
type input "fUjH5PacDYZ6OjIsU5Sk2BkX"
click at [305, 21] on button "search-icon" at bounding box center [299, 19] width 23 height 16
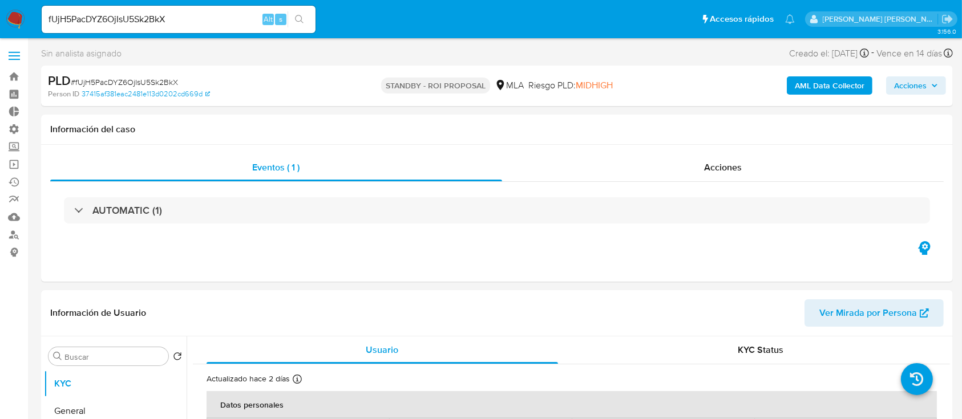
select select "10"
click at [199, 18] on input "VrjeZa7T7TELRhPPiXz1XyYR" at bounding box center [179, 19] width 274 height 15
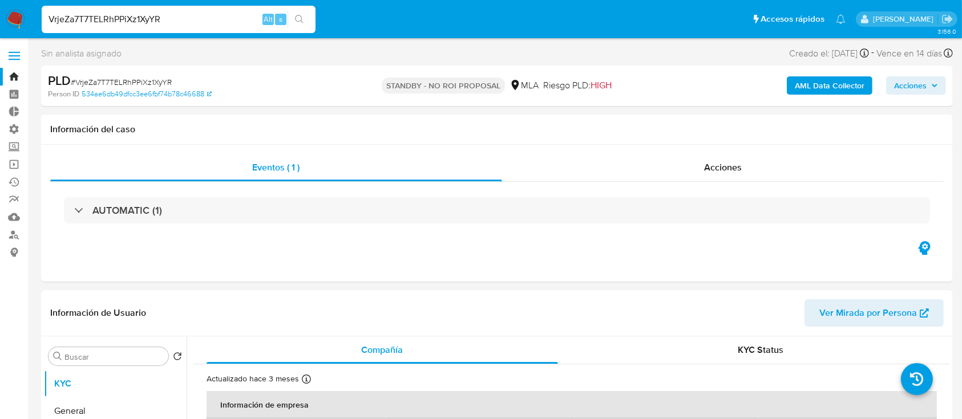
paste input "3xs570EGDI7fG58mvawuwixm"
type input "3xs570EGDI7fG58mvawuwixm"
click at [293, 19] on button "search-icon" at bounding box center [299, 19] width 23 height 16
click at [701, 165] on div "Acciones" at bounding box center [723, 167] width 441 height 27
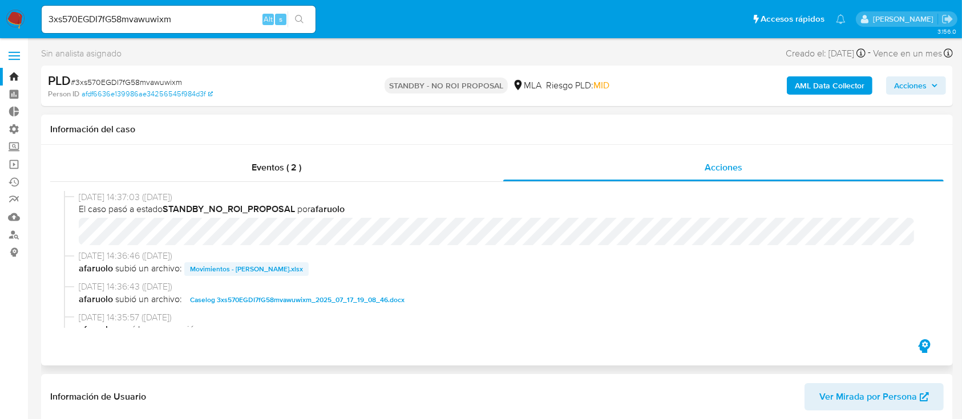
select select "10"
click at [268, 270] on span "Movimientos - [PERSON_NAME].xlsx" at bounding box center [246, 269] width 113 height 14
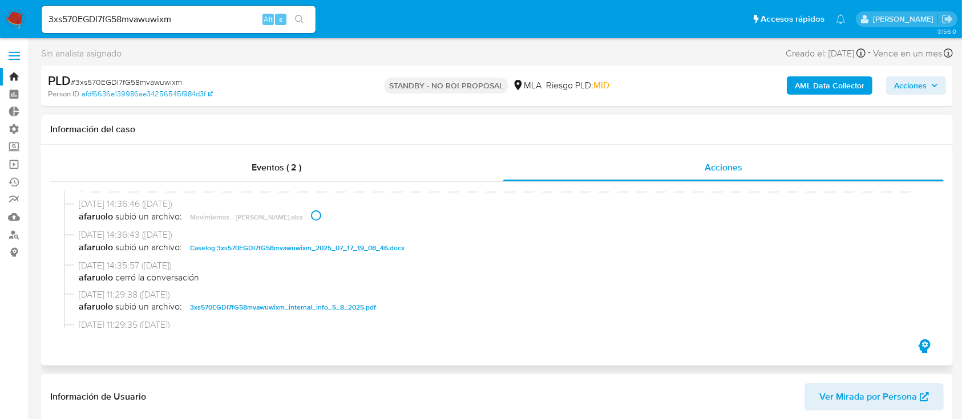
scroll to position [76, 0]
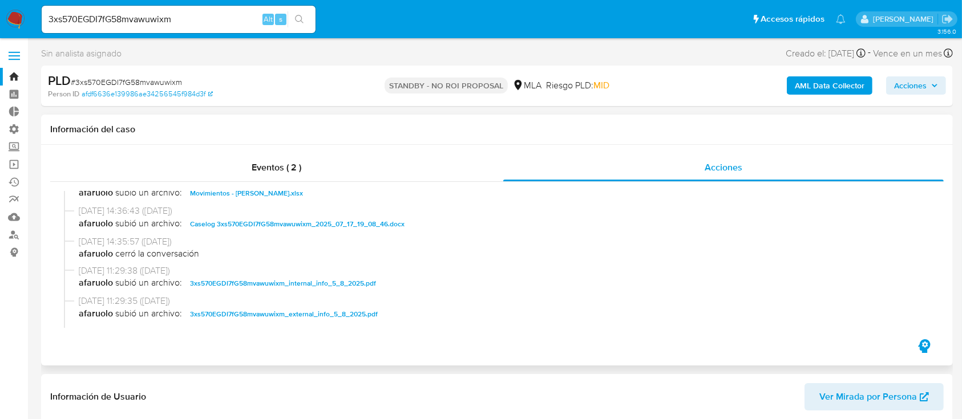
click at [347, 225] on span "Caselog 3xs570EGDI7fG58mvawuwixm_2025_07_17_19_08_46.docx" at bounding box center [297, 224] width 215 height 14
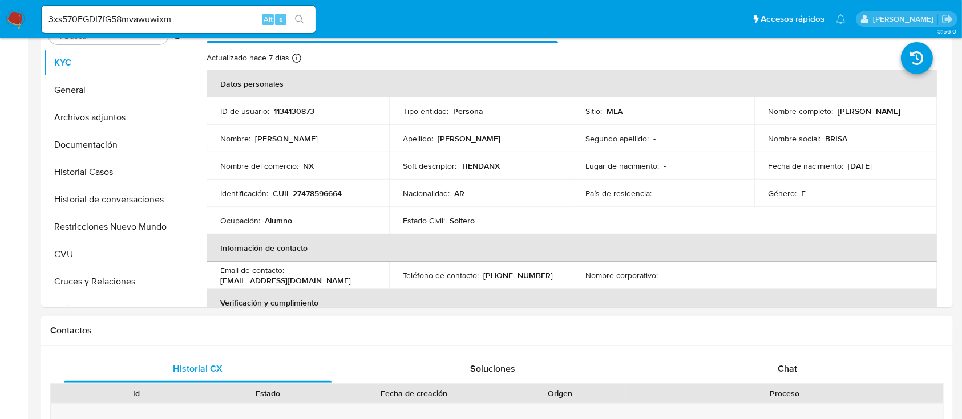
scroll to position [456, 0]
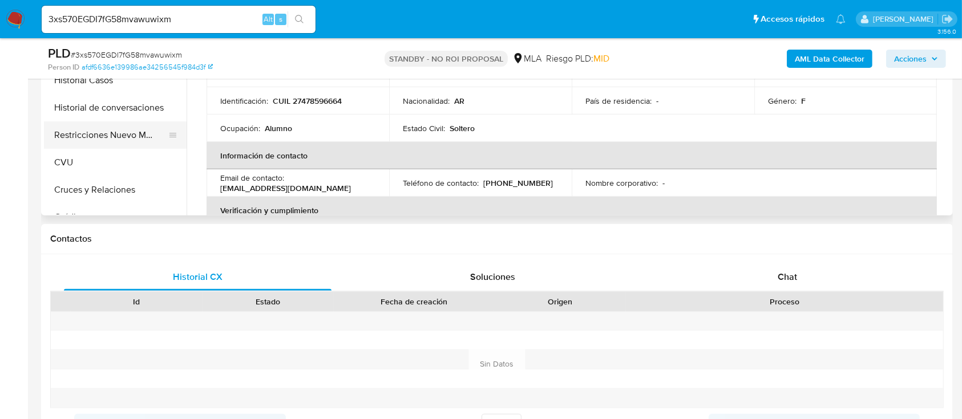
click at [118, 142] on button "Restricciones Nuevo Mundo" at bounding box center [111, 135] width 134 height 27
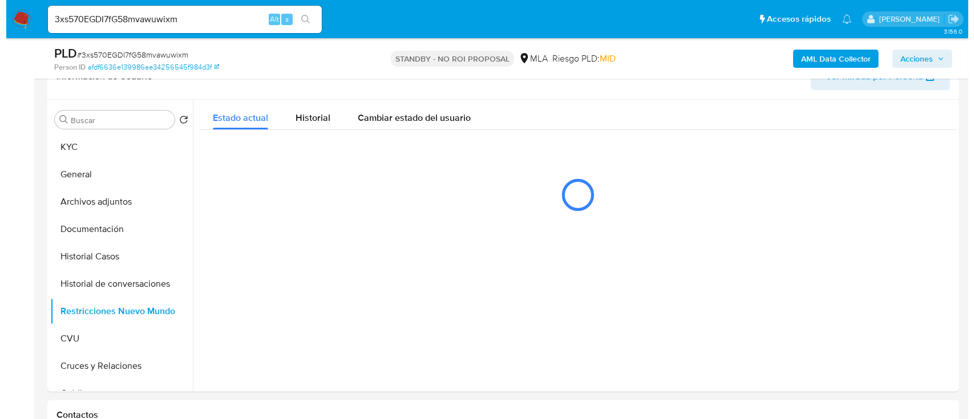
scroll to position [304, 0]
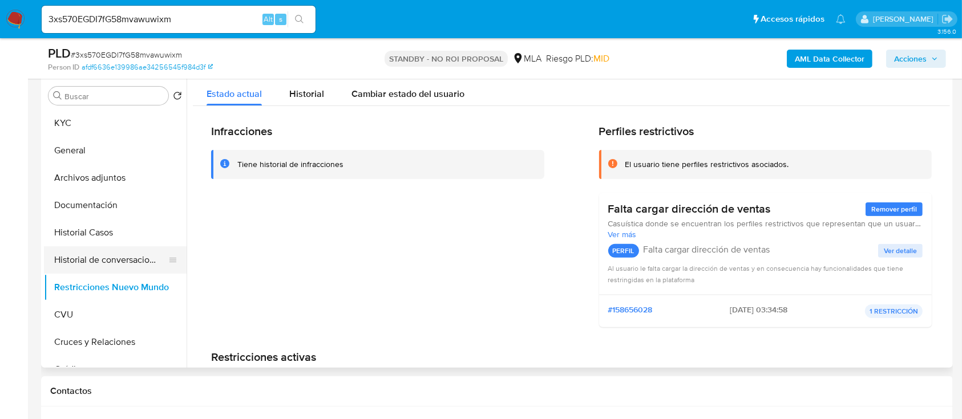
click at [136, 256] on button "Historial de conversaciones" at bounding box center [111, 259] width 134 height 27
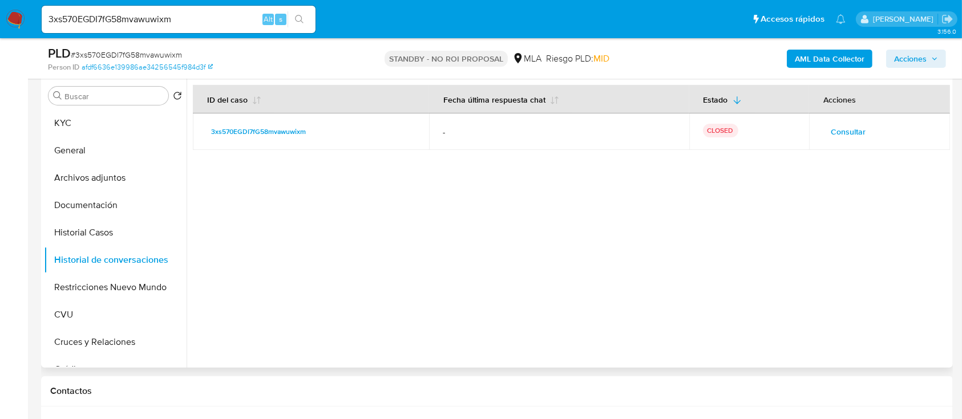
click at [844, 137] on span "Consultar" at bounding box center [848, 132] width 35 height 16
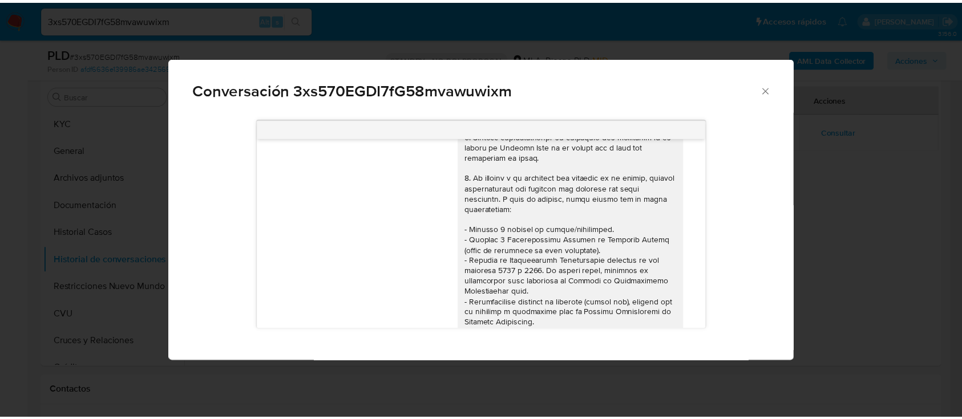
scroll to position [0, 0]
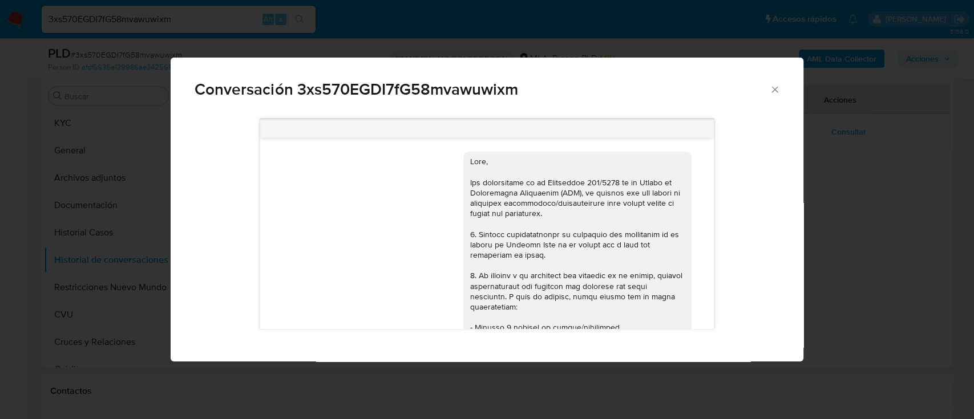
click at [842, 204] on div "Conversación 3xs570EGDI7fG58mvawuwixm [DATE] 19:47:11 Hola, Esperamos que te en…" at bounding box center [487, 209] width 974 height 419
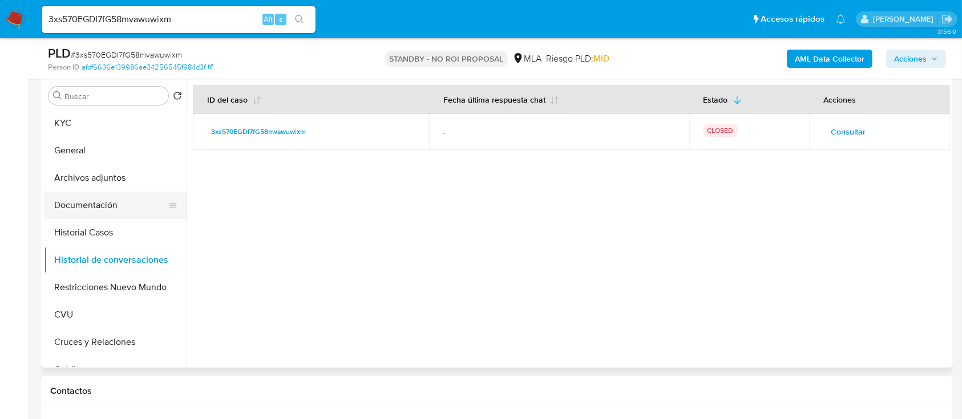
click at [107, 204] on button "Documentación" at bounding box center [111, 205] width 134 height 27
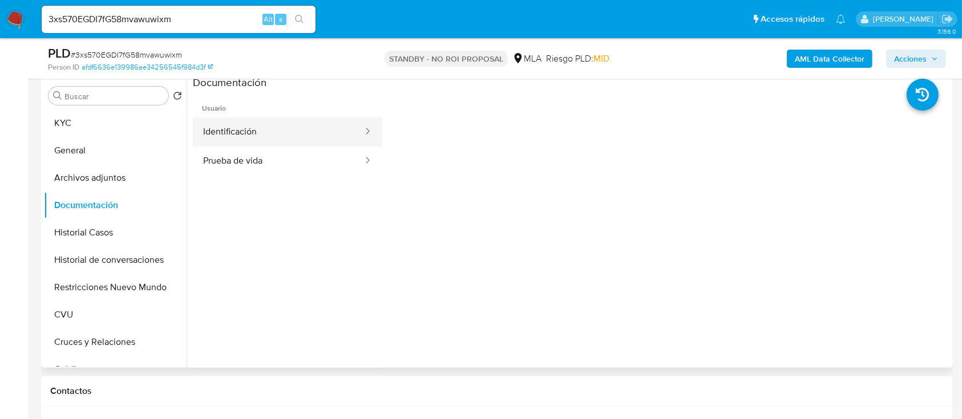
click at [273, 135] on button "Identificación" at bounding box center [278, 132] width 171 height 29
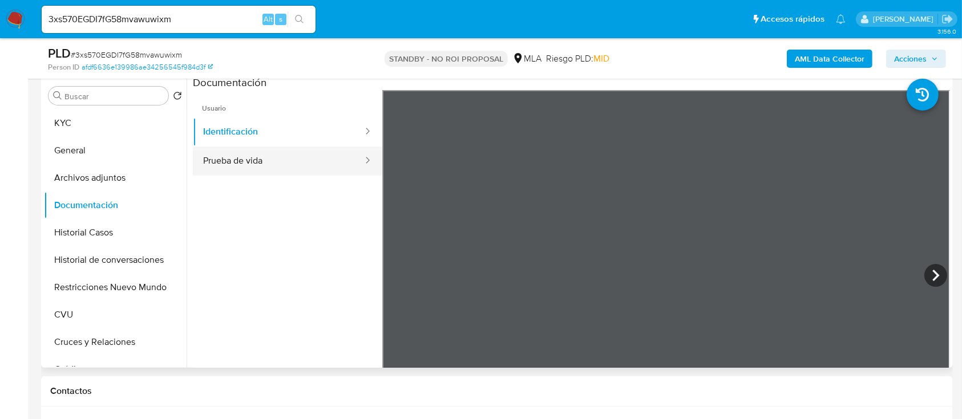
click at [298, 160] on button "Prueba de vida" at bounding box center [278, 161] width 171 height 29
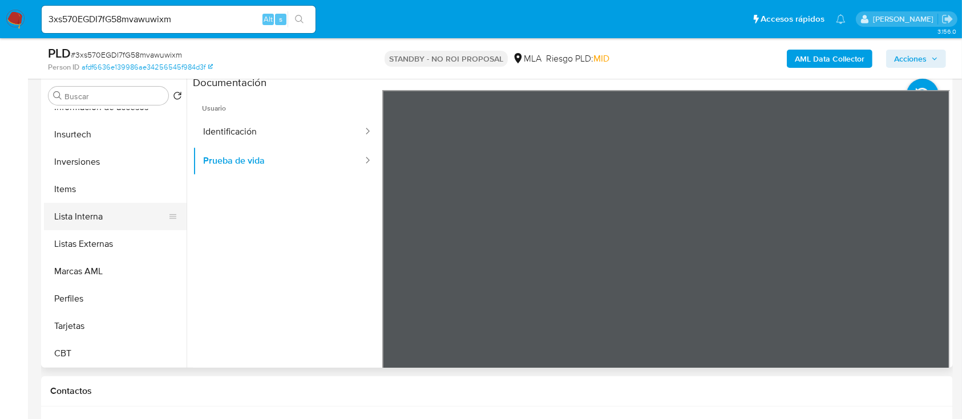
scroll to position [537, 0]
click at [128, 183] on button "Items" at bounding box center [111, 188] width 134 height 27
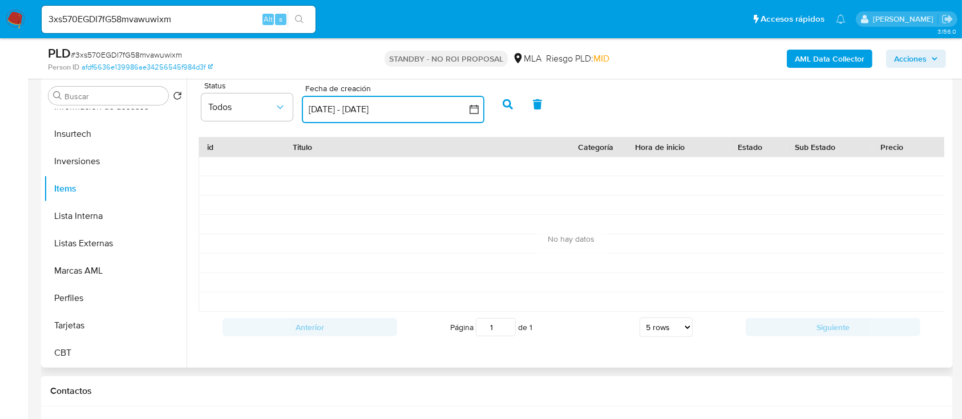
click at [335, 112] on button "[DATE] - [DATE]" at bounding box center [393, 109] width 183 height 27
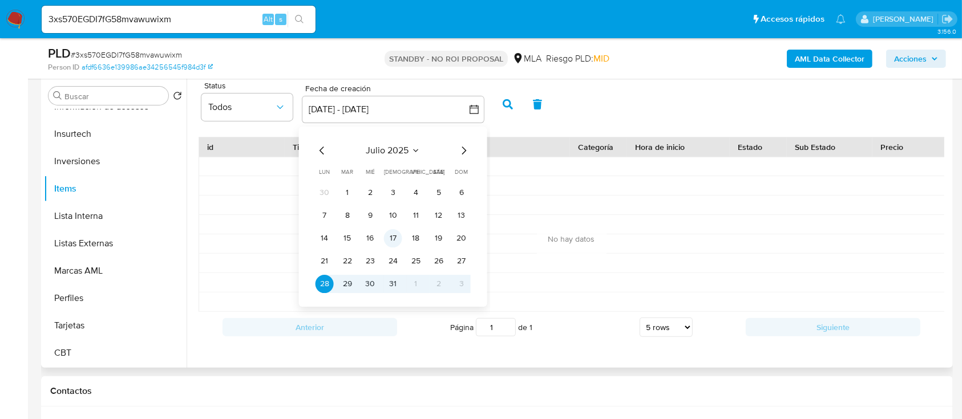
click at [398, 237] on button "17" at bounding box center [393, 238] width 18 height 18
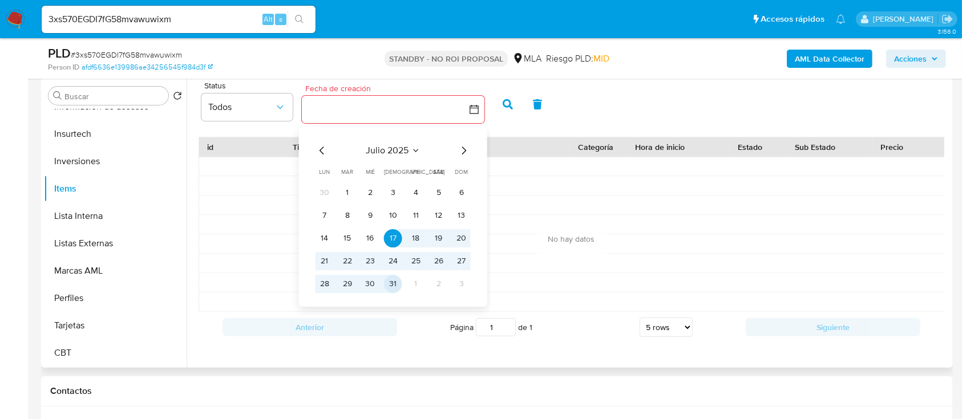
click at [398, 284] on button "31" at bounding box center [393, 284] width 18 height 18
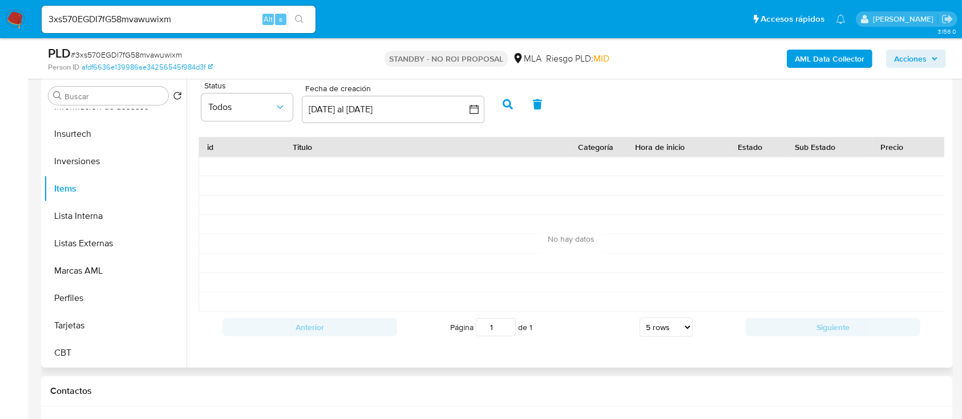
click at [510, 105] on icon "button" at bounding box center [508, 104] width 10 height 10
click at [199, 24] on input "3xs570EGDI7fG58mvawuwixm" at bounding box center [179, 19] width 274 height 15
paste input "sA8y8NSPGLTWQ4csy4S9JqAv"
type input "sA8y8NSPGLTWQ4csy4S9JqAv"
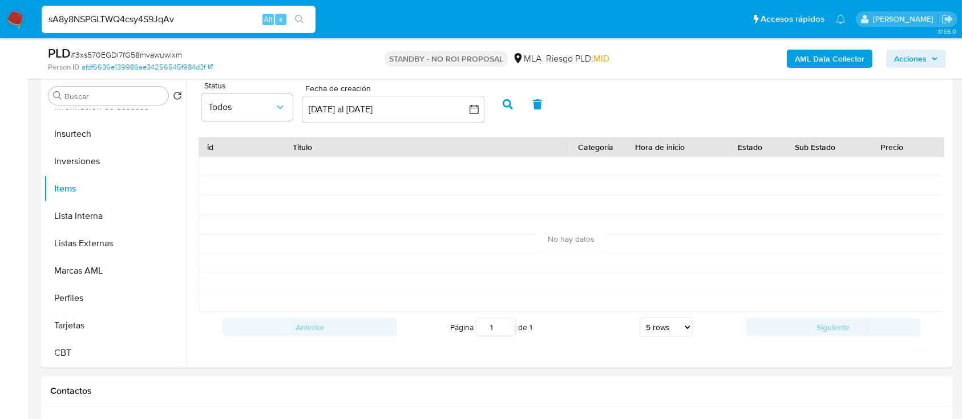
click at [295, 22] on icon "search-icon" at bounding box center [299, 19] width 9 height 9
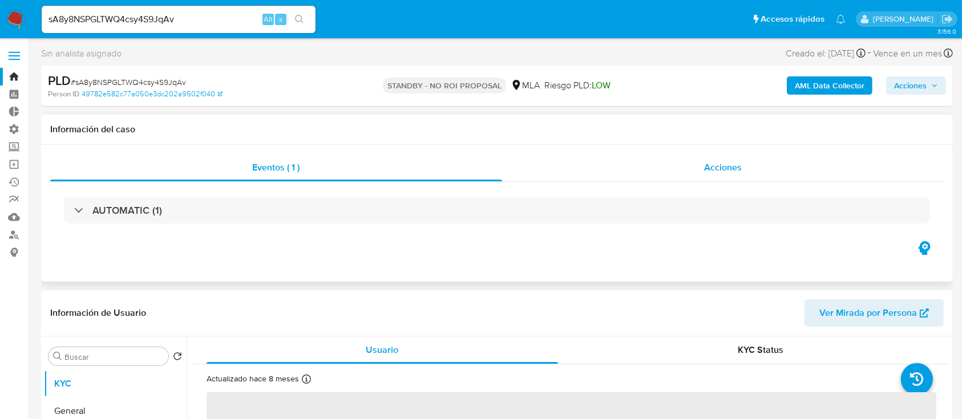
select select "10"
click at [653, 169] on div "Acciones" at bounding box center [723, 167] width 442 height 27
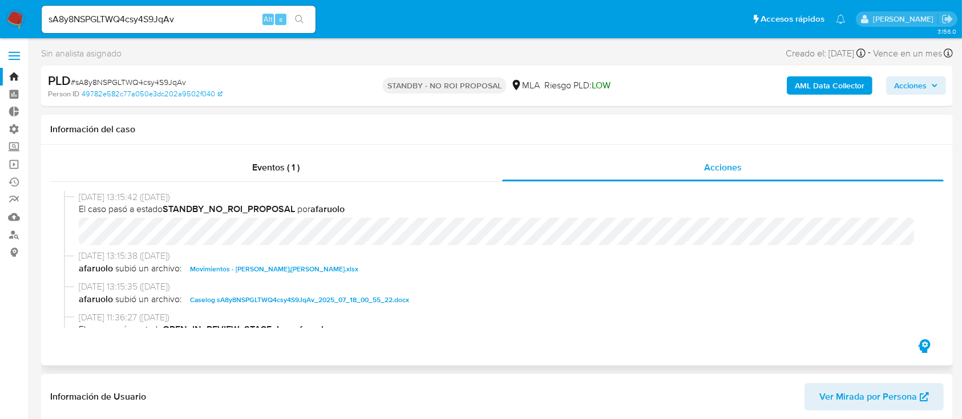
click at [242, 267] on span "Movimientos - [PERSON_NAME]¡[PERSON_NAME].xlsx" at bounding box center [274, 269] width 168 height 14
click at [260, 296] on span "Caselog sA8y8NSPGLTWQ4csy4S9JqAv_2025_07_18_00_55_22.docx" at bounding box center [299, 300] width 219 height 14
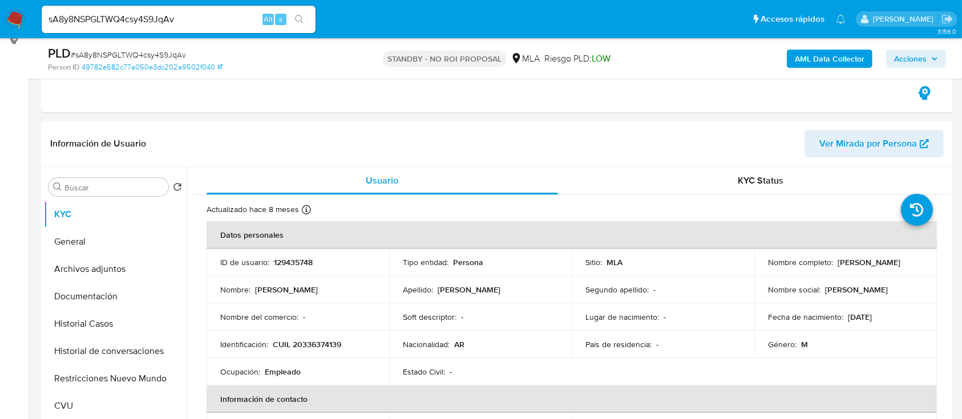
scroll to position [304, 0]
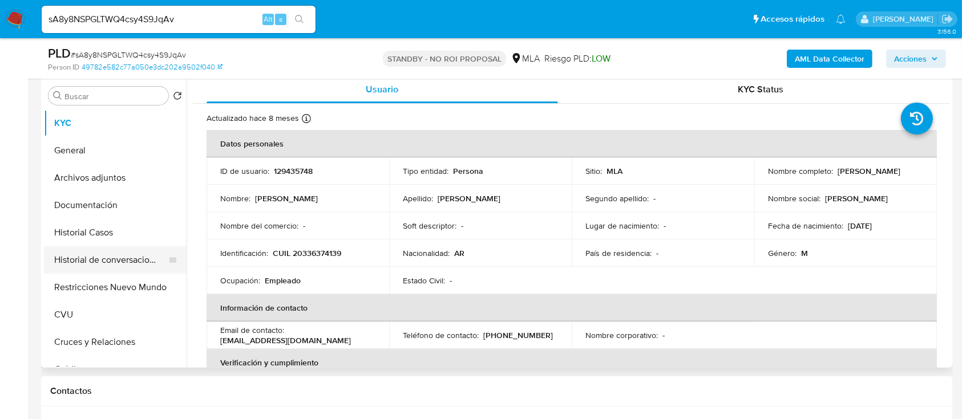
drag, startPoint x: 128, startPoint y: 229, endPoint x: 94, endPoint y: 268, distance: 51.4
click at [128, 229] on button "Historial Casos" at bounding box center [115, 232] width 143 height 27
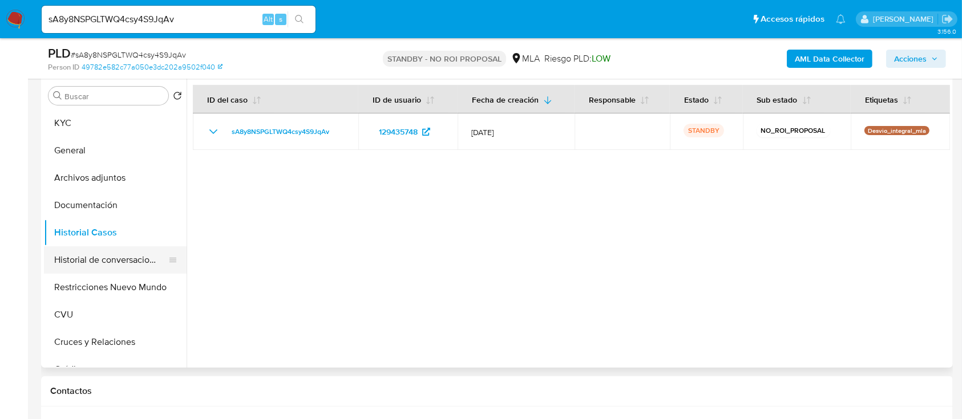
click at [106, 260] on button "Historial de conversaciones" at bounding box center [111, 259] width 134 height 27
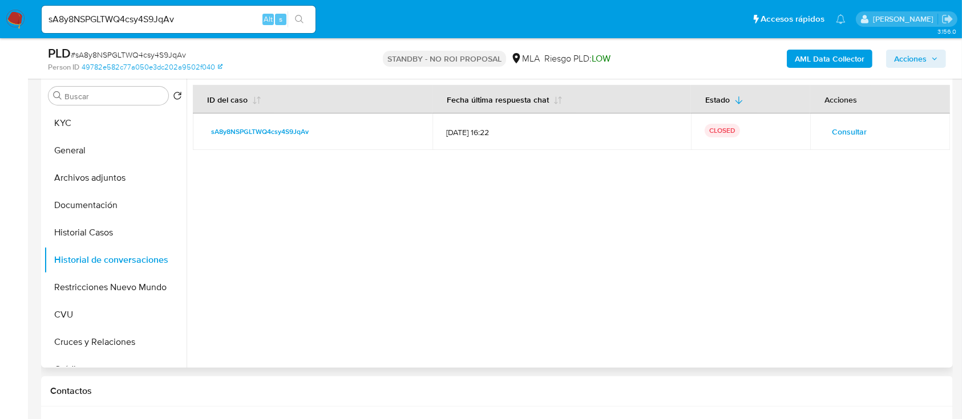
click at [478, 233] on div at bounding box center [568, 222] width 763 height 292
click at [848, 139] on span "Consultar" at bounding box center [849, 132] width 35 height 16
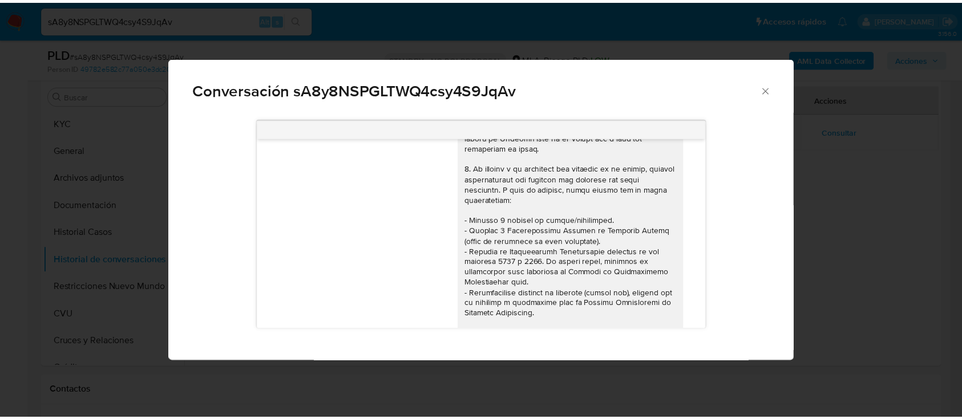
scroll to position [27, 0]
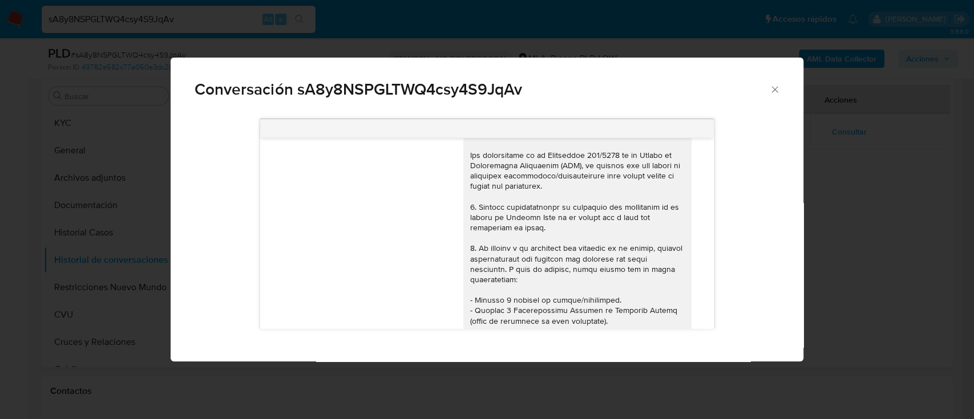
click at [868, 209] on div "Conversación sA8y8NSPGLTWQ4csy4S9JqAv [DATE] 20:03:14 Hola, porque tengo que en…" at bounding box center [487, 209] width 974 height 419
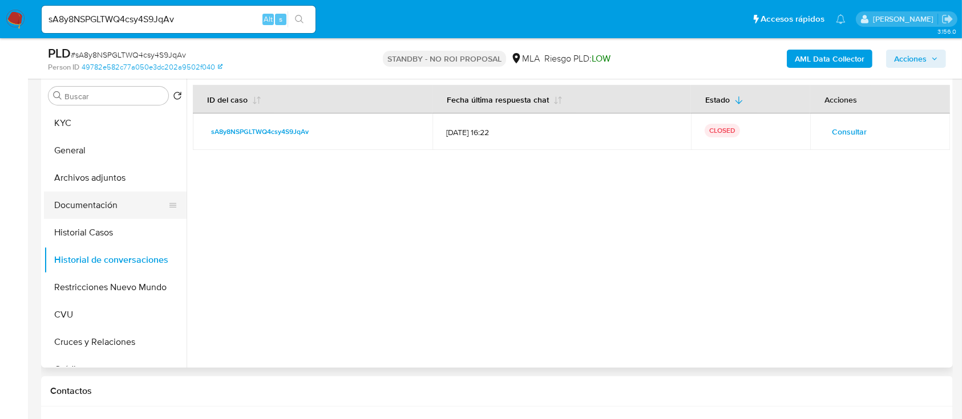
click at [128, 200] on button "Documentación" at bounding box center [111, 205] width 134 height 27
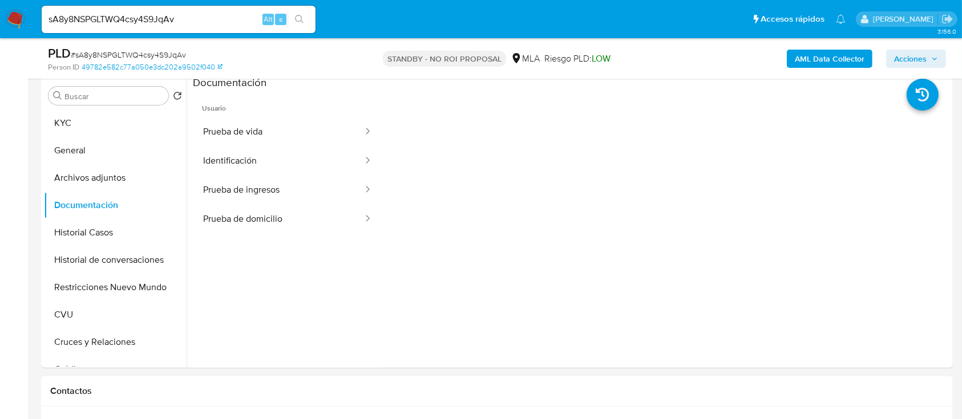
click at [260, 135] on button "Prueba de vida" at bounding box center [278, 132] width 171 height 29
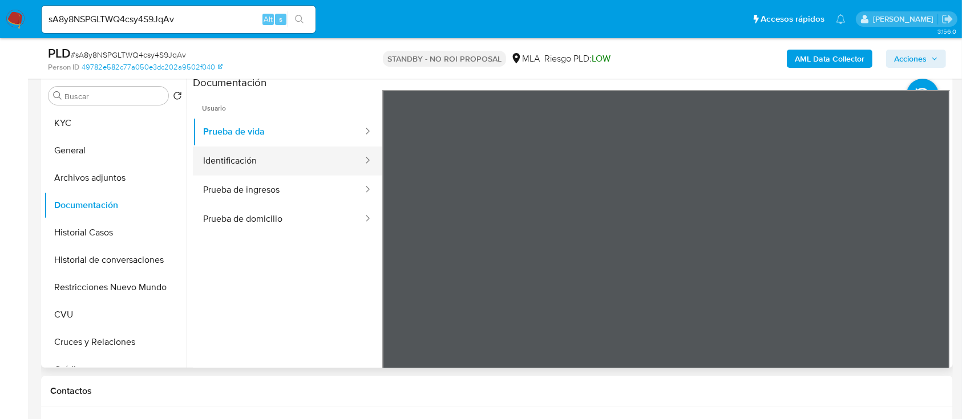
click at [283, 157] on button "Identificación" at bounding box center [278, 161] width 171 height 29
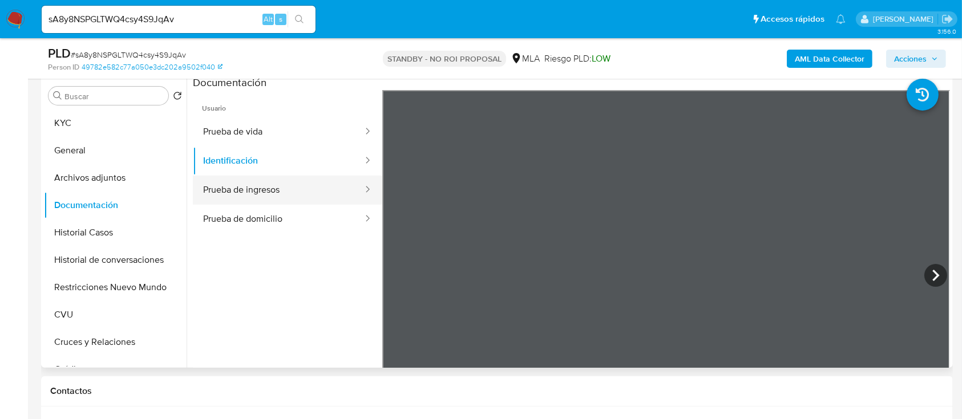
click at [287, 190] on button "Prueba de ingresos" at bounding box center [278, 190] width 171 height 29
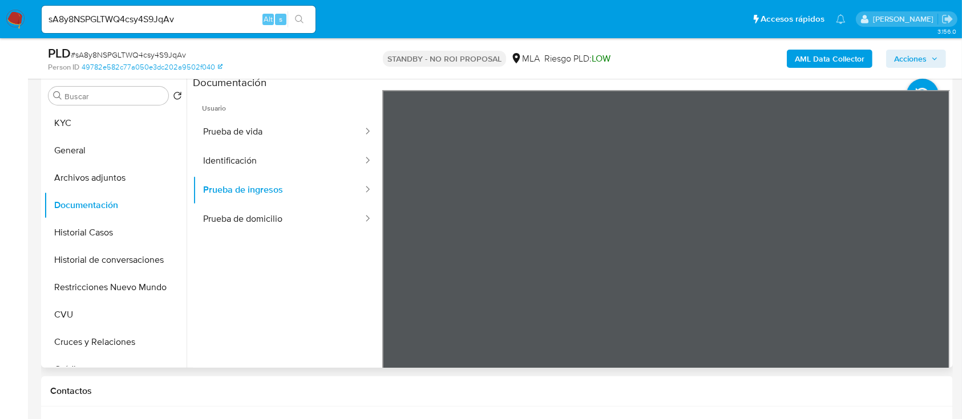
click at [256, 234] on ul "Usuario Prueba de vida Identificación Prueba de ingresos Prueba de domicilio" at bounding box center [287, 254] width 189 height 329
click at [274, 215] on button "Prueba de domicilio" at bounding box center [278, 219] width 171 height 29
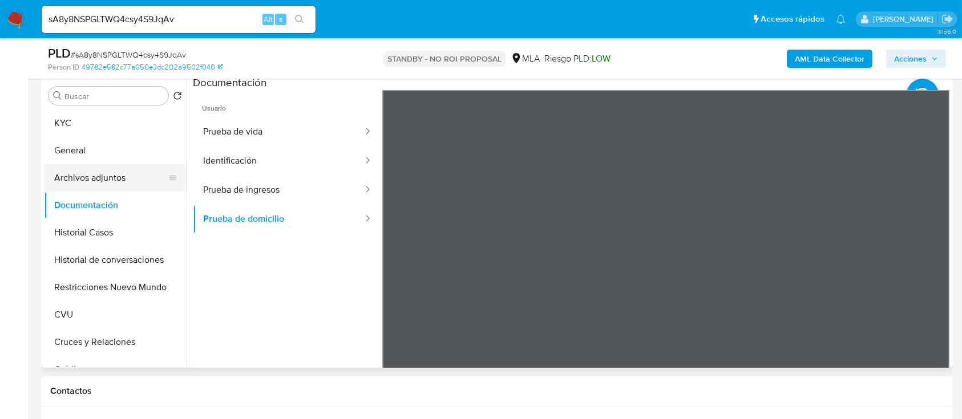
click at [119, 186] on button "Archivos adjuntos" at bounding box center [111, 177] width 134 height 27
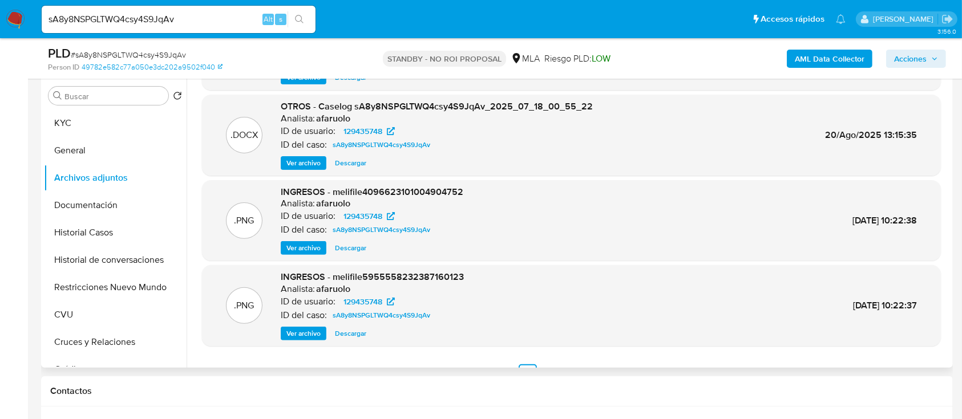
scroll to position [96, 0]
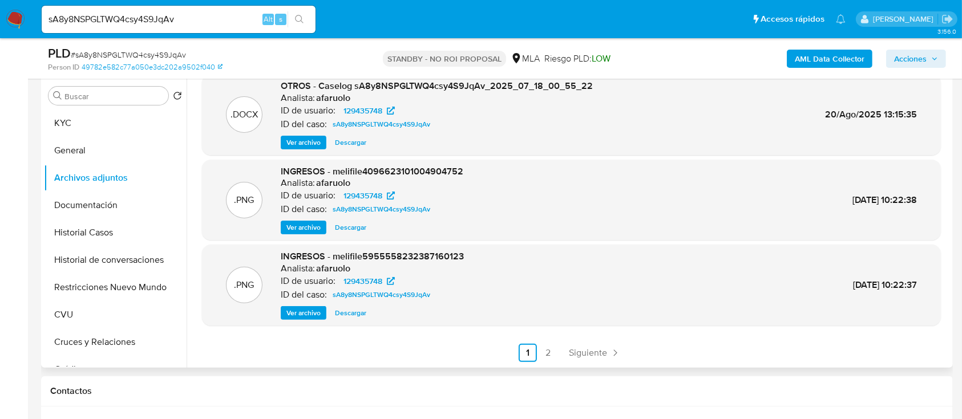
click at [597, 340] on div ".XLSX OTROS - Movimientos - [PERSON_NAME]¡[PERSON_NAME] Analista: afaruolo ID d…" at bounding box center [571, 175] width 739 height 373
click at [587, 354] on span "Siguiente" at bounding box center [588, 353] width 38 height 9
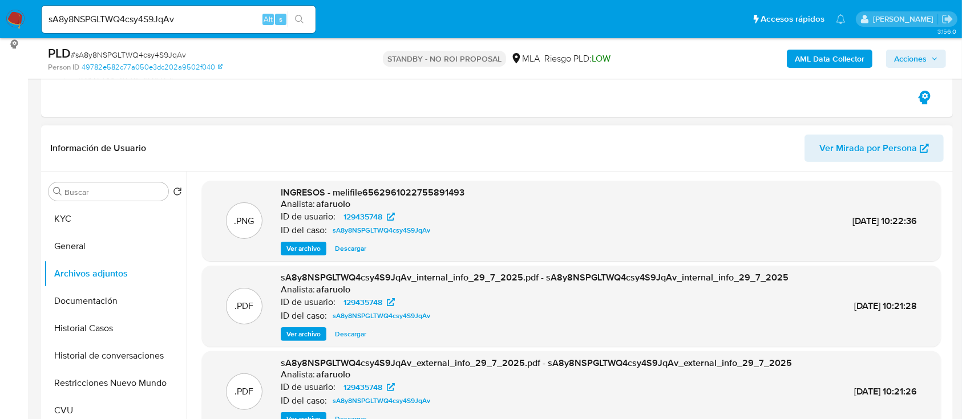
scroll to position [304, 0]
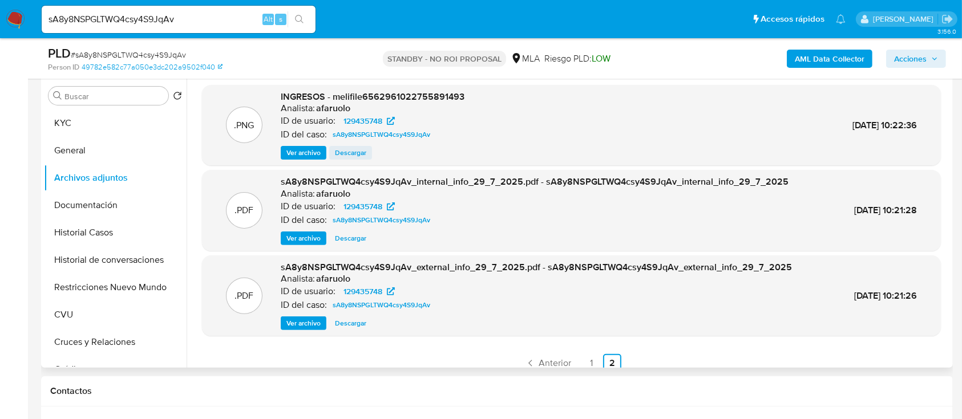
click at [350, 161] on div ".PNG INGRESOS - melifile6562961022755891493 Analista: afaruolo ID de usuario: 1…" at bounding box center [571, 125] width 739 height 81
click at [354, 151] on span "Descargar" at bounding box center [350, 152] width 31 height 11
click at [588, 359] on link "1" at bounding box center [592, 363] width 18 height 18
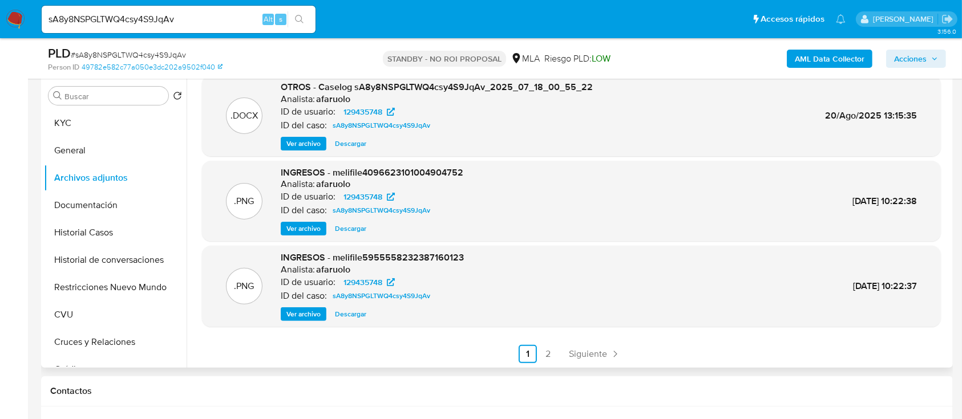
scroll to position [96, 0]
click at [356, 311] on span "Descargar" at bounding box center [350, 313] width 31 height 11
click at [351, 228] on span "Descargar" at bounding box center [350, 227] width 31 height 11
click at [212, 33] on div "sA8y8NSPGLTWQ4csy4S9JqAv Alt s" at bounding box center [179, 19] width 274 height 32
click at [224, 21] on input "sA8y8NSPGLTWQ4csy4S9JqAv" at bounding box center [179, 19] width 274 height 15
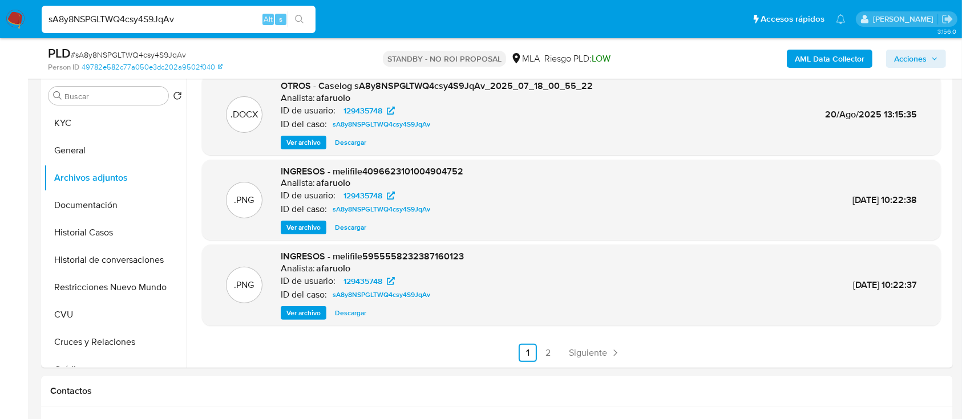
click at [224, 21] on input "sA8y8NSPGLTWQ4csy4S9JqAv" at bounding box center [179, 19] width 274 height 15
paste input "Sg2MhtX6gu1ECcFTmLwUXGsX"
type input "Sg2MhtX6gu1ECcFTmLwUXGsX"
click at [307, 21] on button "search-icon" at bounding box center [299, 19] width 23 height 16
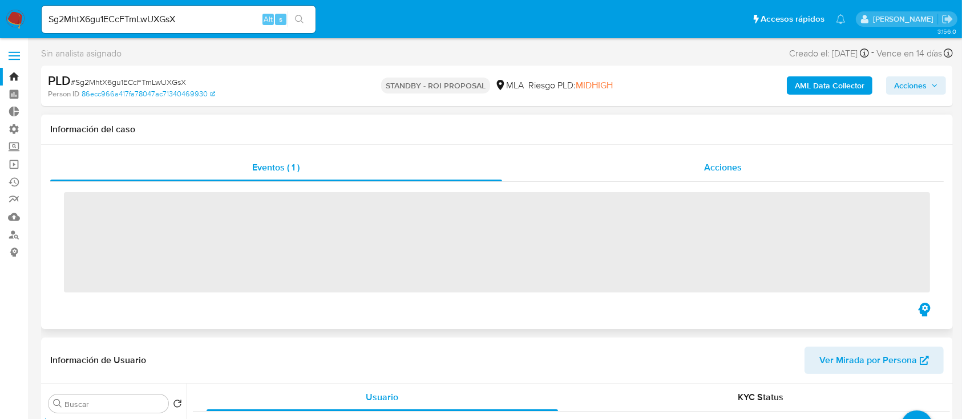
click at [705, 175] on div "Acciones" at bounding box center [723, 167] width 442 height 27
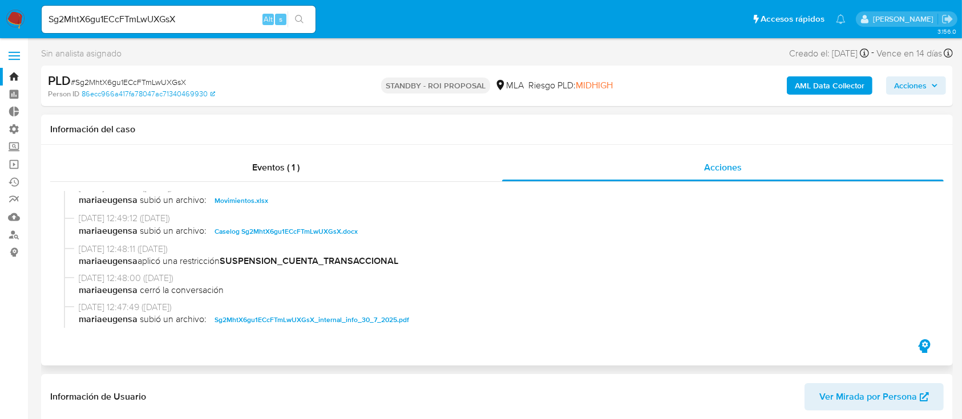
scroll to position [76, 0]
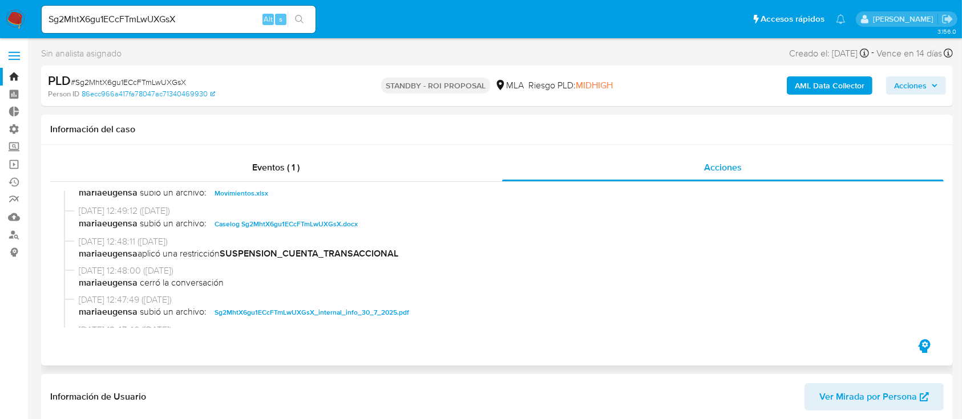
click at [256, 222] on span "Caselog Sg2MhtX6gu1ECcFTmLwUXGsX.docx" at bounding box center [286, 224] width 143 height 14
select select "10"
click at [245, 195] on span "Movimientos.xlsx" at bounding box center [242, 194] width 54 height 14
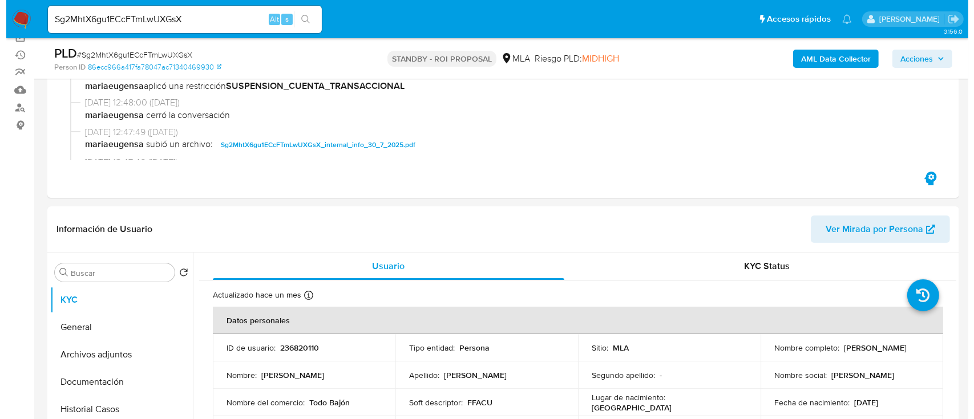
scroll to position [228, 0]
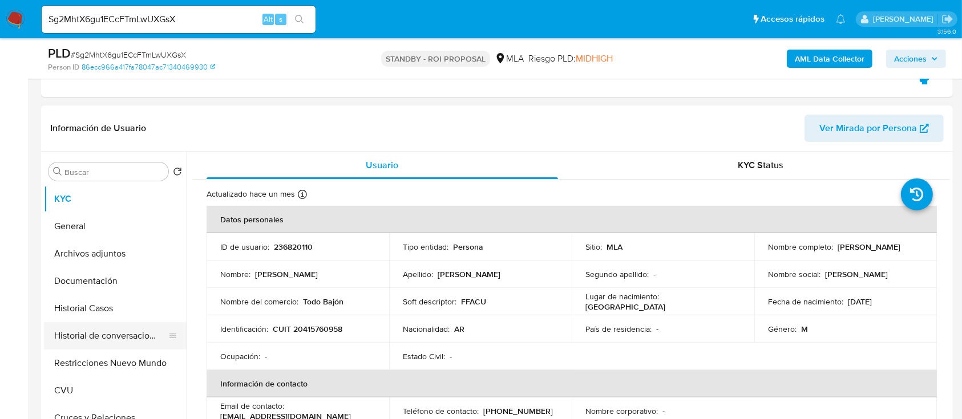
click at [118, 329] on button "Historial de conversaciones" at bounding box center [111, 335] width 134 height 27
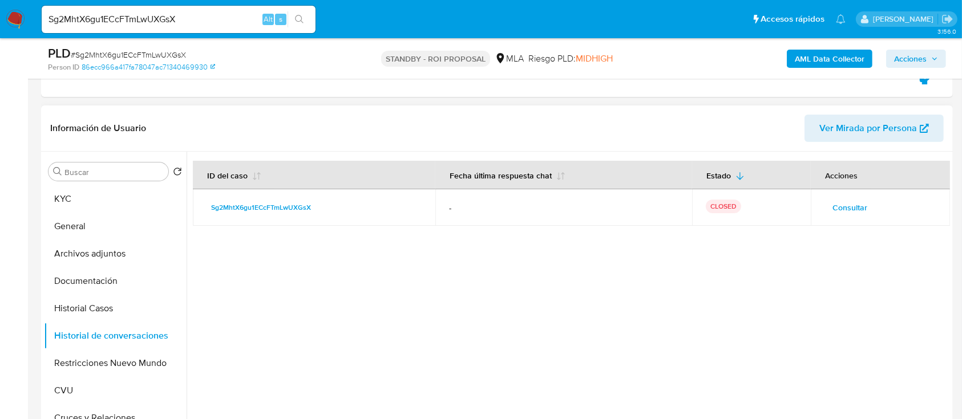
click at [837, 208] on span "Consultar" at bounding box center [849, 208] width 35 height 16
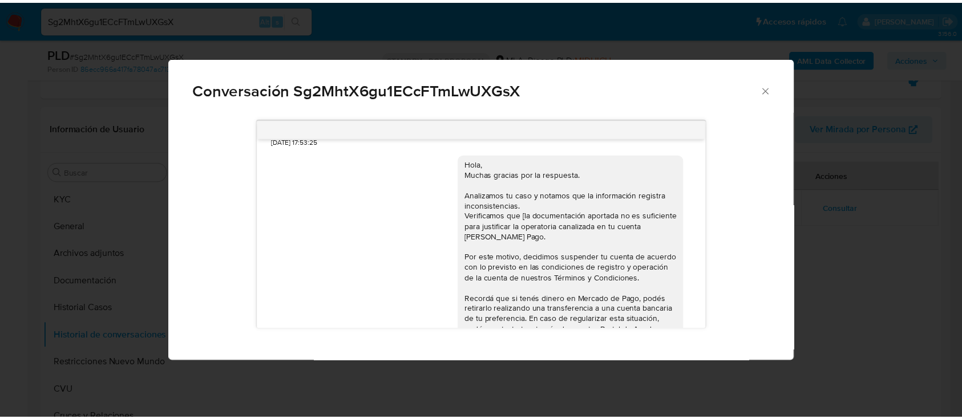
scroll to position [844, 0]
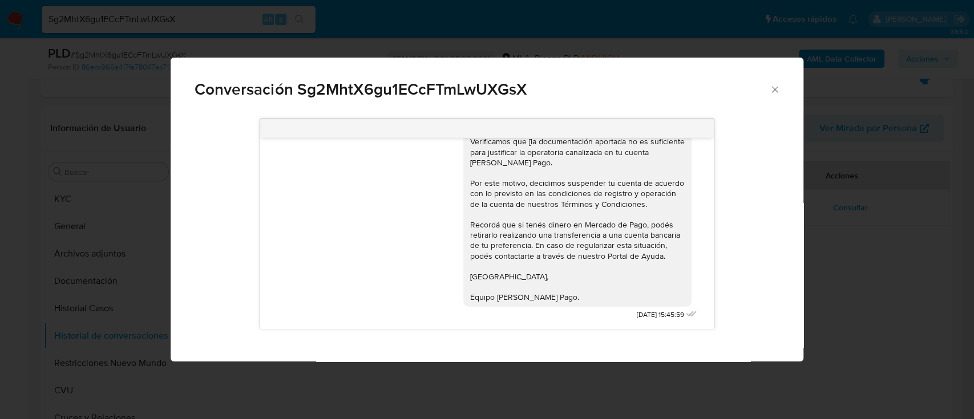
click at [823, 226] on div "Conversación Sg2MhtX6gu1ECcFTmLwUXGsX 18/06/2025 18:09:45 PDF PDF nuestra parte…" at bounding box center [487, 209] width 974 height 419
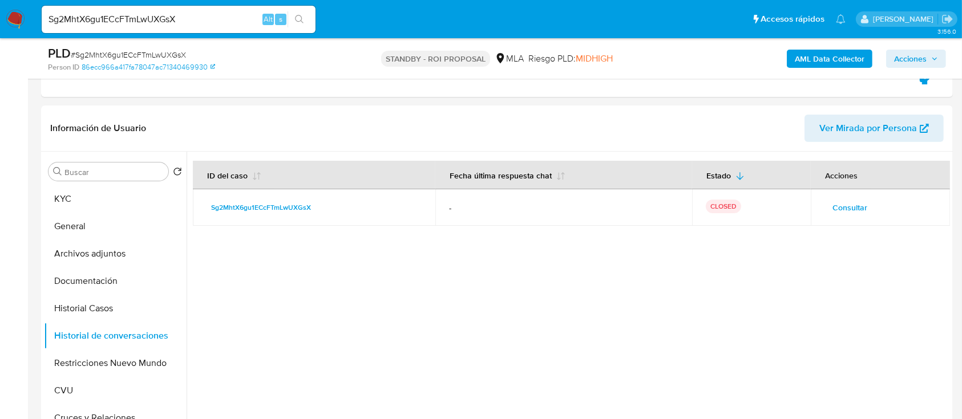
click at [242, 16] on input "Sg2MhtX6gu1ECcFTmLwUXGsX" at bounding box center [179, 19] width 274 height 15
paste input "OiFy8iR6lpMDHrlfekS8XRS8"
type input "OiFy8iR6lpMDHrlfekS8XRS8"
click at [301, 12] on button "search-icon" at bounding box center [299, 19] width 23 height 16
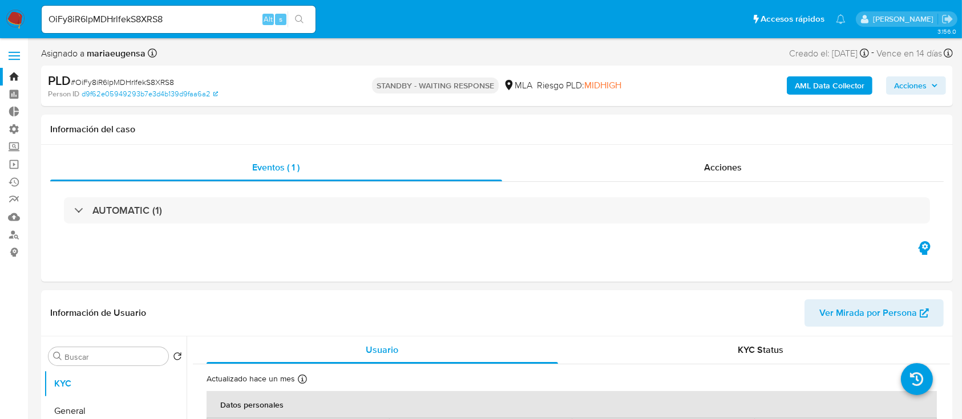
select select "10"
click at [720, 159] on div "Acciones" at bounding box center [723, 167] width 442 height 27
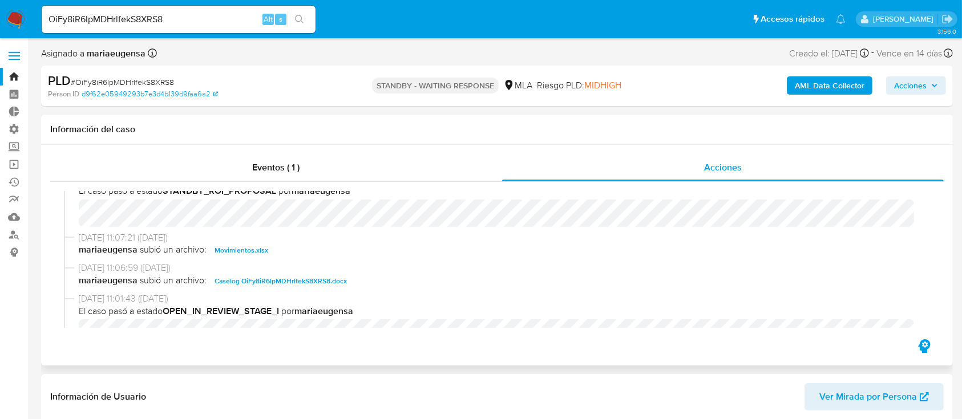
scroll to position [913, 0]
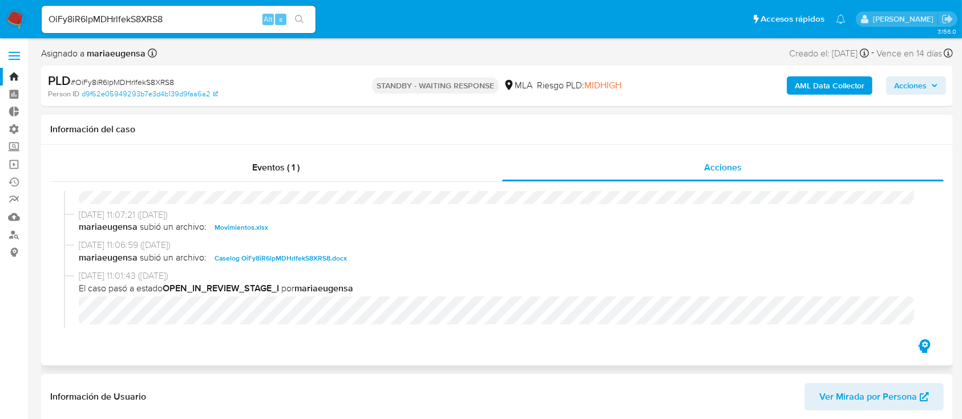
click at [240, 230] on span "Movimientos.xlsx" at bounding box center [242, 228] width 54 height 14
click at [242, 254] on span "Caselog OiFy8iR6lpMDHrlfekS8XRS8.docx" at bounding box center [281, 259] width 132 height 14
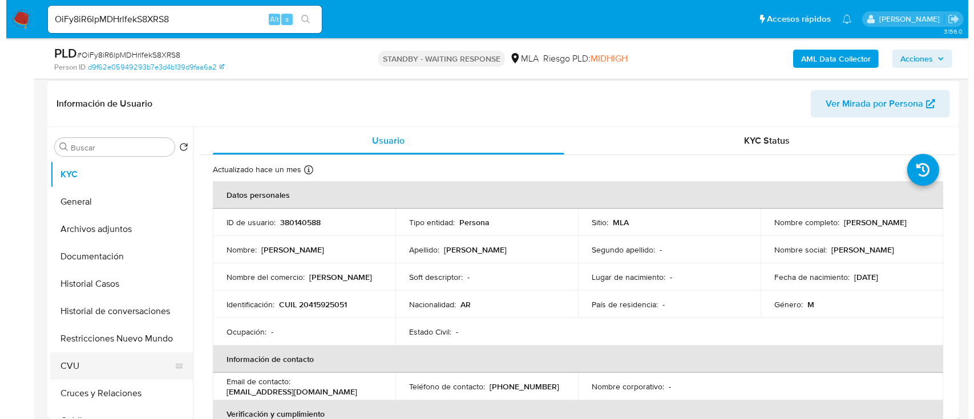
scroll to position [304, 0]
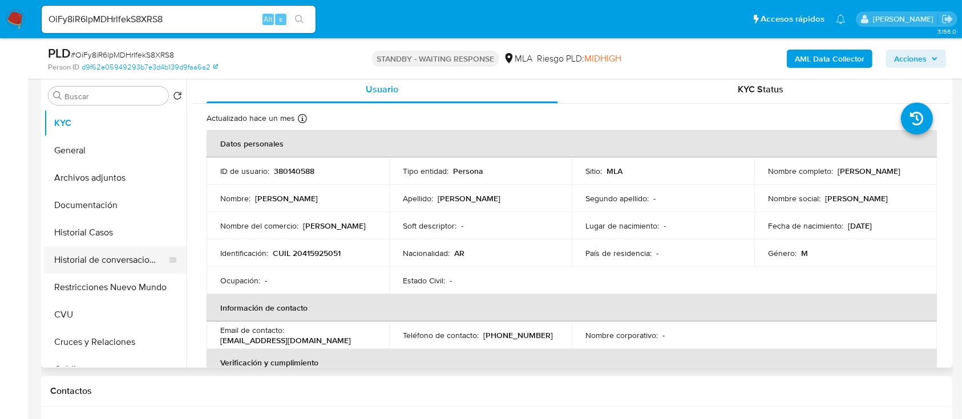
click at [118, 262] on button "Historial de conversaciones" at bounding box center [111, 259] width 134 height 27
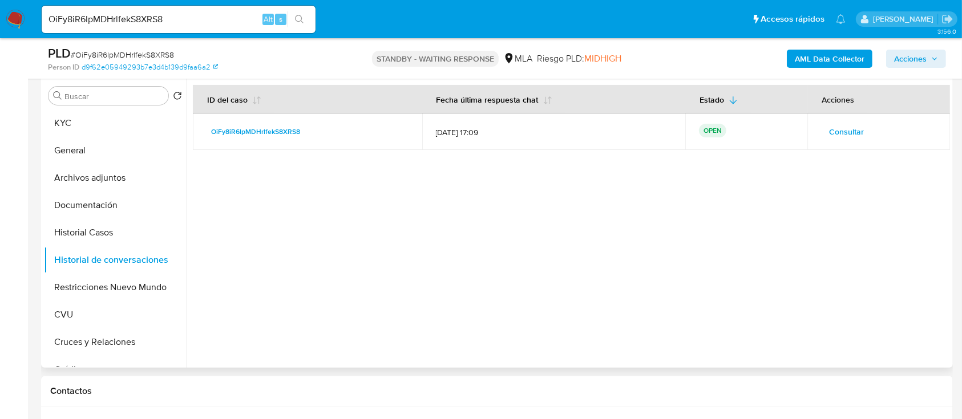
click at [844, 139] on span "Consultar" at bounding box center [846, 132] width 35 height 16
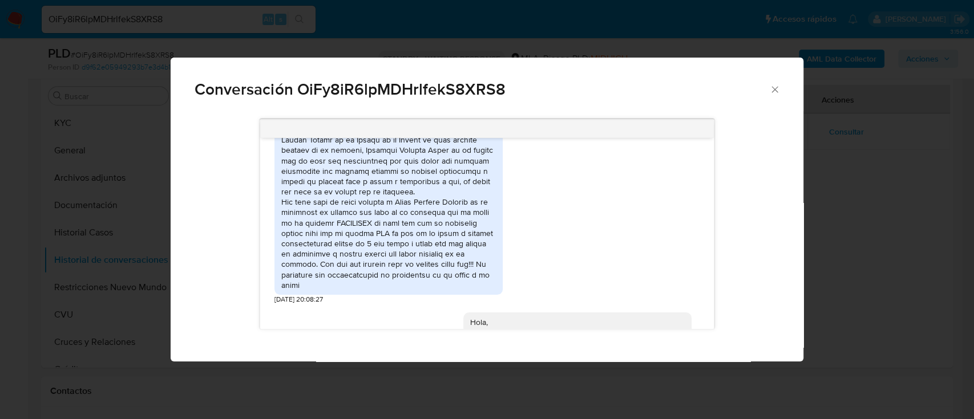
scroll to position [872, 0]
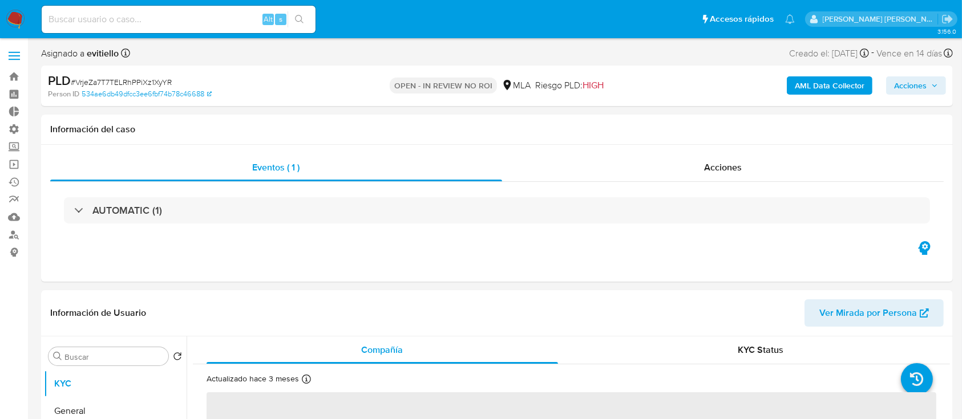
click at [917, 82] on span "Acciones" at bounding box center [910, 85] width 33 height 18
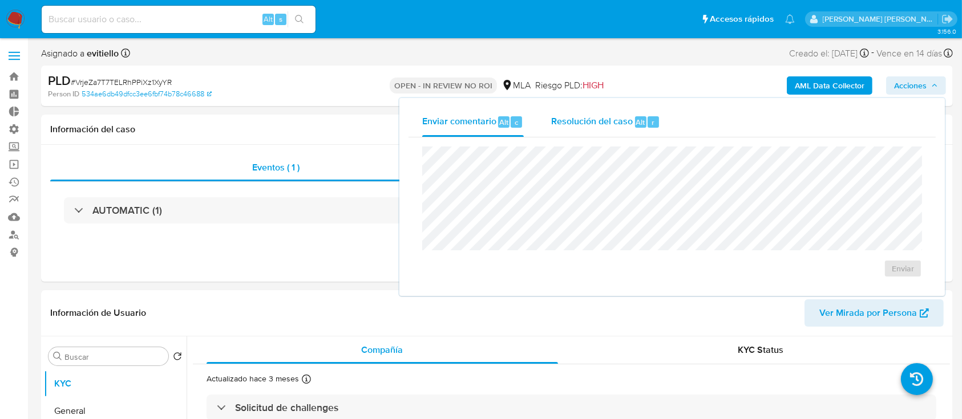
click at [666, 121] on button "Resolución del caso Alt r" at bounding box center [605, 122] width 136 height 30
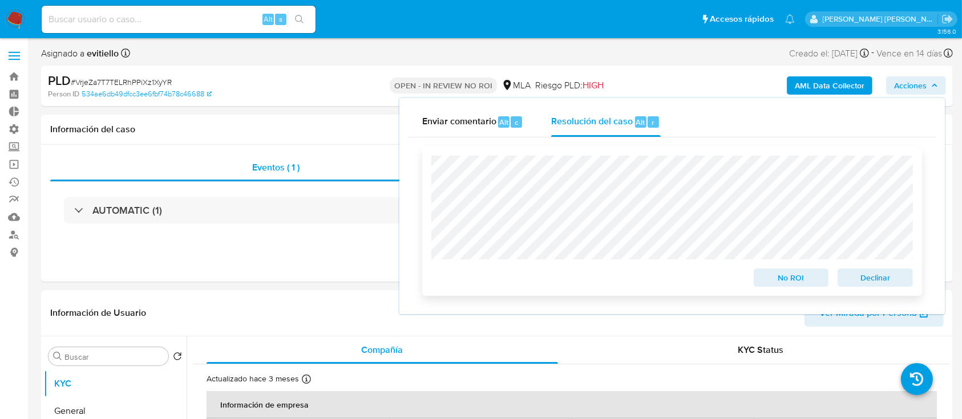
select select "10"
click at [794, 276] on span "No ROI" at bounding box center [791, 278] width 59 height 16
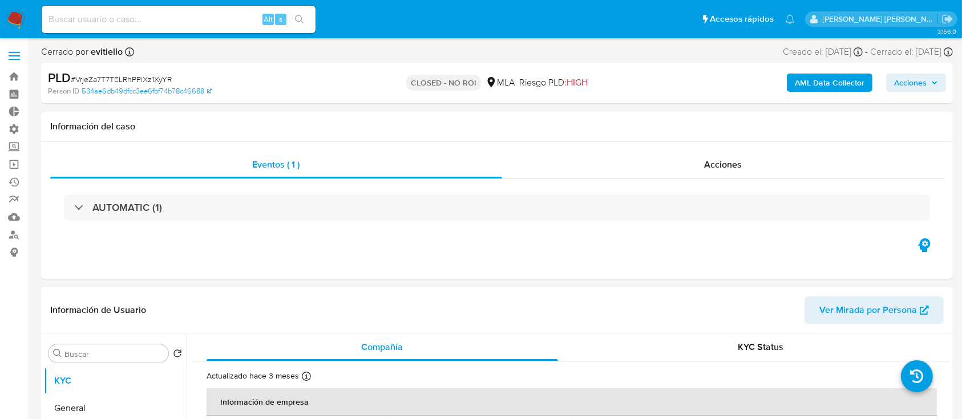
select select "10"
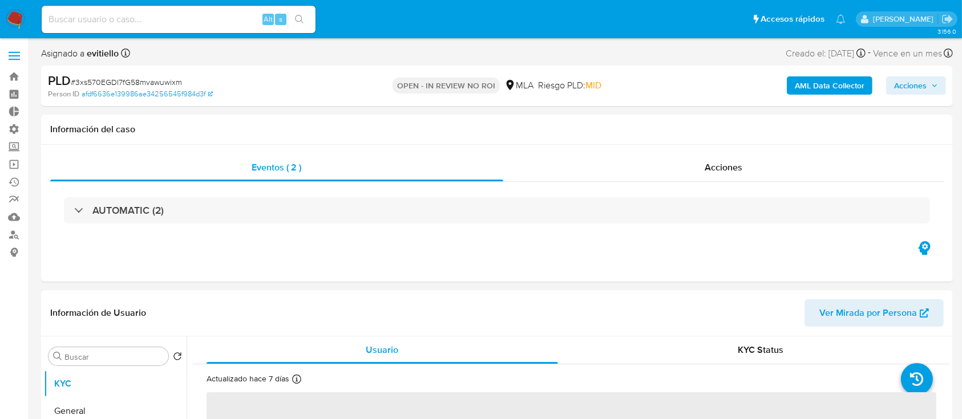
select select "10"
click at [734, 175] on div "Acciones" at bounding box center [723, 167] width 441 height 27
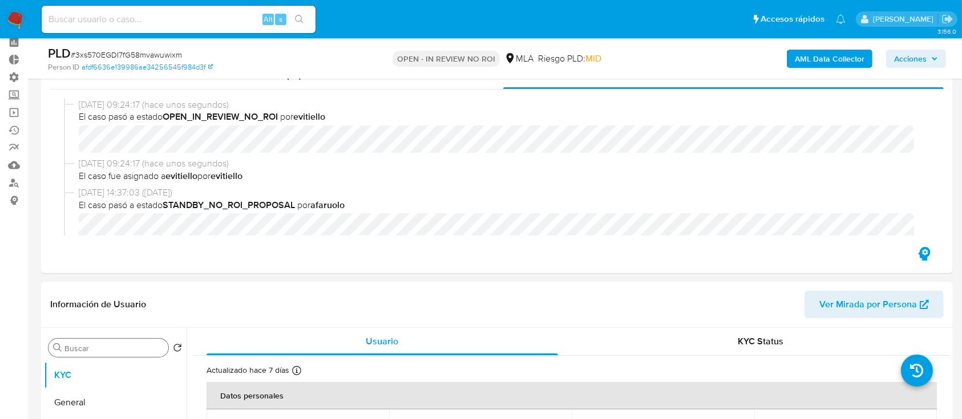
scroll to position [76, 0]
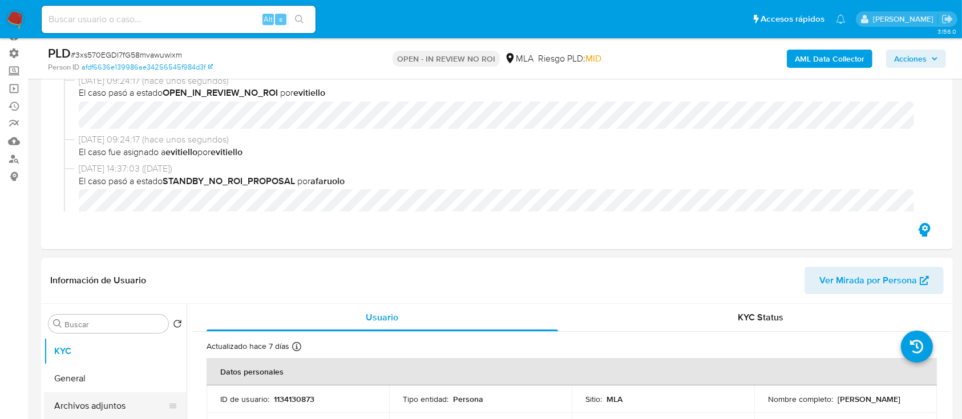
click at [119, 407] on button "Archivos adjuntos" at bounding box center [111, 406] width 134 height 27
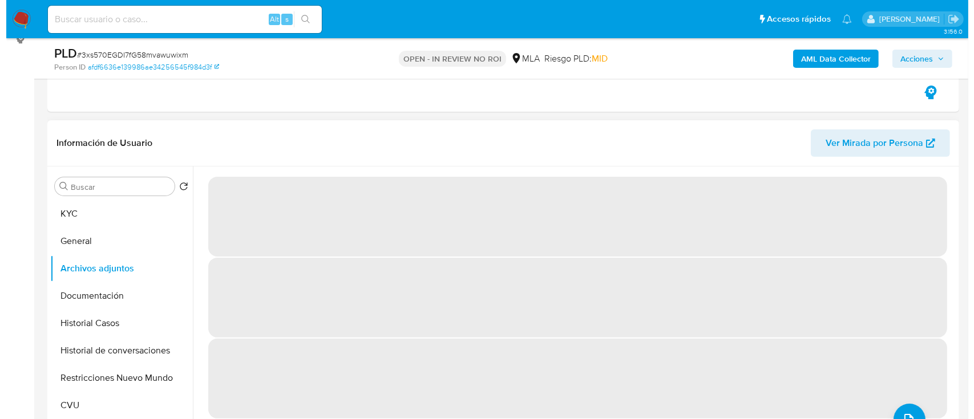
scroll to position [228, 0]
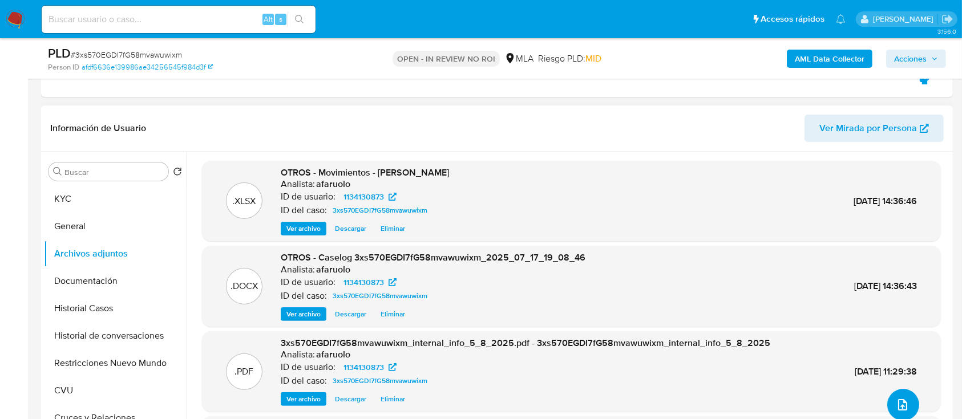
click at [900, 406] on icon "upload-file" at bounding box center [903, 405] width 14 height 14
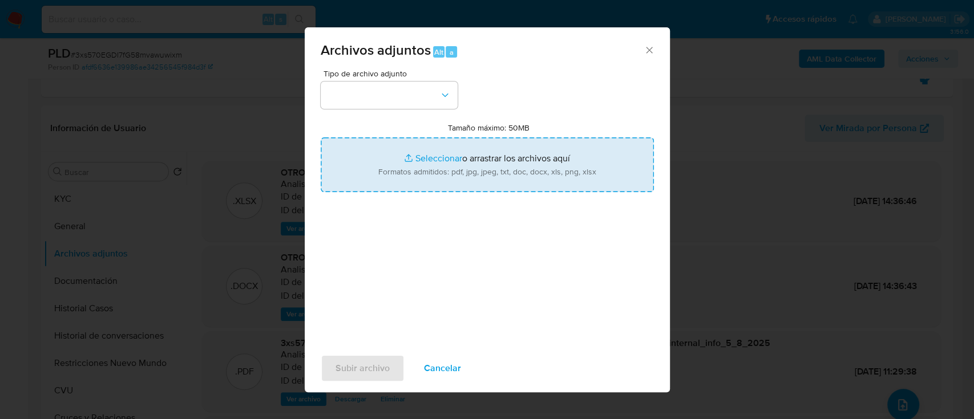
click at [490, 165] on input "Tamaño máximo: 50MB Seleccionar archivos" at bounding box center [487, 165] width 333 height 55
type input "C:\fakepath\Movimientos Brisa Aylen Velazquez.xlsx"
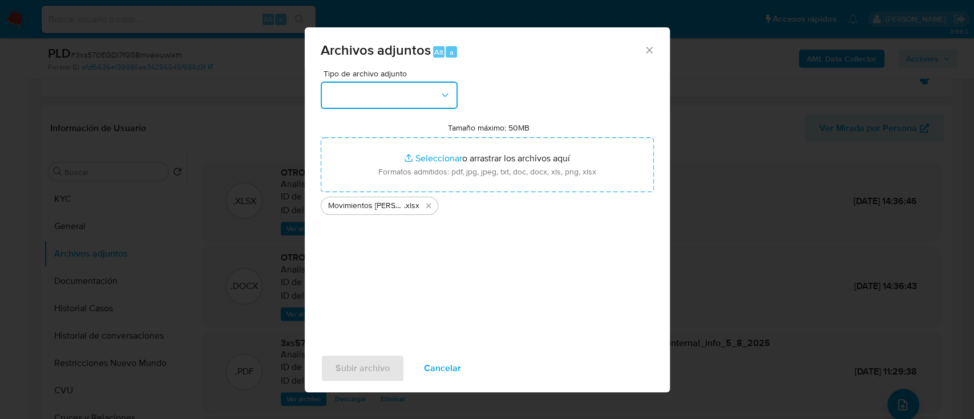
click at [427, 104] on button "button" at bounding box center [389, 95] width 137 height 27
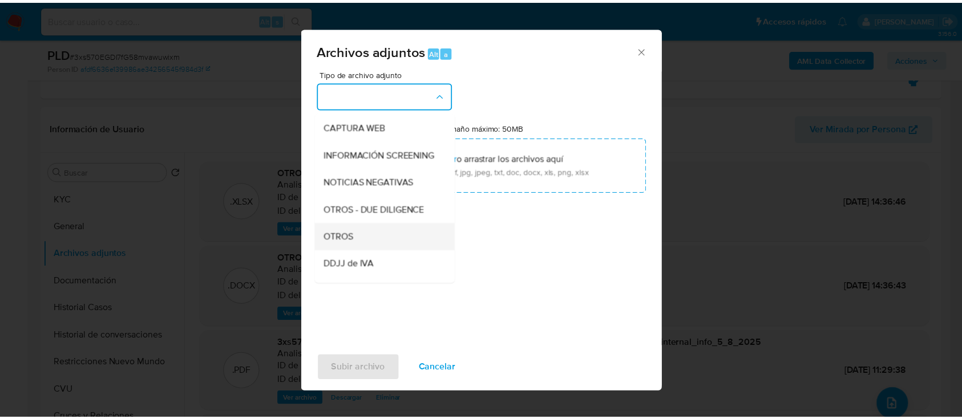
scroll to position [152, 0]
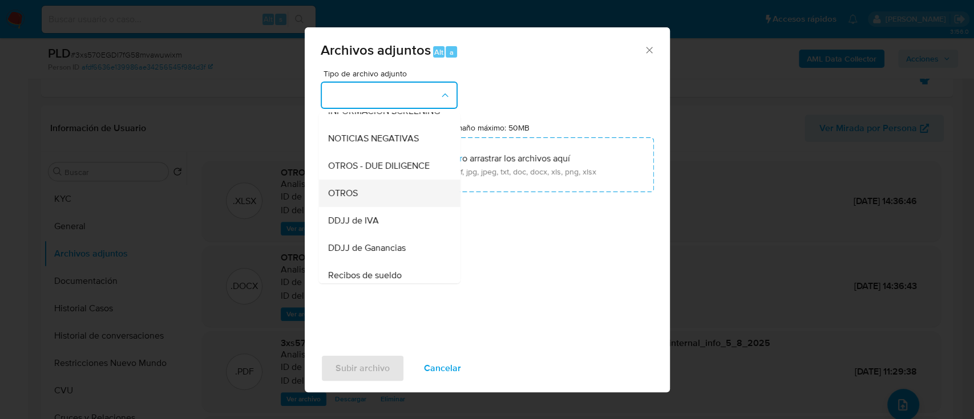
click at [388, 197] on div "OTROS" at bounding box center [386, 193] width 116 height 27
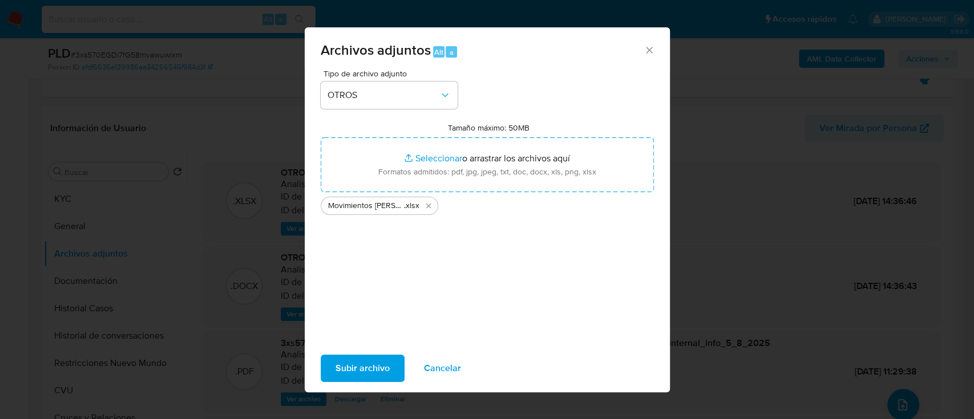
click at [370, 360] on span "Subir archivo" at bounding box center [362, 368] width 54 height 25
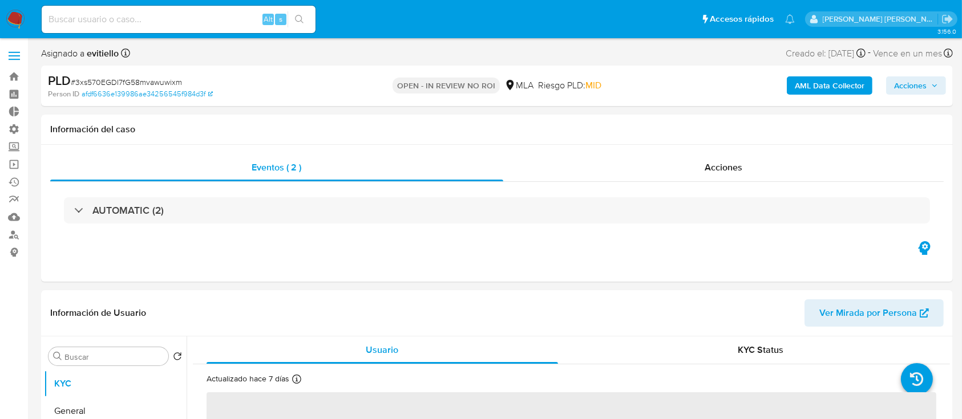
click at [908, 76] on span "Acciones" at bounding box center [910, 85] width 33 height 18
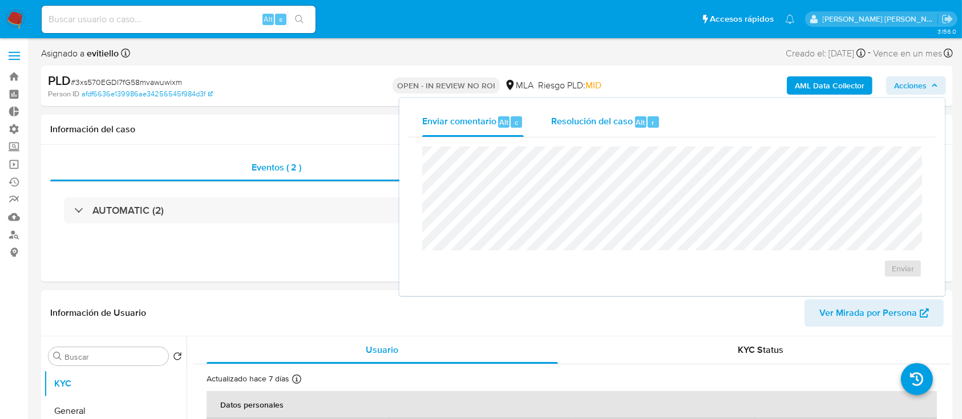
click at [657, 124] on div "r" at bounding box center [653, 121] width 11 height 11
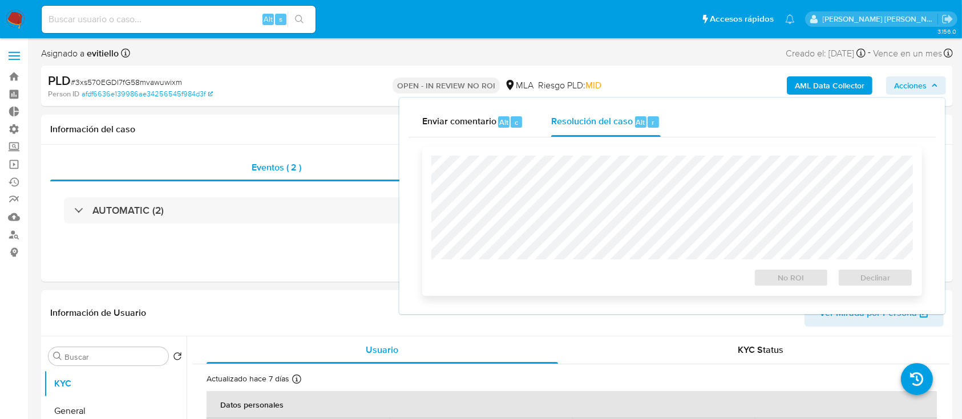
select select "10"
click at [797, 278] on span "No ROI" at bounding box center [791, 278] width 59 height 16
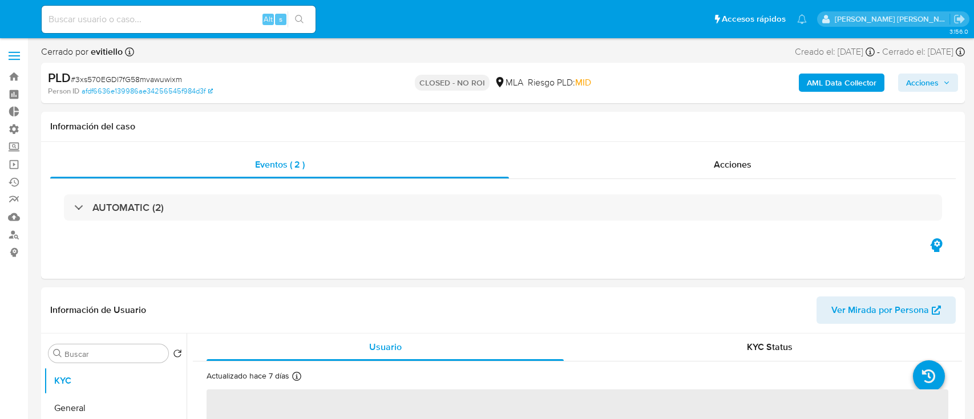
select select "10"
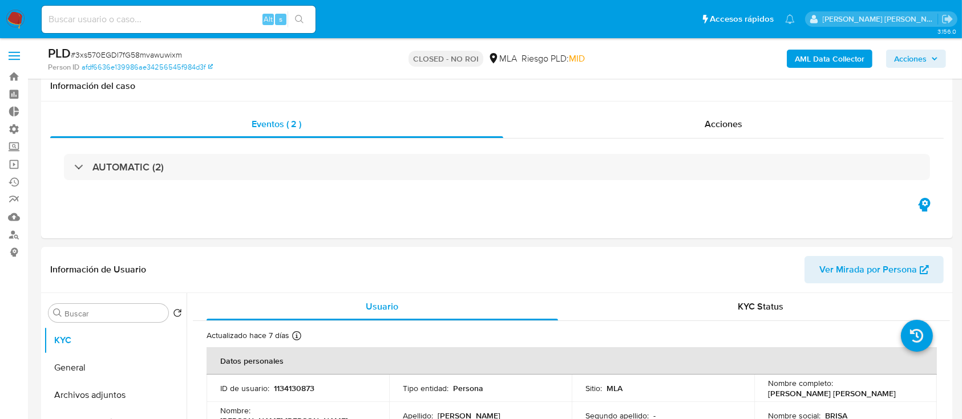
scroll to position [152, 0]
